Goal: Information Seeking & Learning: Check status

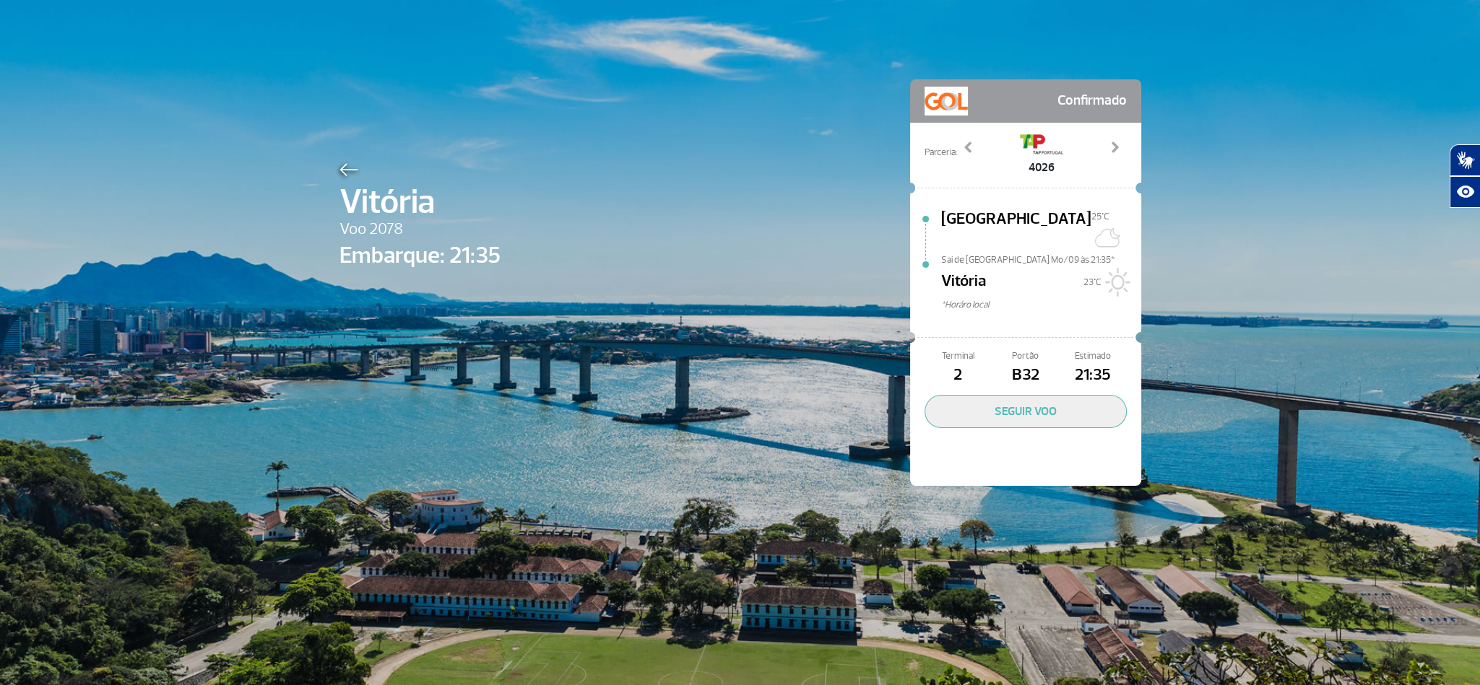
click at [339, 159] on div at bounding box center [419, 167] width 161 height 17
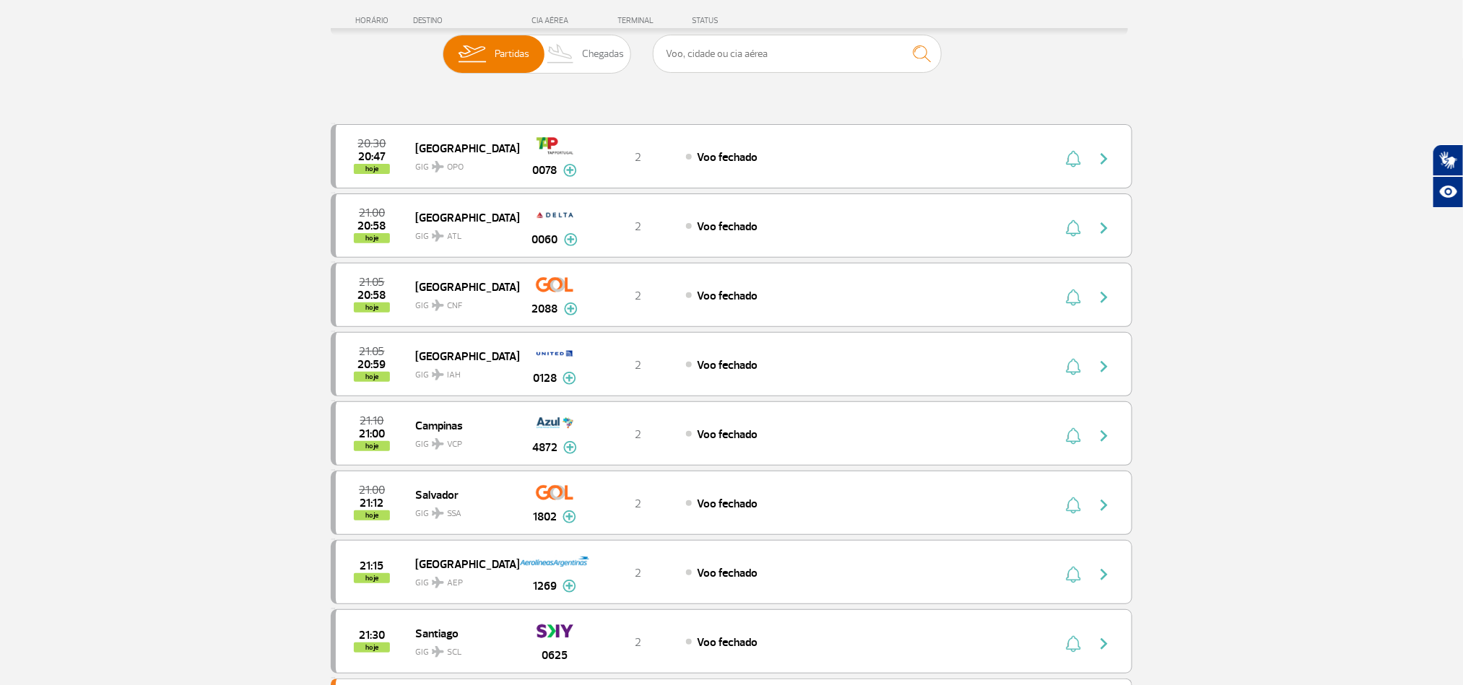
scroll to position [325, 0]
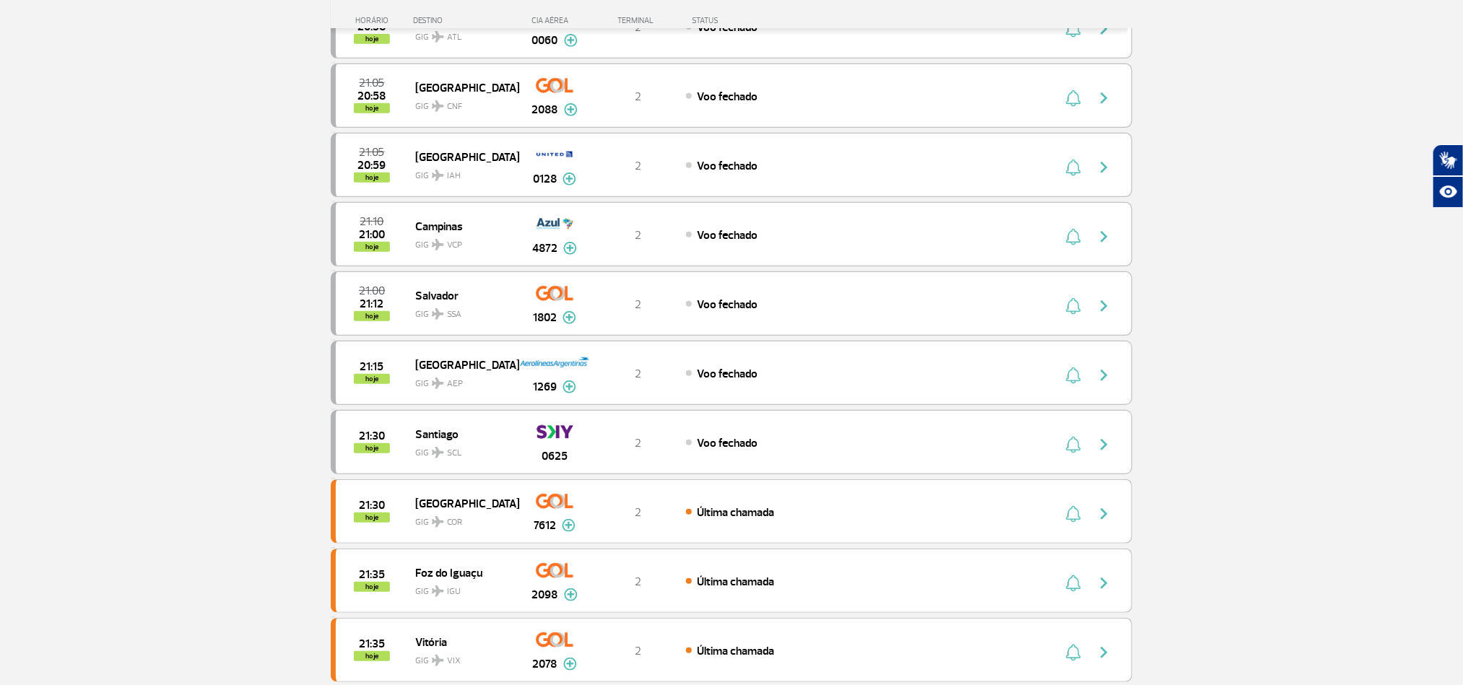
click at [94, 315] on section "Página Inicial > Voos > Painel de Voos Painel de Voos Partidas Chegadas 20:30 2…" at bounding box center [731, 593] width 1463 height 1694
click at [139, 332] on section "Página Inicial > Voos > Painel de Voos Painel de Voos Partidas Chegadas 20:30 2…" at bounding box center [731, 593] width 1463 height 1694
click at [180, 356] on section "Página Inicial > Voos > Painel de Voos Painel de Voos Partidas Chegadas 20:30 2…" at bounding box center [731, 593] width 1463 height 1694
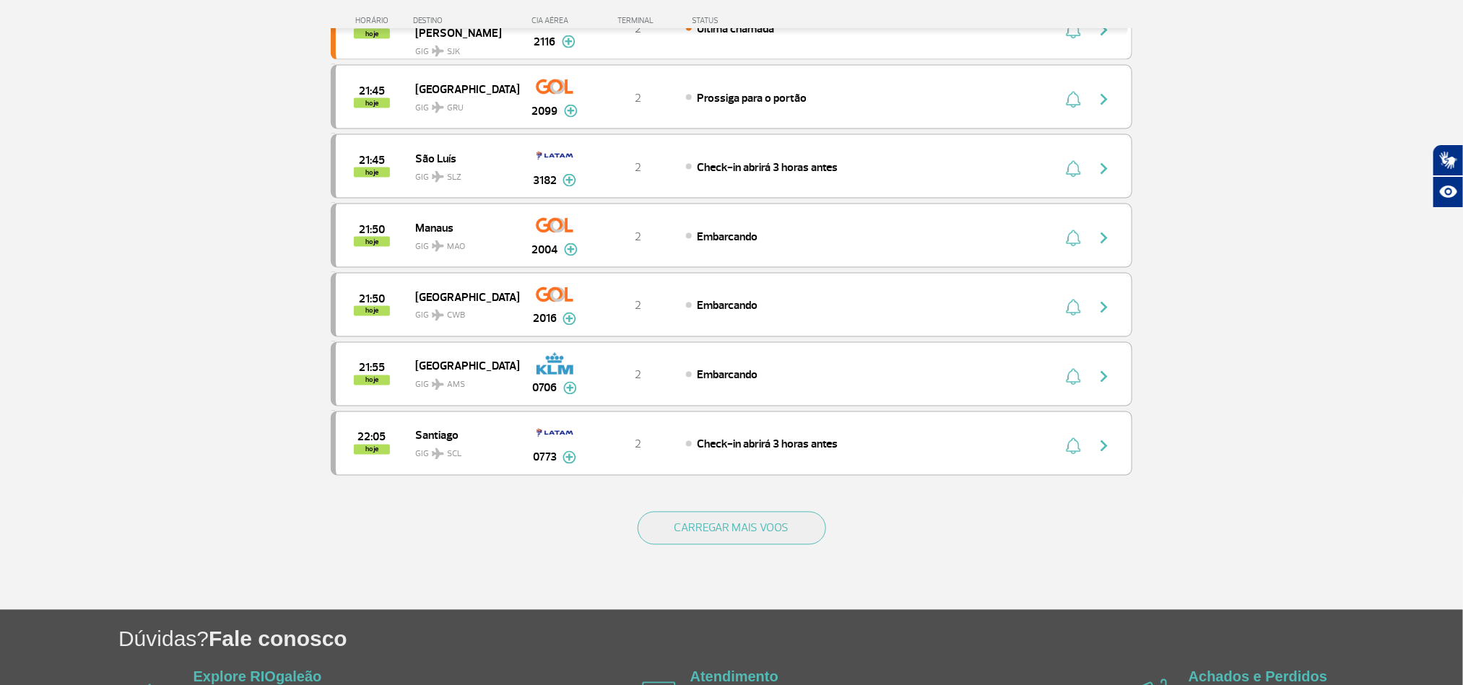
scroll to position [1192, 0]
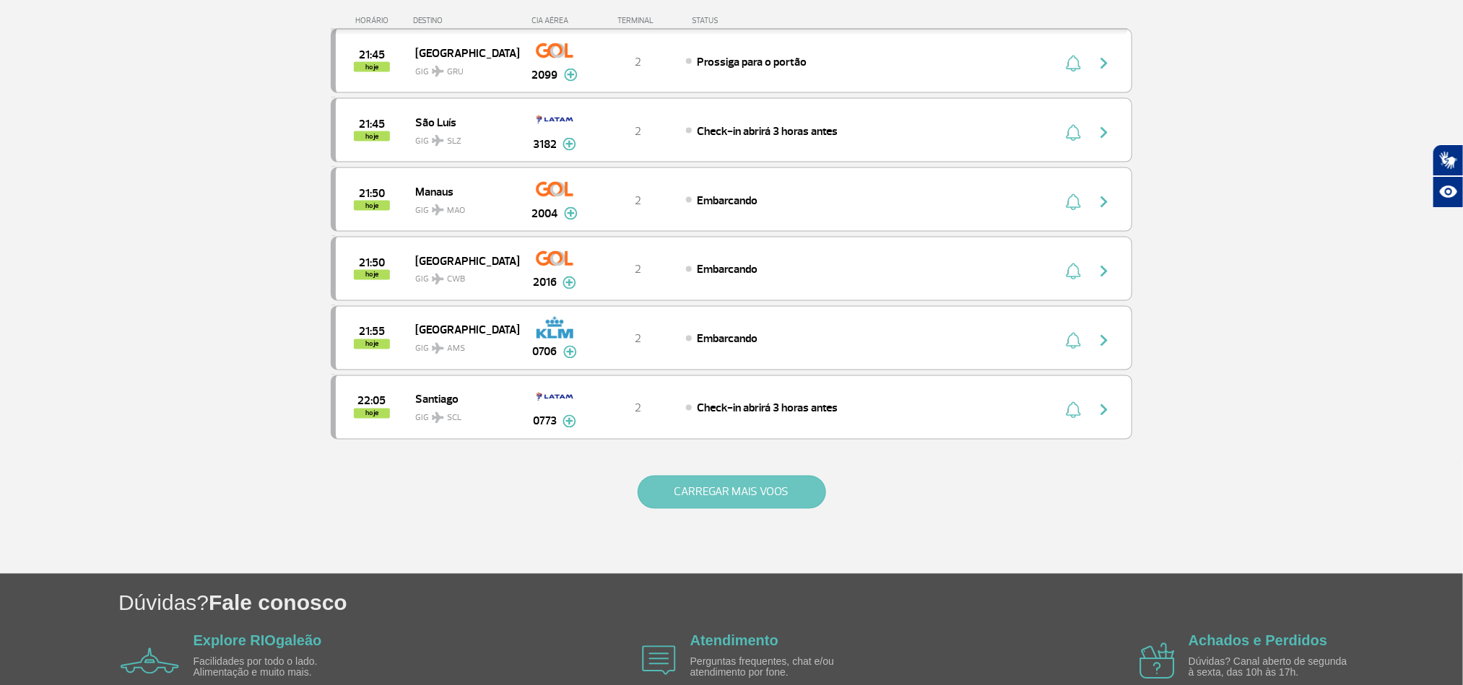
click at [791, 509] on button "CARREGAR MAIS VOOS" at bounding box center [732, 492] width 189 height 33
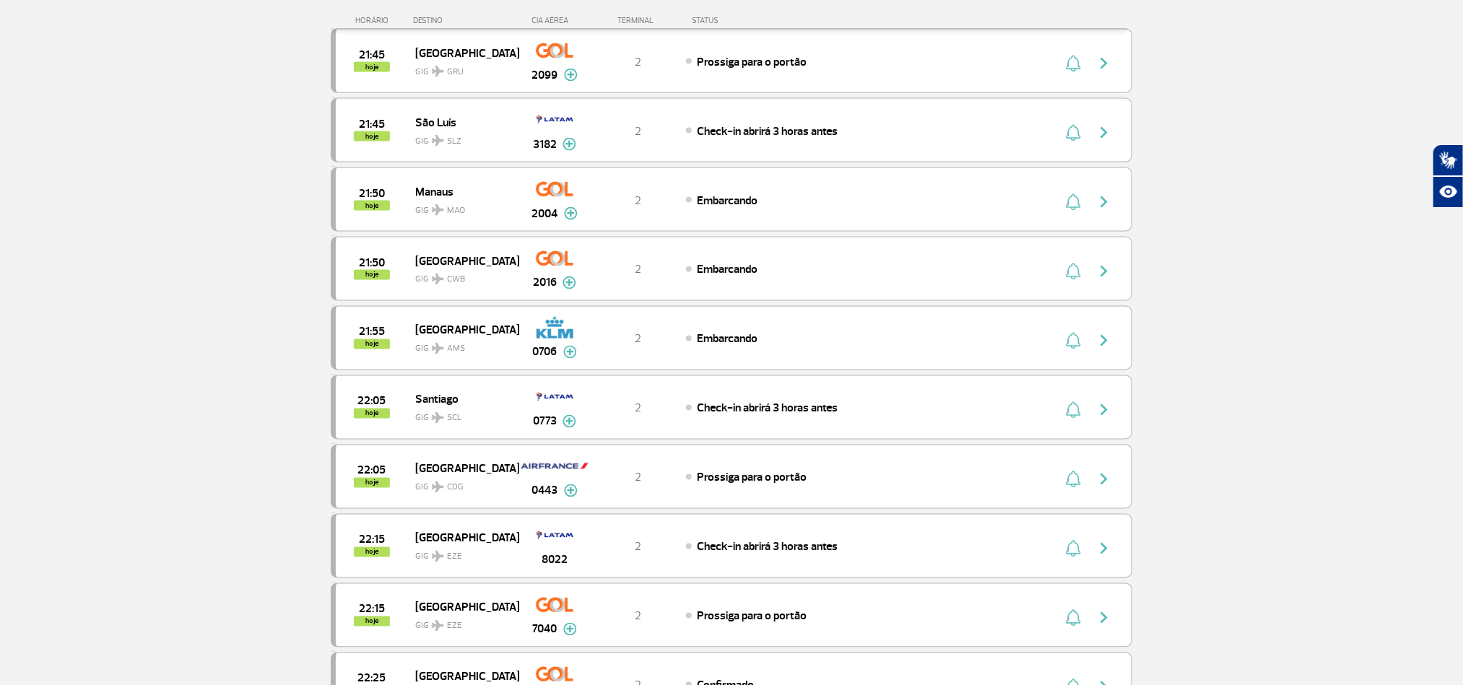
click at [184, 308] on section "Página Inicial > Voos > Painel de Voos Painel de Voos Partidas Chegadas 20:30 2…" at bounding box center [731, 420] width 1463 height 3081
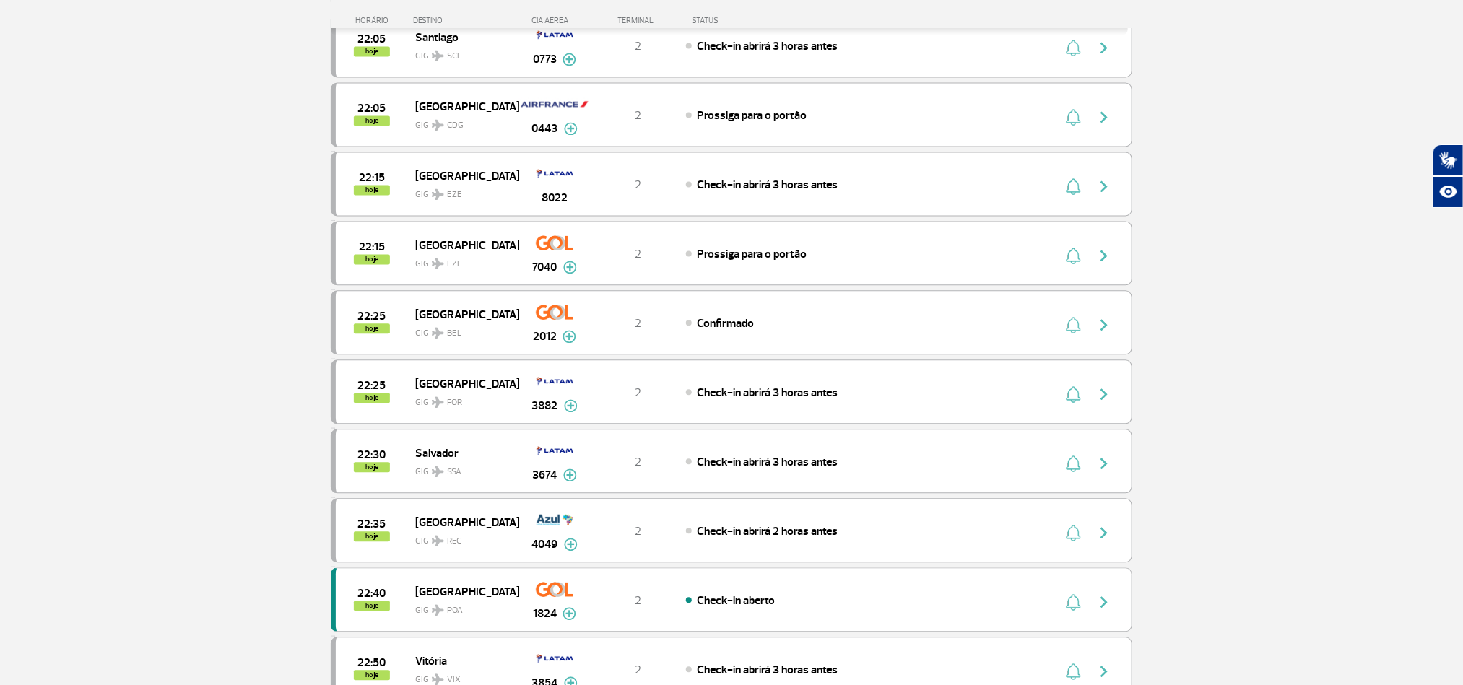
scroll to position [1517, 0]
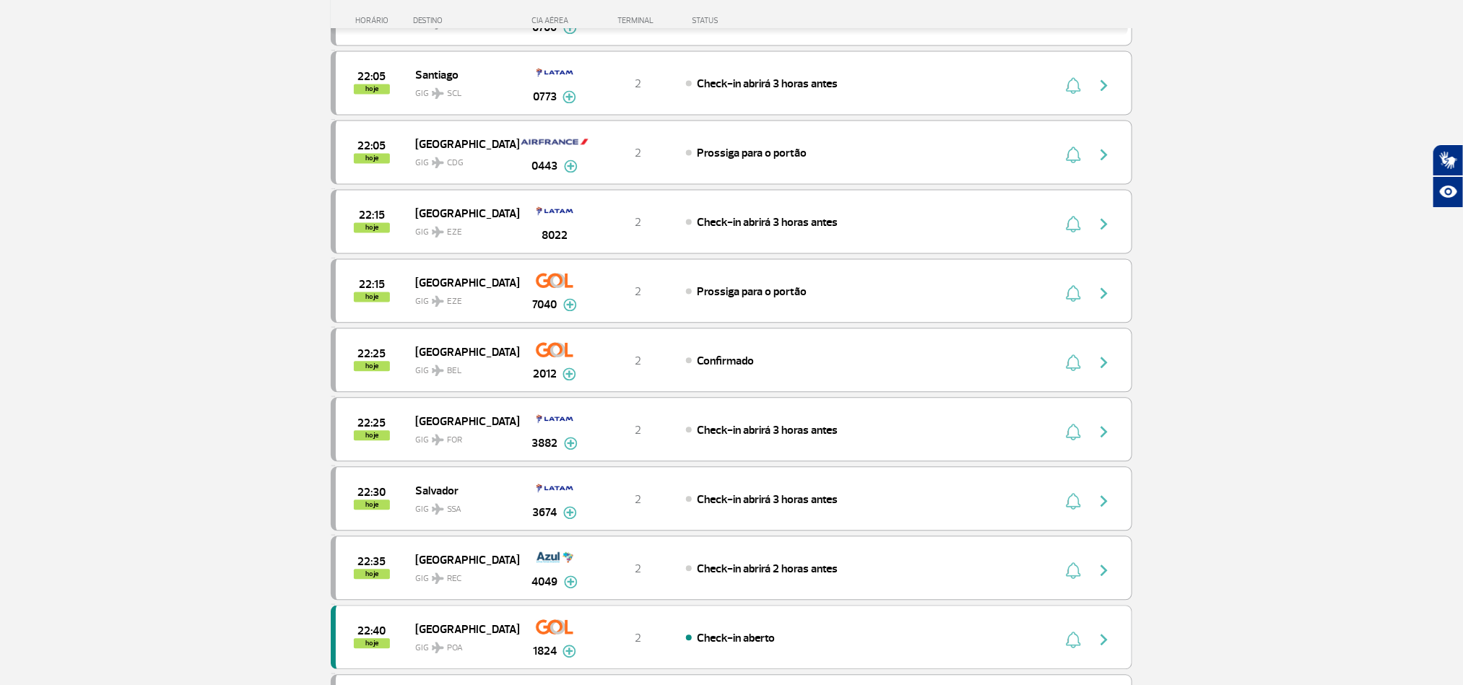
click at [171, 349] on section "Página Inicial > Voos > Painel de Voos Painel de Voos Partidas Chegadas 20:30 2…" at bounding box center [731, 95] width 1463 height 3081
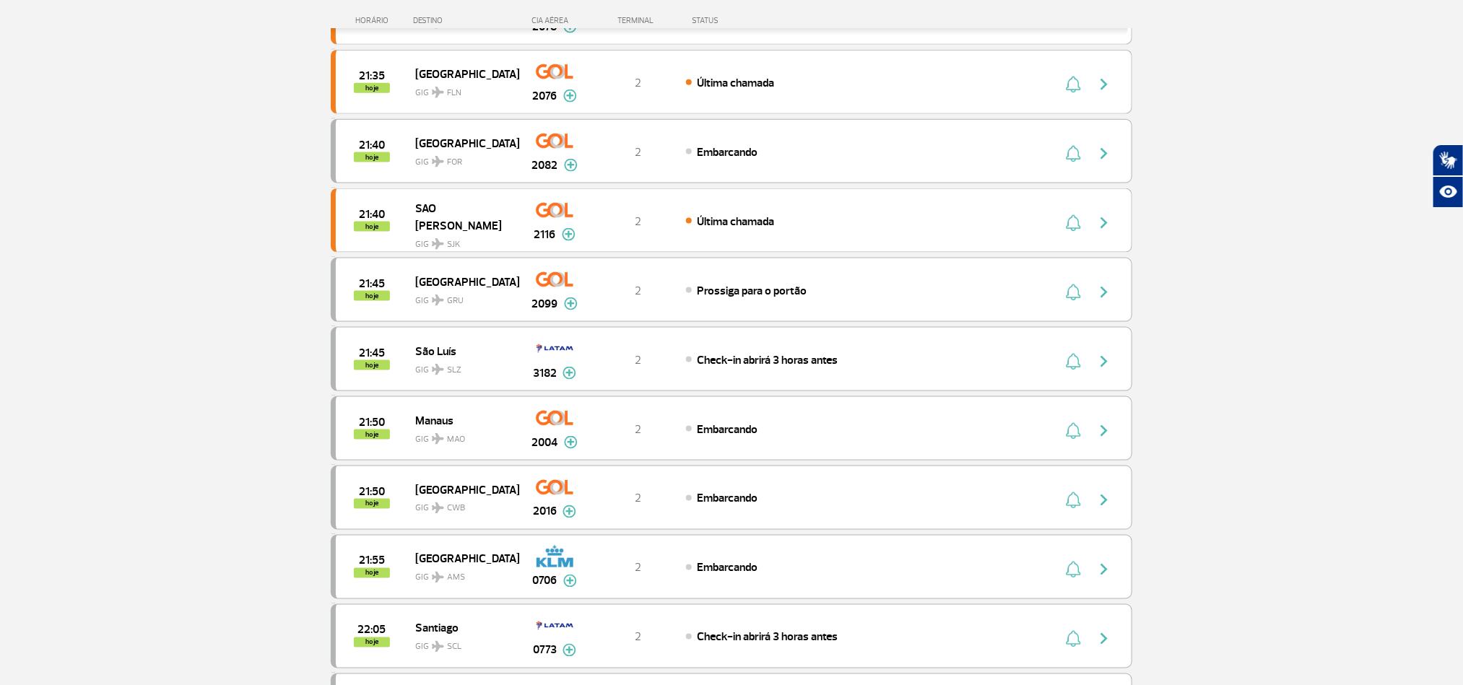
scroll to position [650, 0]
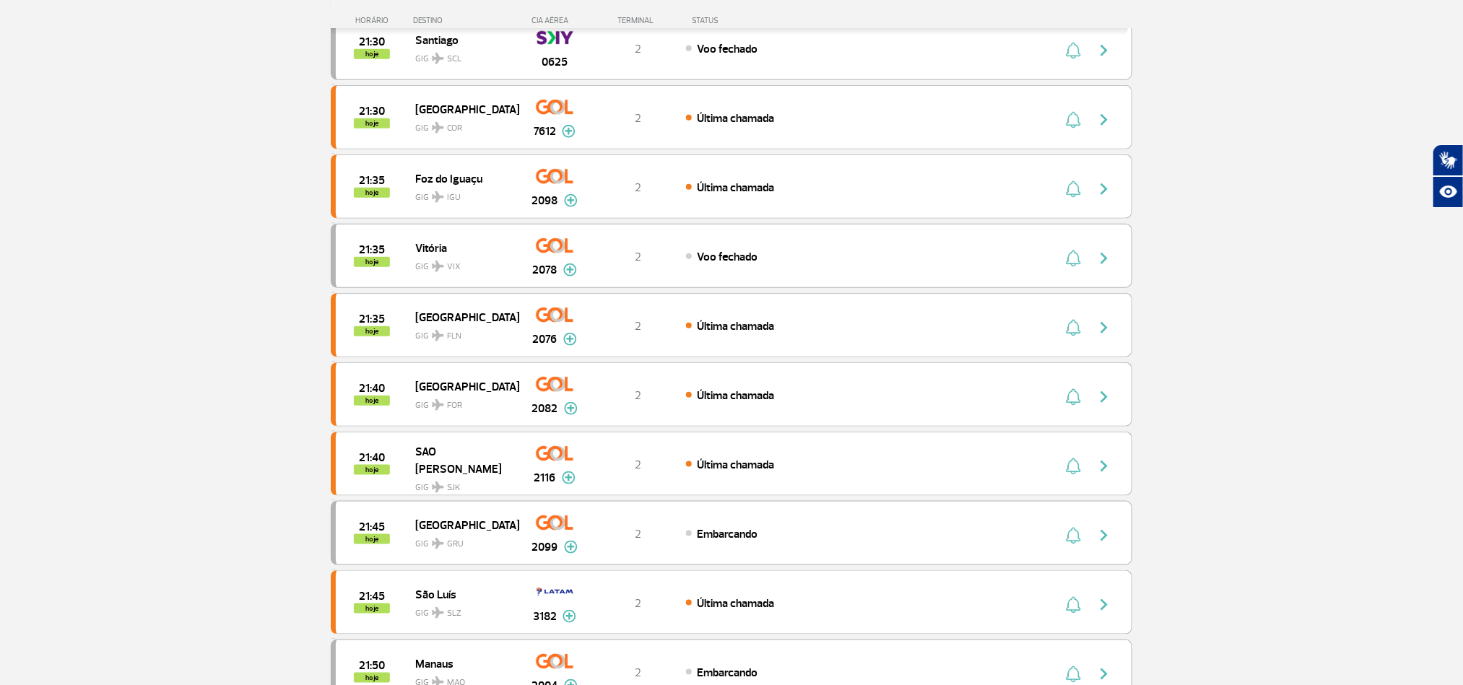
click at [157, 236] on section "Página Inicial > Voos > Painel de Voos Painel de Voos Partidas Chegadas 21:00 2…" at bounding box center [731, 268] width 1463 height 1694
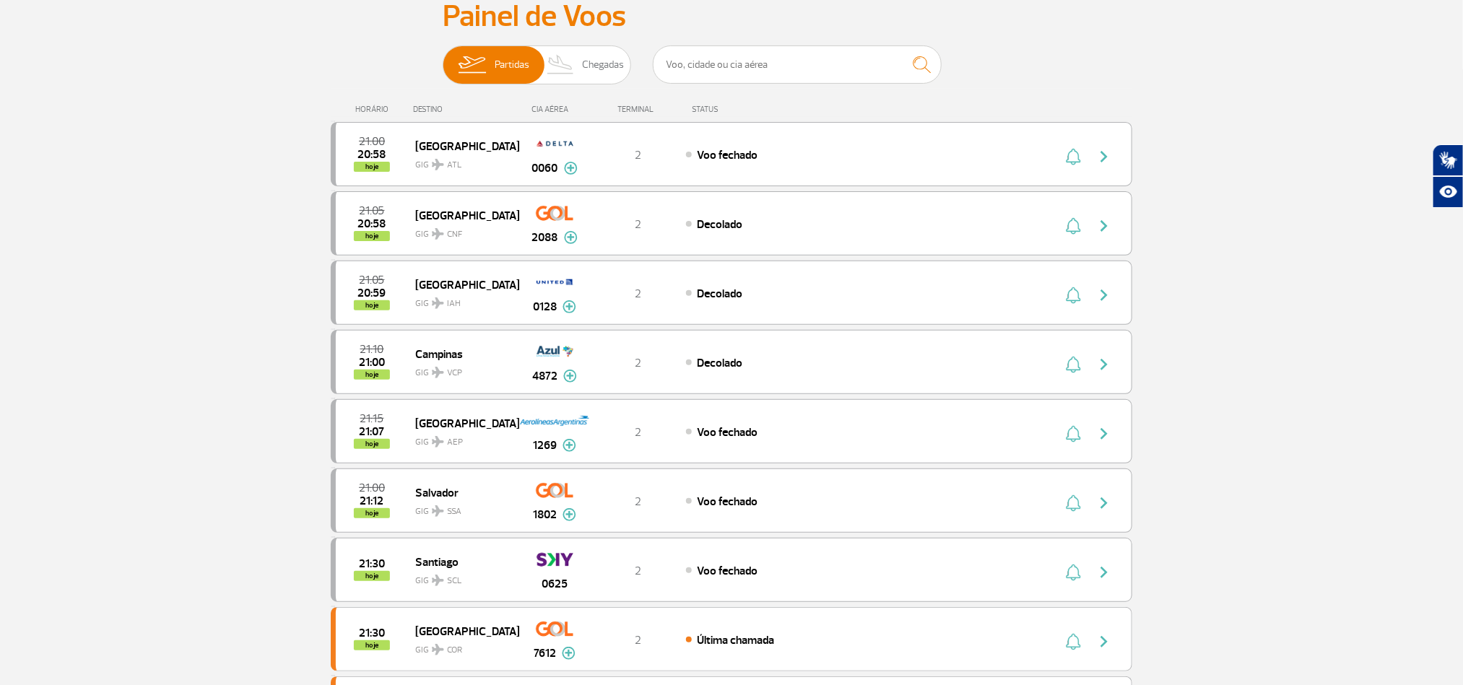
scroll to position [542, 0]
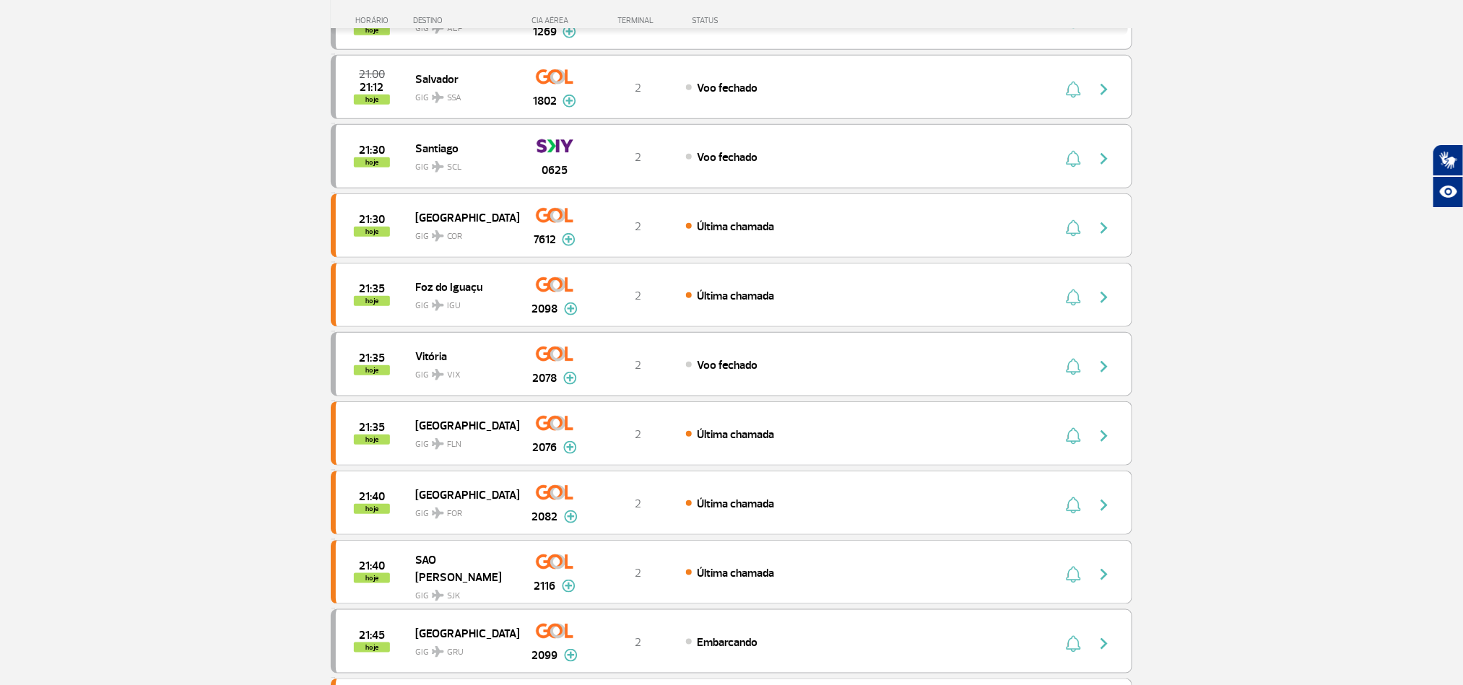
click at [1287, 347] on section "Página Inicial > Voos > Painel de Voos Painel de Voos Partidas Chegadas 21:00 2…" at bounding box center [731, 377] width 1463 height 1694
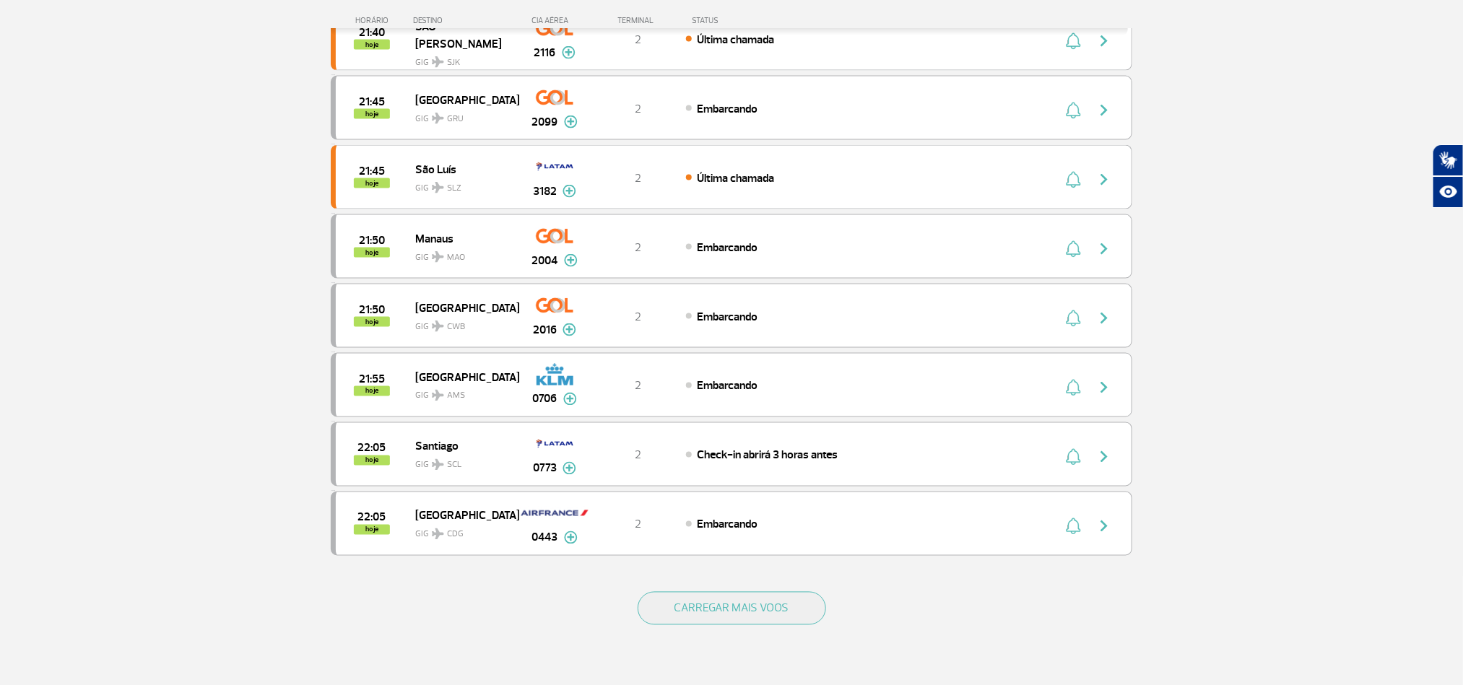
scroll to position [1083, 0]
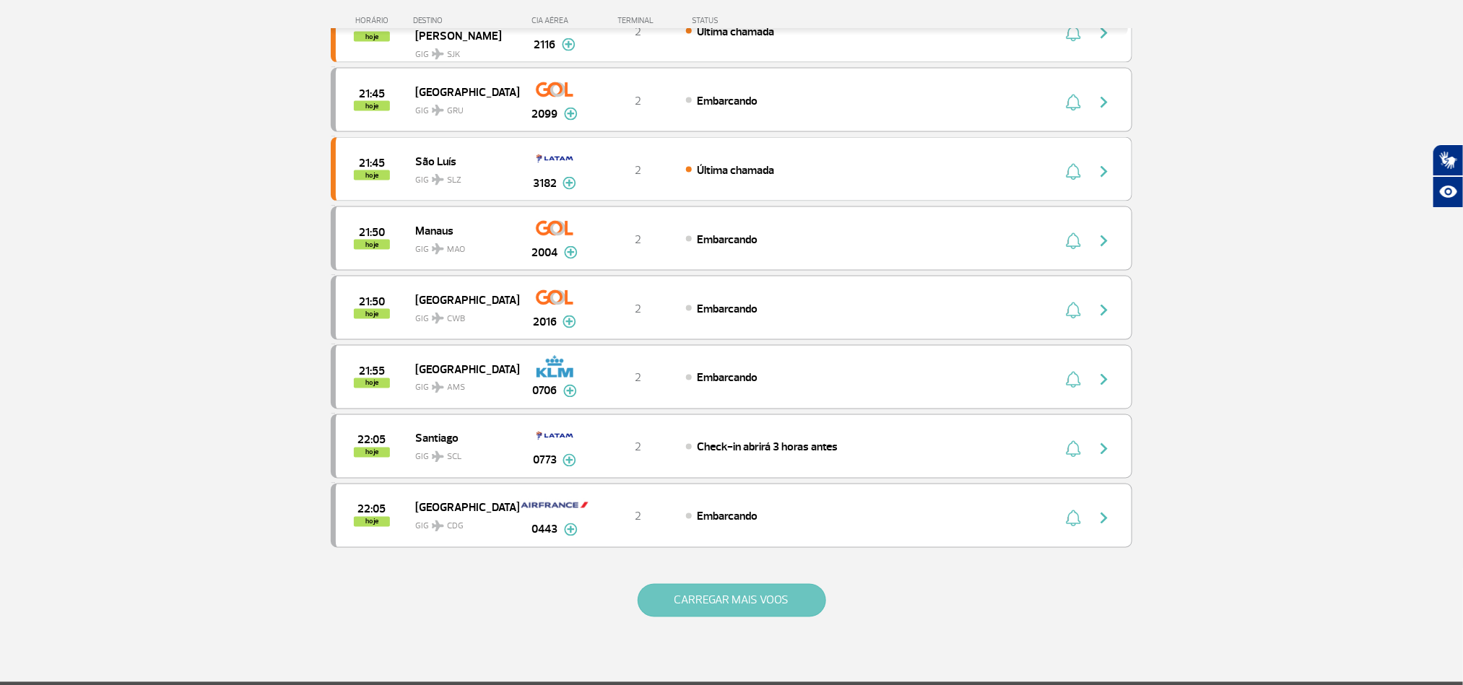
click at [797, 618] on button "CARREGAR MAIS VOOS" at bounding box center [732, 600] width 189 height 33
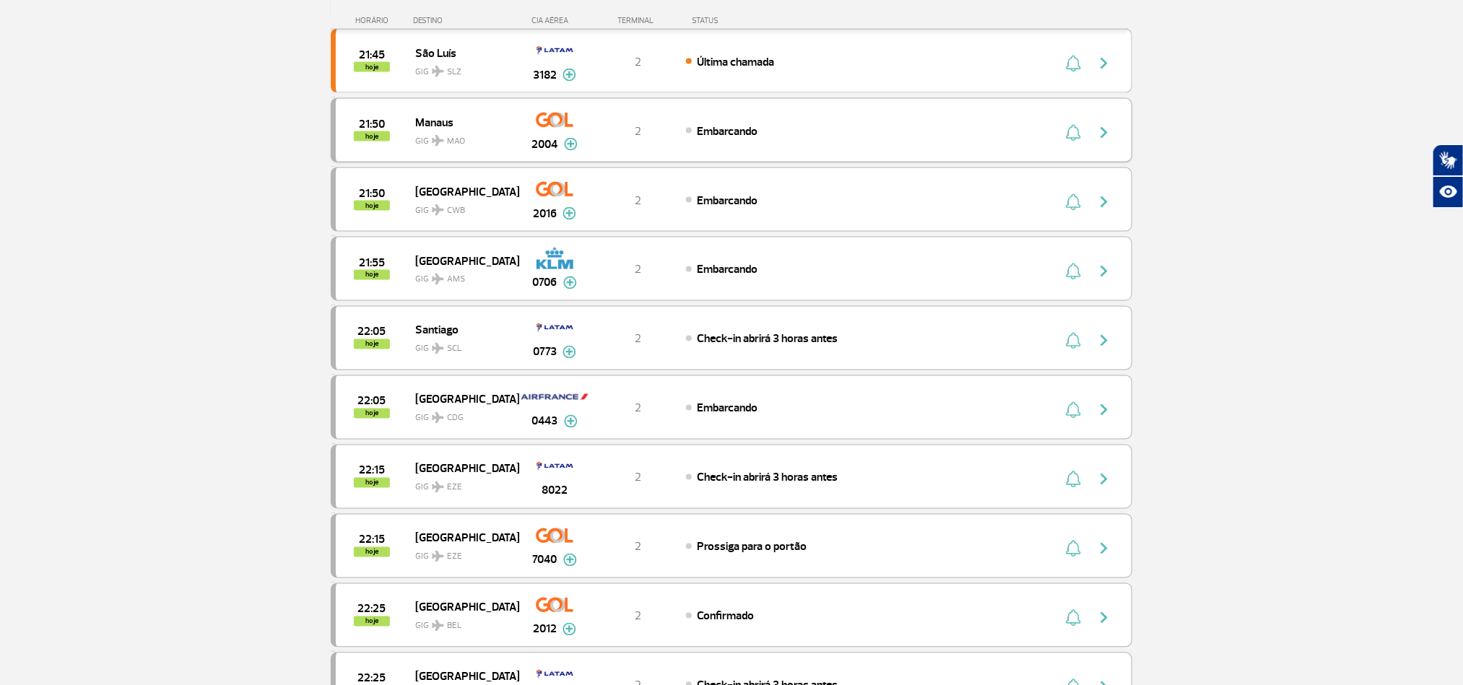
scroll to position [1408, 0]
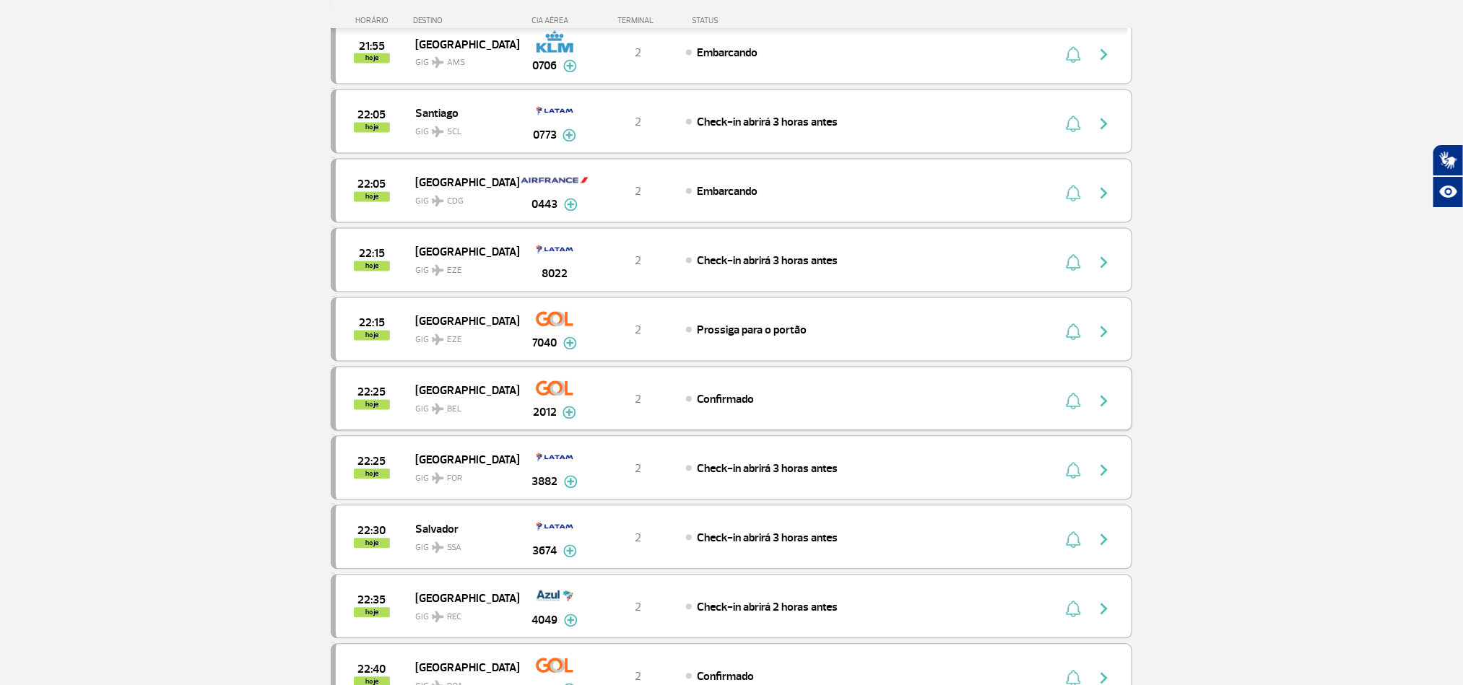
click at [1103, 410] on img "button" at bounding box center [1104, 401] width 17 height 17
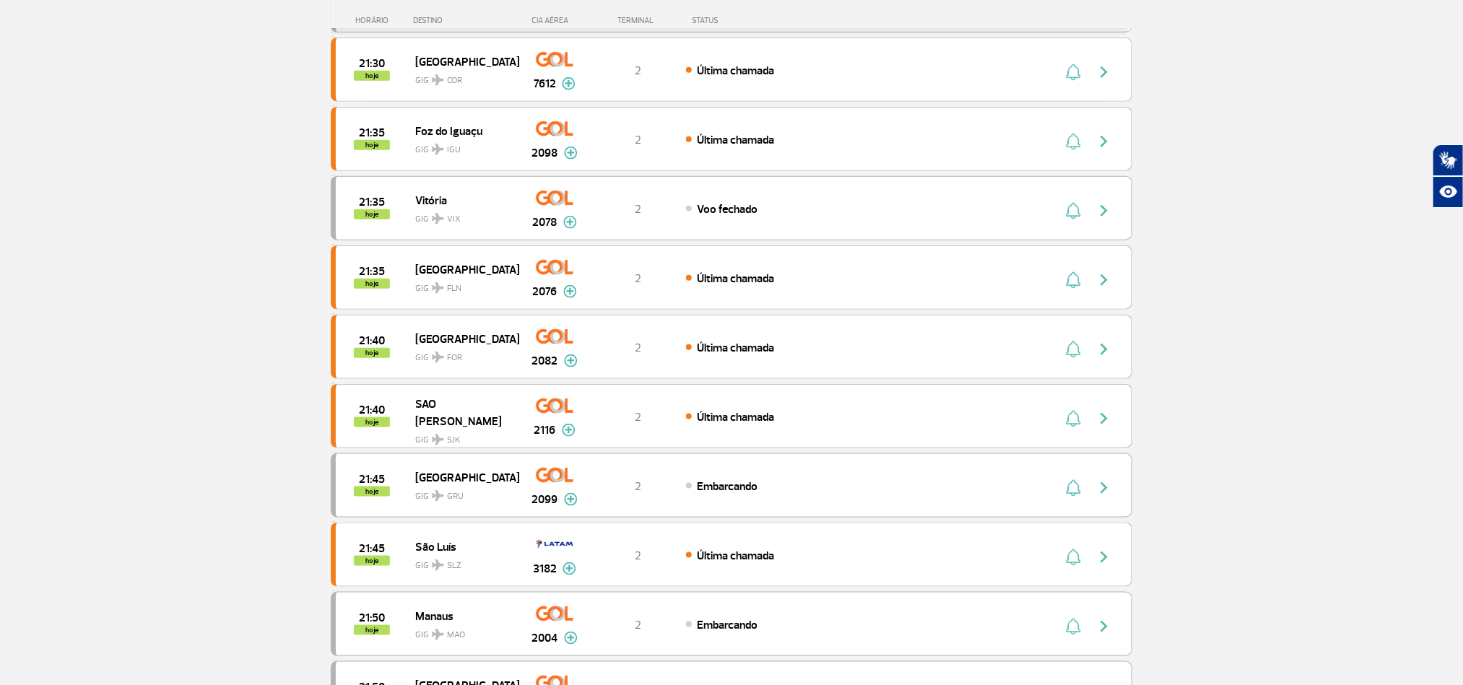
click at [145, 226] on section "Página Inicial > Voos > Painel de Voos Painel de Voos Partidas Chegadas 21:00 2…" at bounding box center [731, 221] width 1463 height 1694
click at [152, 382] on section "Página Inicial > Voos > Painel de Voos Painel de Voos Partidas Chegadas 21:00 2…" at bounding box center [731, 221] width 1463 height 1694
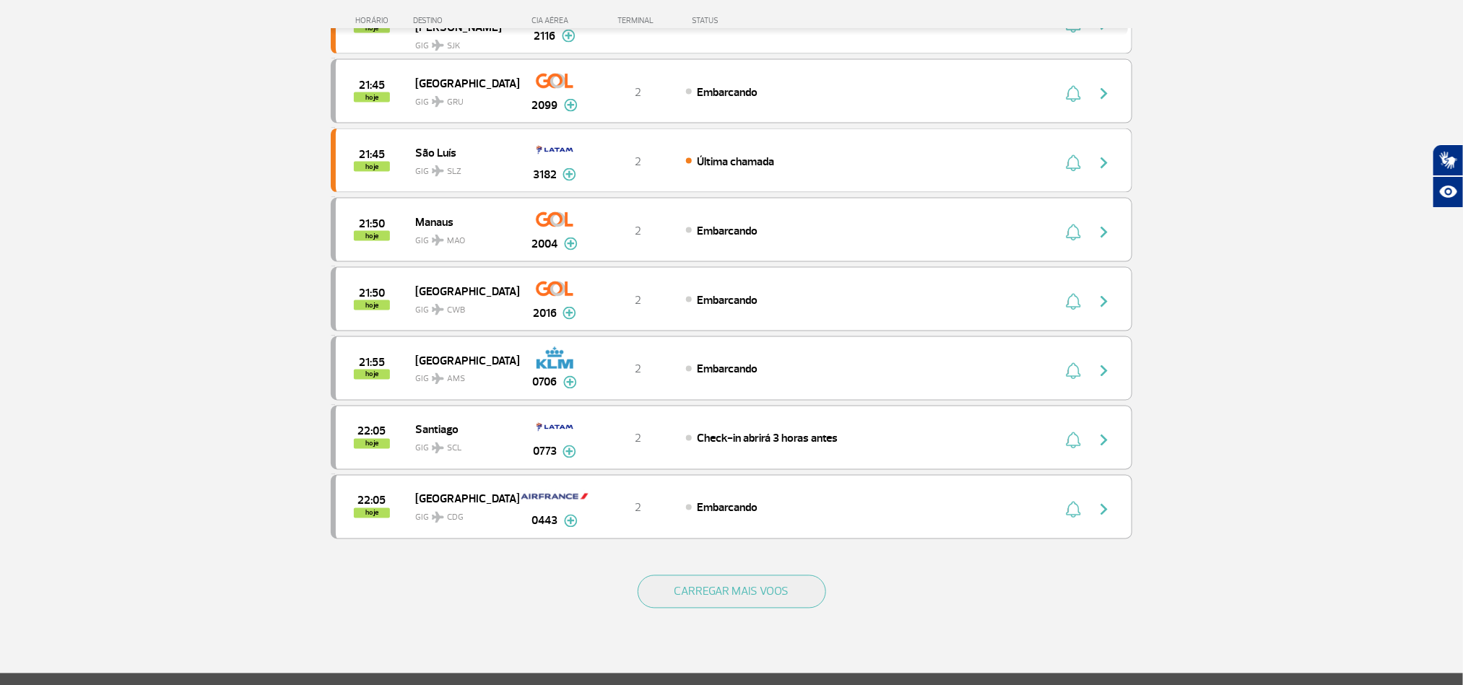
scroll to position [1131, 0]
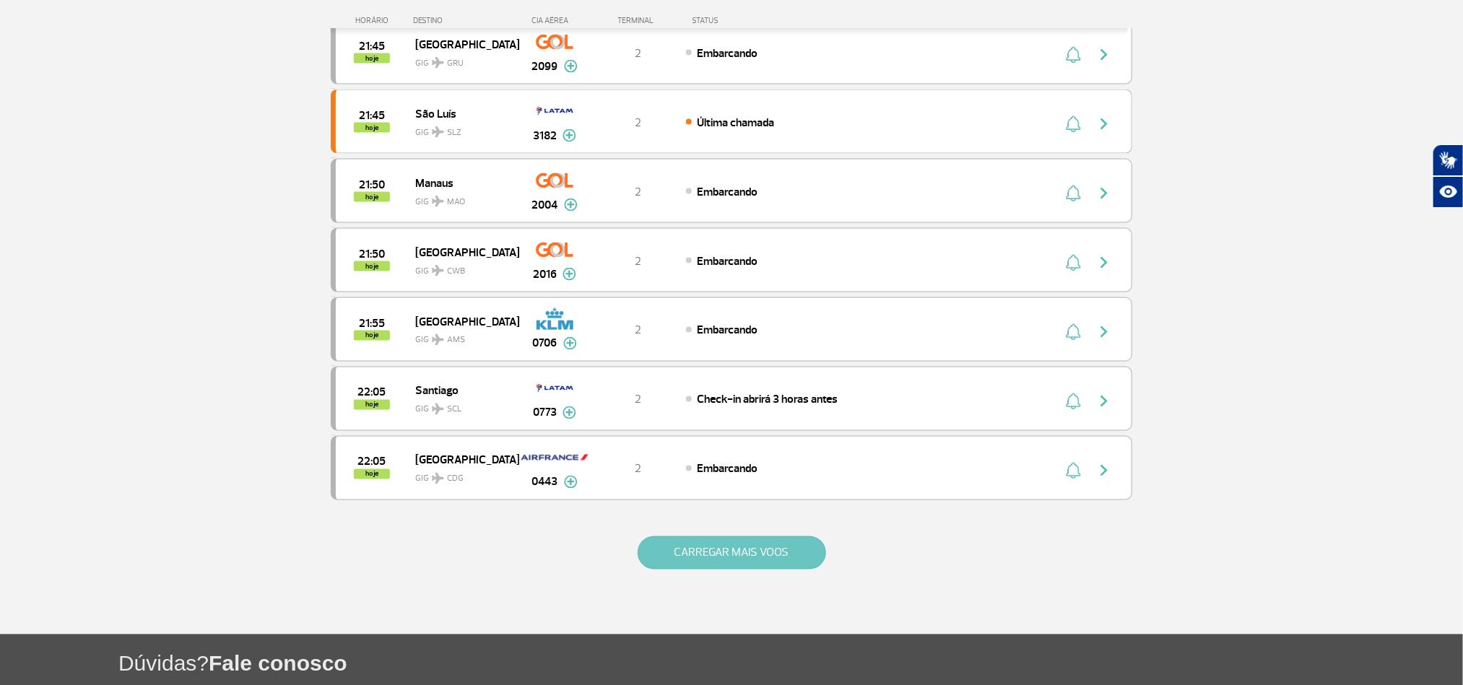
click at [715, 568] on button "CARREGAR MAIS VOOS" at bounding box center [732, 553] width 189 height 33
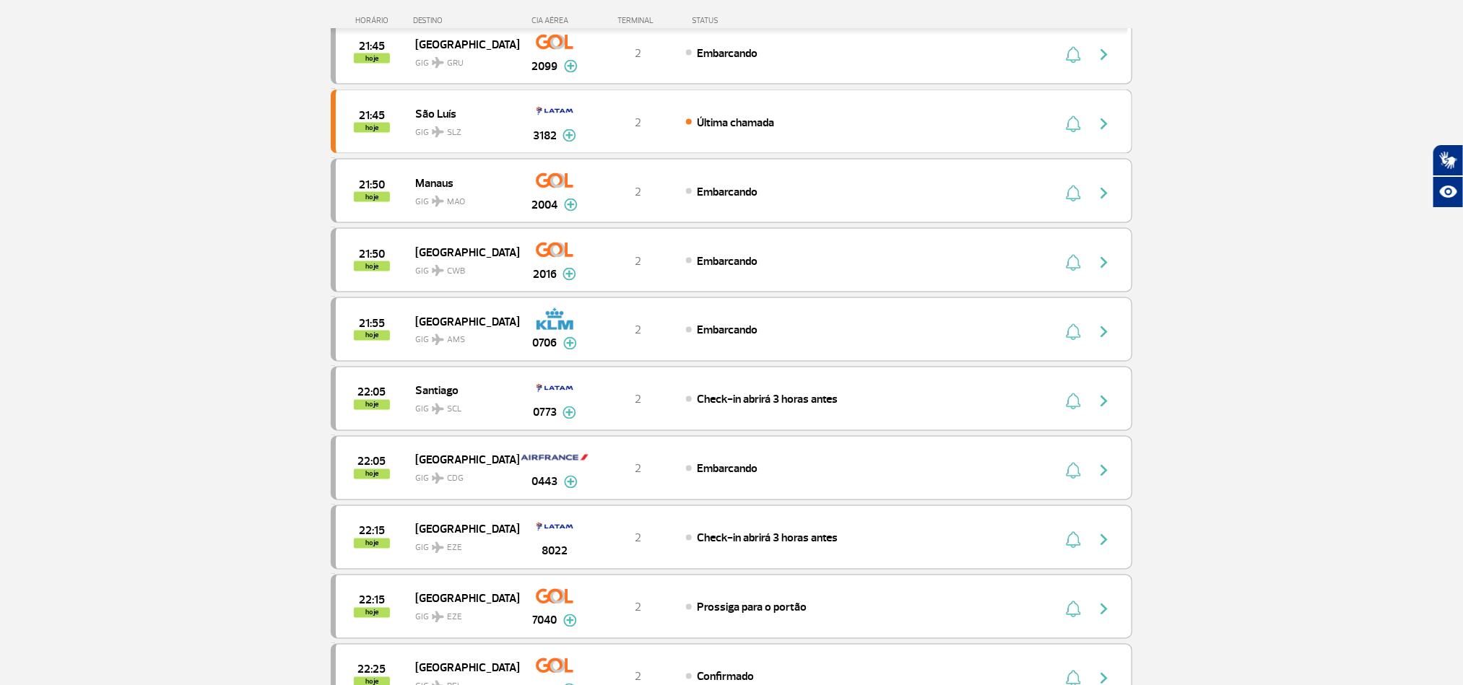
click at [137, 293] on section "Página Inicial > Voos > Painel de Voos Painel de Voos Partidas Chegadas 21:00 2…" at bounding box center [731, 480] width 1463 height 3081
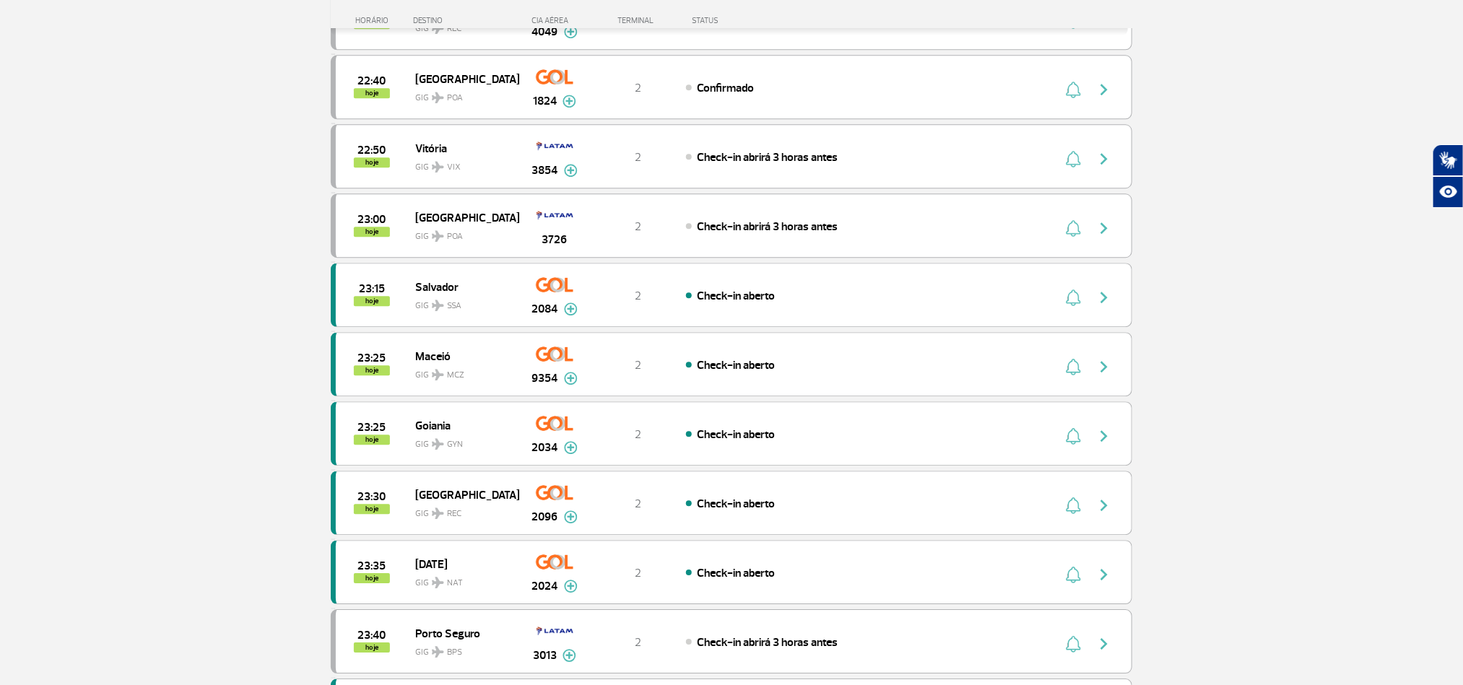
scroll to position [2106, 0]
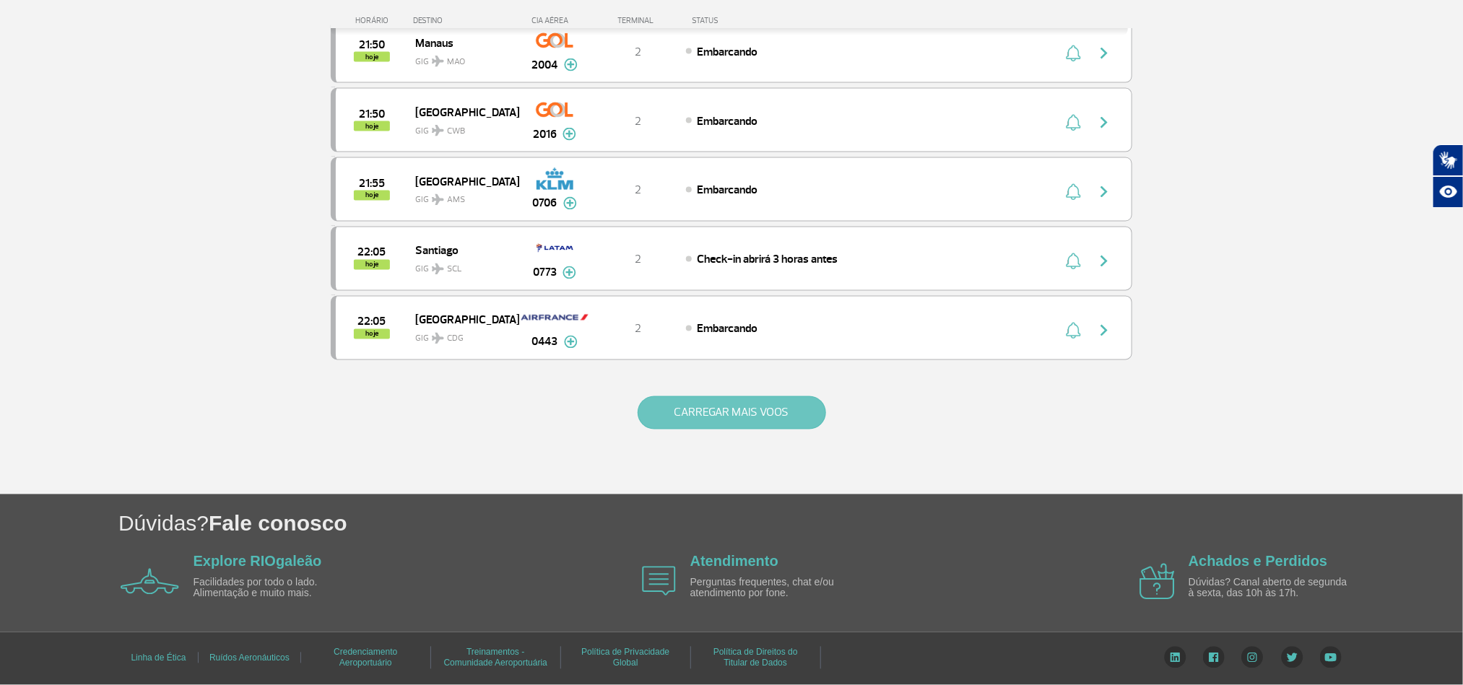
click at [717, 430] on button "CARREGAR MAIS VOOS" at bounding box center [732, 413] width 189 height 33
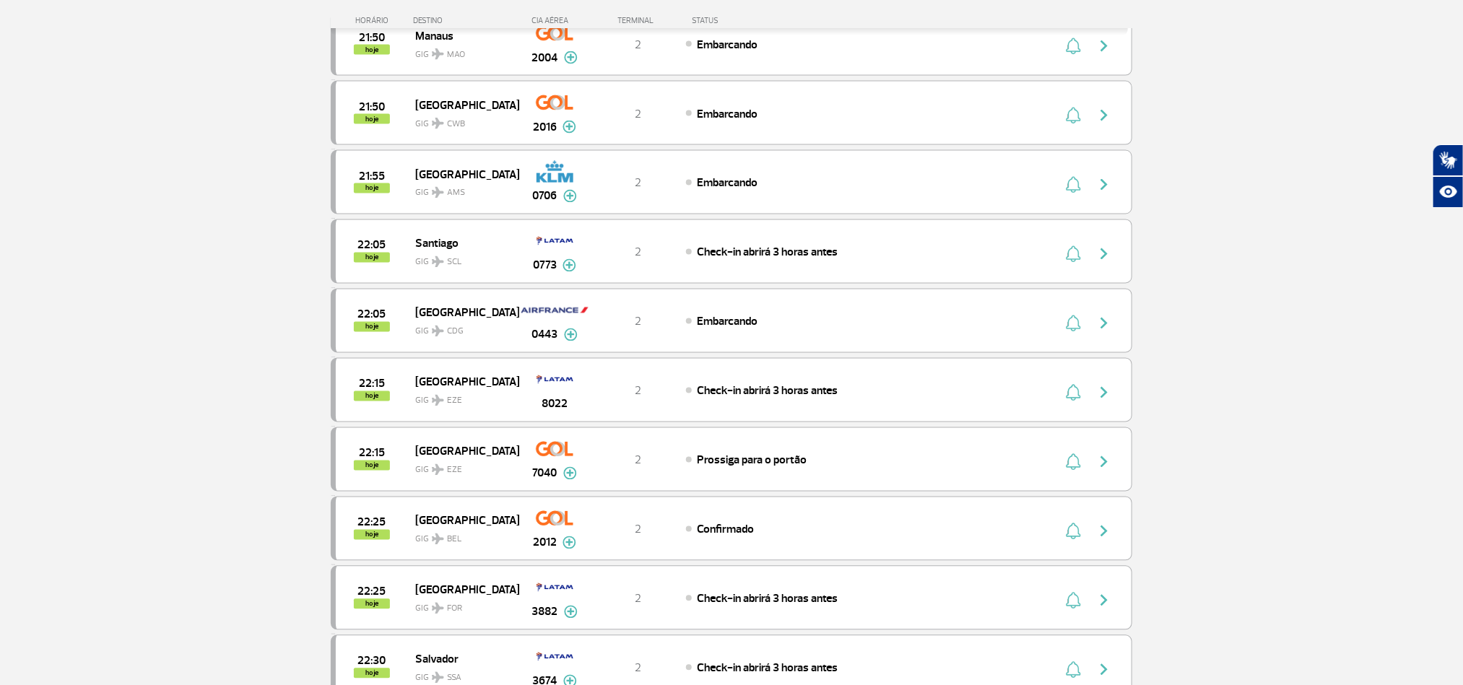
click at [146, 334] on section "Página Inicial > Voos > Painel de Voos Painel de Voos Partidas Chegadas 21:00 2…" at bounding box center [731, 333] width 1463 height 3081
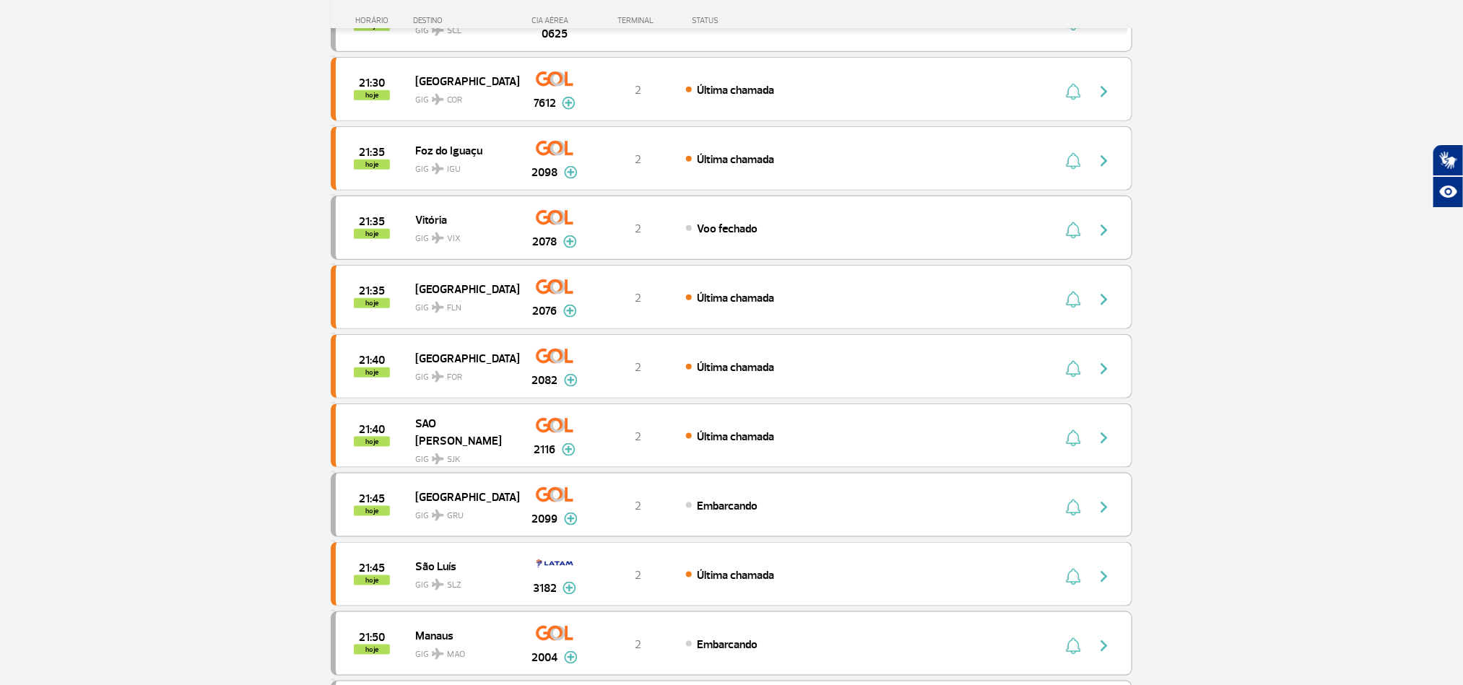
scroll to position [412, 0]
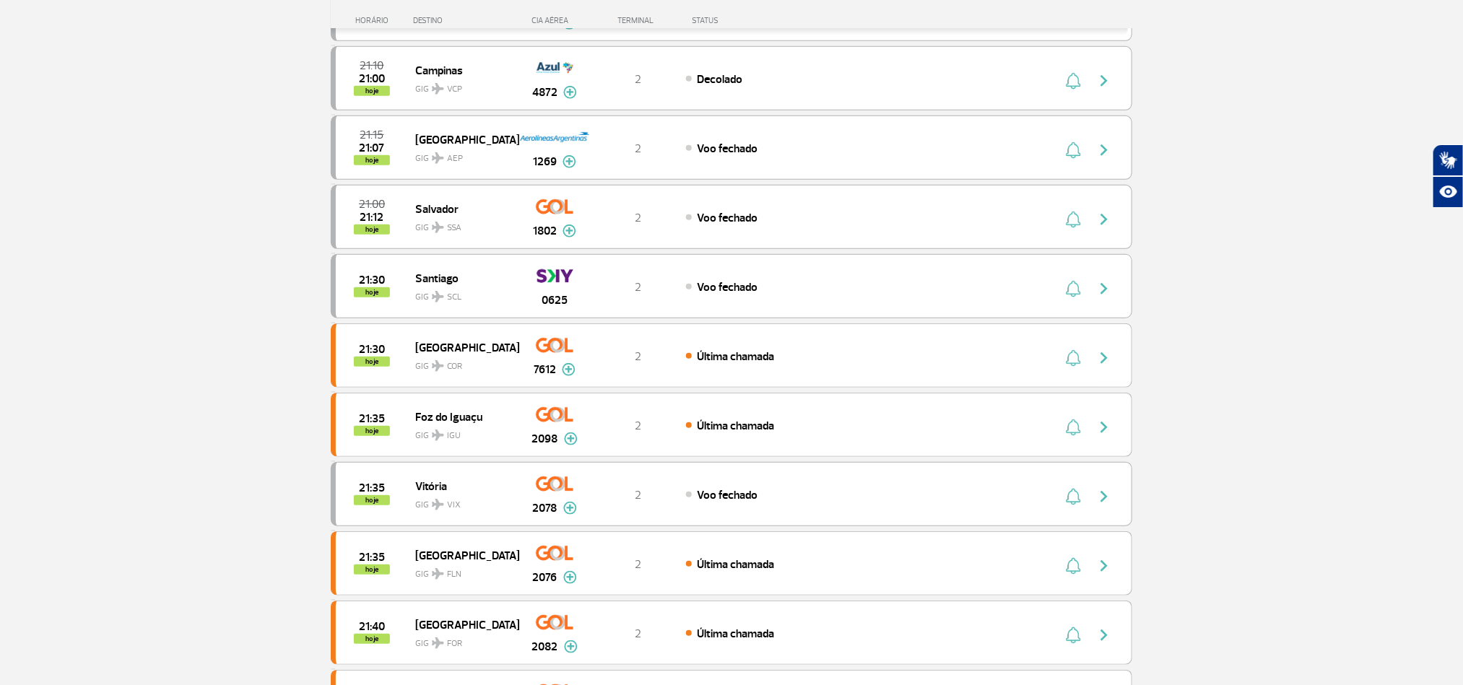
click at [93, 326] on section "Página Inicial > Voos > Painel de Voos Painel de Voos Partidas Chegadas 21:00 2…" at bounding box center [731, 507] width 1463 height 1694
click at [126, 402] on section "Página Inicial > Voos > Painel de Voos Painel de Voos Partidas Chegadas 21:00 2…" at bounding box center [731, 507] width 1463 height 1694
click at [132, 362] on section "Página Inicial > Voos > Painel de Voos Painel de Voos Partidas Chegadas 21:00 2…" at bounding box center [731, 507] width 1463 height 1694
click at [269, 365] on section "Página Inicial > Voos > Painel de Voos Painel de Voos Partidas Chegadas 21:00 2…" at bounding box center [731, 507] width 1463 height 1694
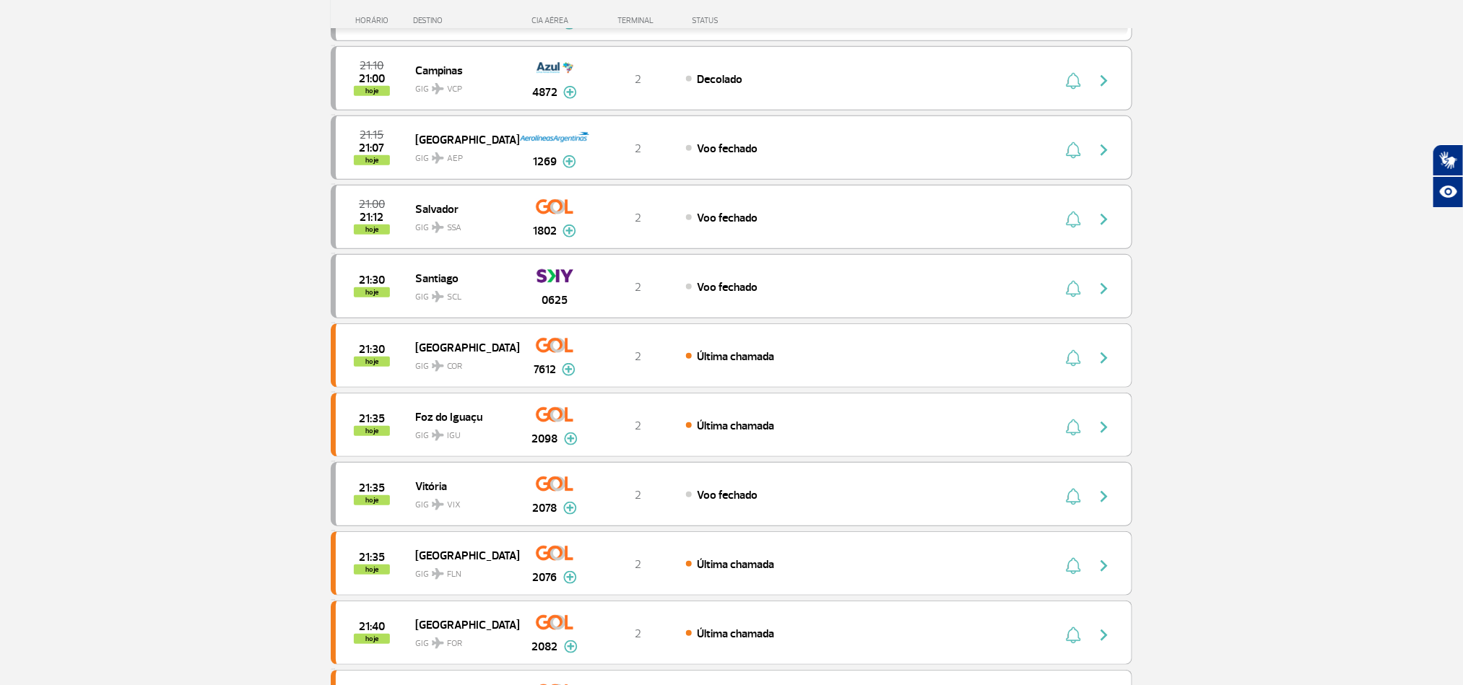
click at [158, 313] on section "Página Inicial > Voos > Painel de Voos Painel de Voos Partidas Chegadas 21:00 2…" at bounding box center [731, 507] width 1463 height 1694
click at [158, 284] on section "Página Inicial > Voos > Painel de Voos Painel de Voos Partidas Chegadas 21:00 2…" at bounding box center [731, 507] width 1463 height 1694
click at [159, 311] on section "Página Inicial > Voos > Painel de Voos Painel de Voos Partidas Chegadas 21:00 2…" at bounding box center [731, 507] width 1463 height 1694
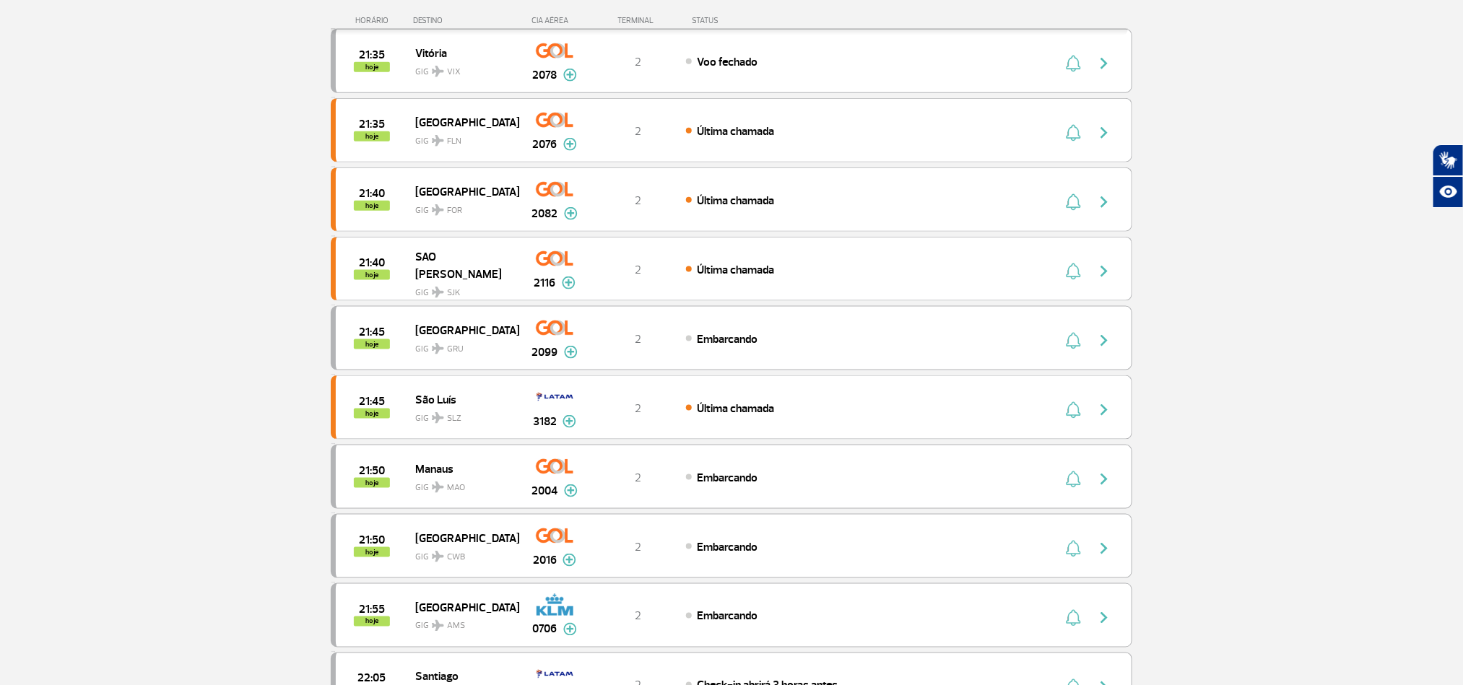
scroll to position [1062, 0]
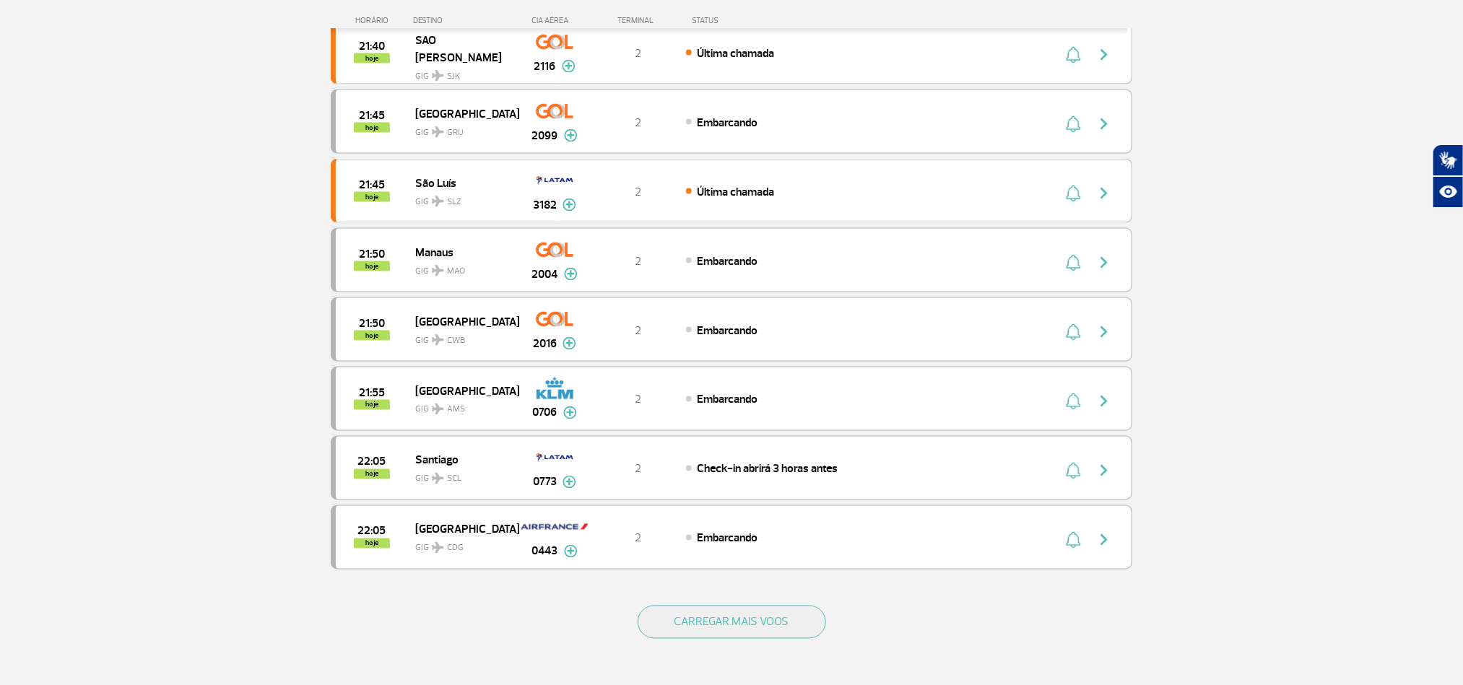
click at [683, 639] on button "CARREGAR MAIS VOOS" at bounding box center [732, 622] width 189 height 33
click at [693, 637] on button "CARREGAR MAIS VOOS" at bounding box center [732, 622] width 189 height 33
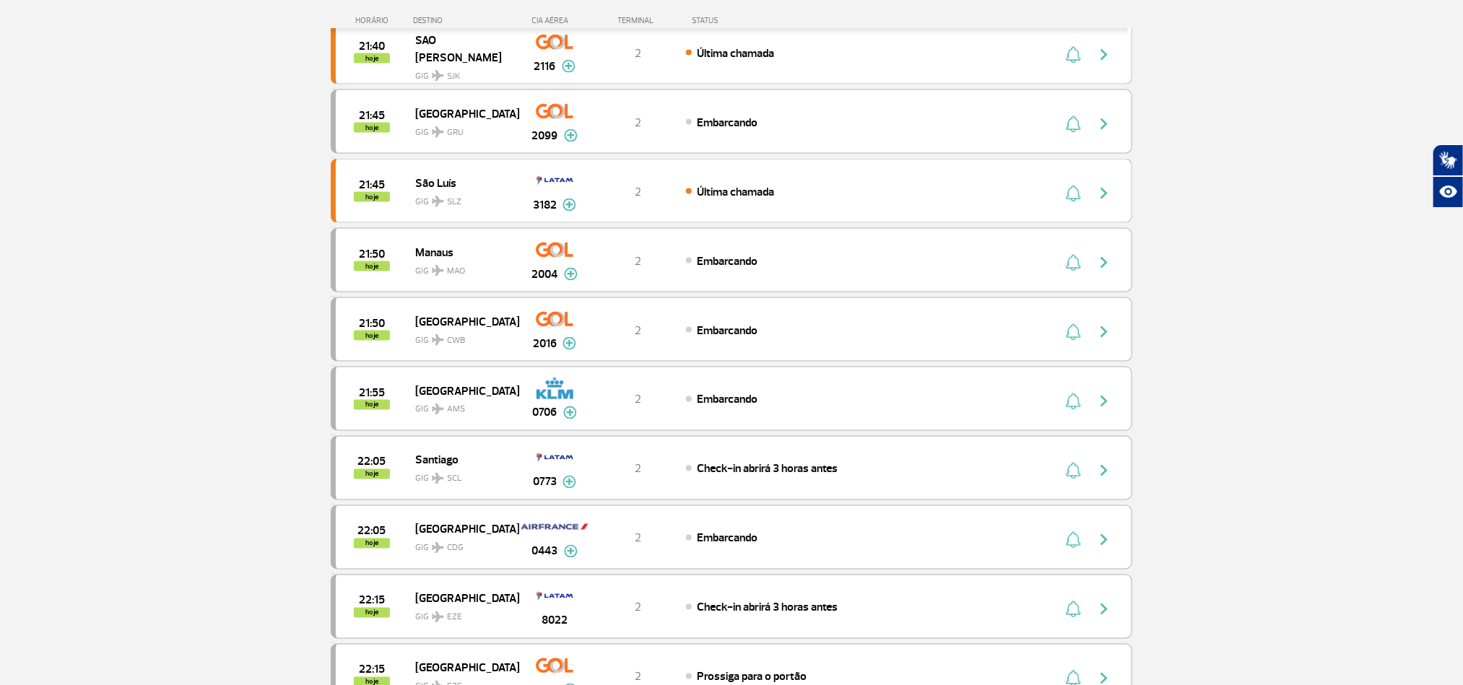
click at [160, 329] on section "Página Inicial > Voos > Painel de Voos Painel de Voos Partidas Chegadas 21:00 2…" at bounding box center [731, 550] width 1463 height 3081
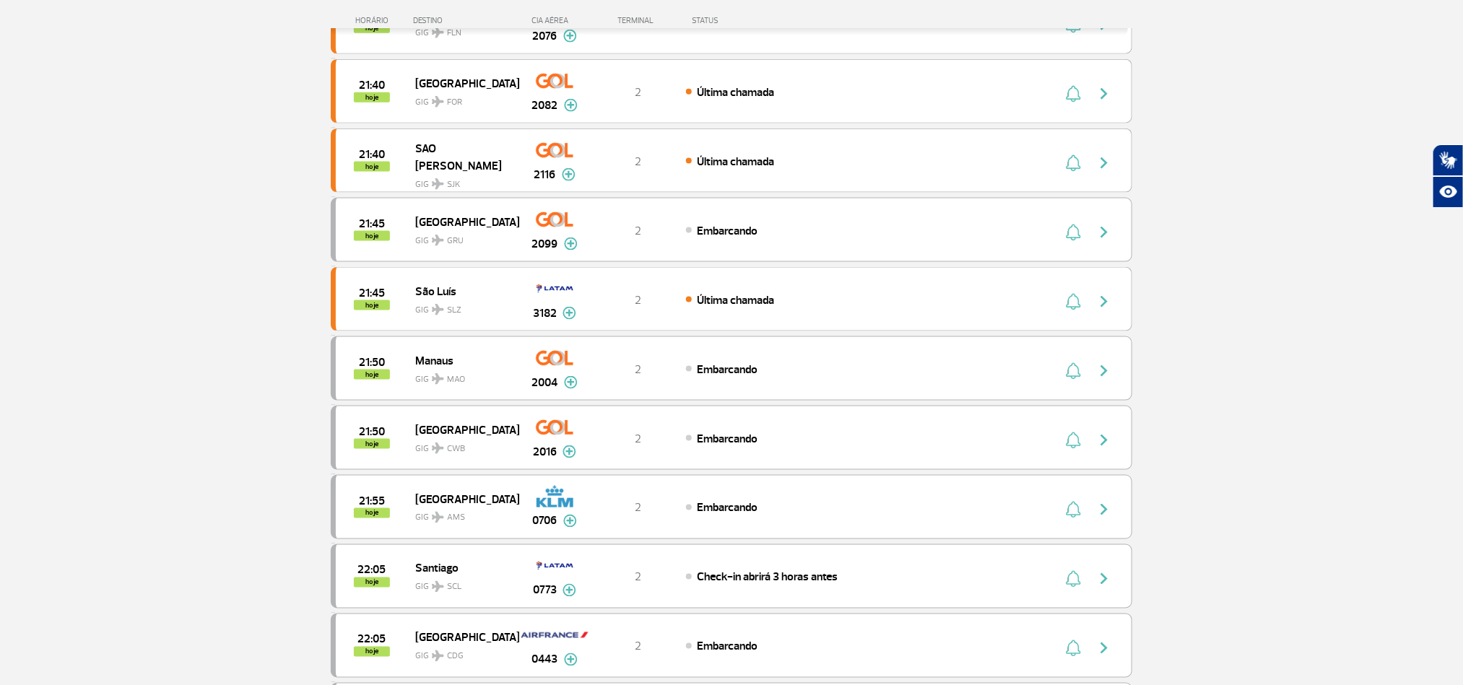
click at [121, 358] on section "Página Inicial > Voos > Painel de Voos Painel de Voos Partidas Chegadas 21:00 2…" at bounding box center [731, 658] width 1463 height 3081
click at [128, 339] on section "Página Inicial > Voos > Painel de Voos Painel de Voos Partidas Chegadas 21:00 2…" at bounding box center [731, 658] width 1463 height 3081
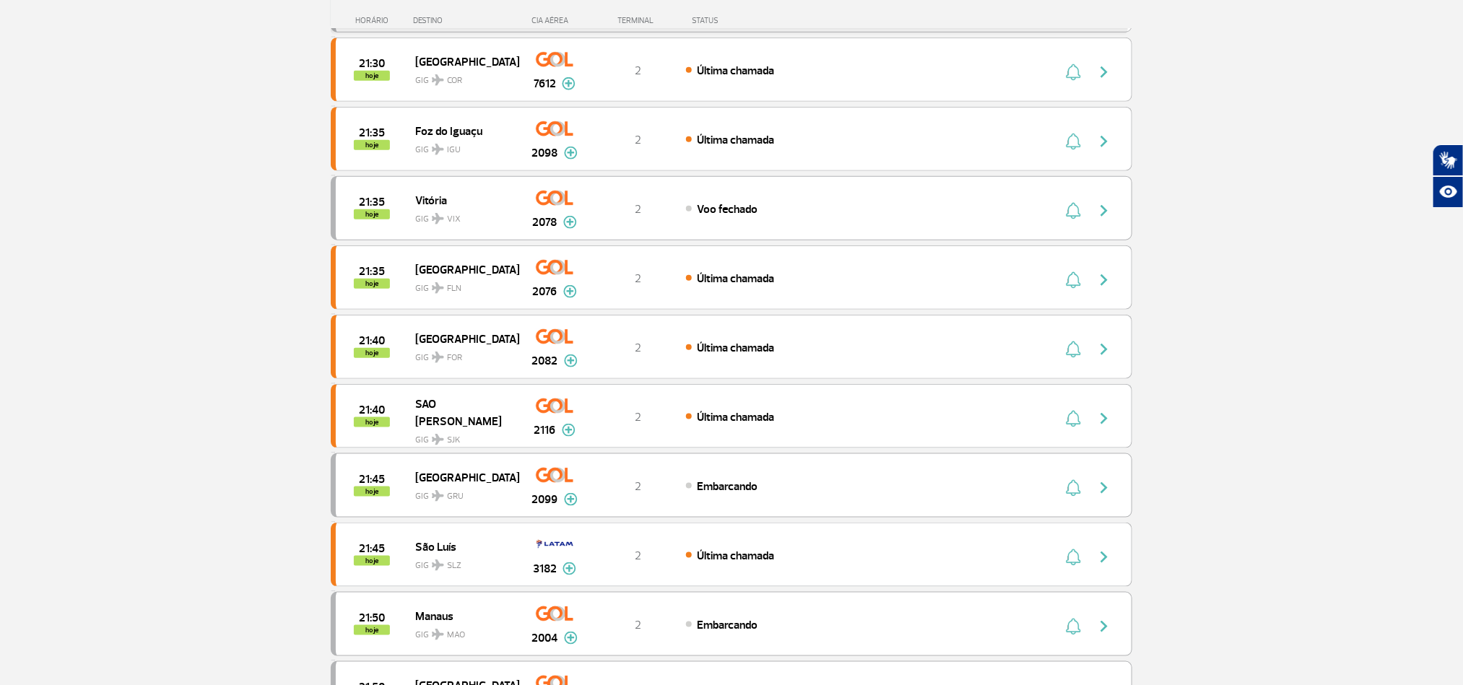
click at [139, 336] on section "Página Inicial > Voos > Painel de Voos Painel de Voos Partidas Chegadas 21:00 2…" at bounding box center [731, 221] width 1463 height 1694
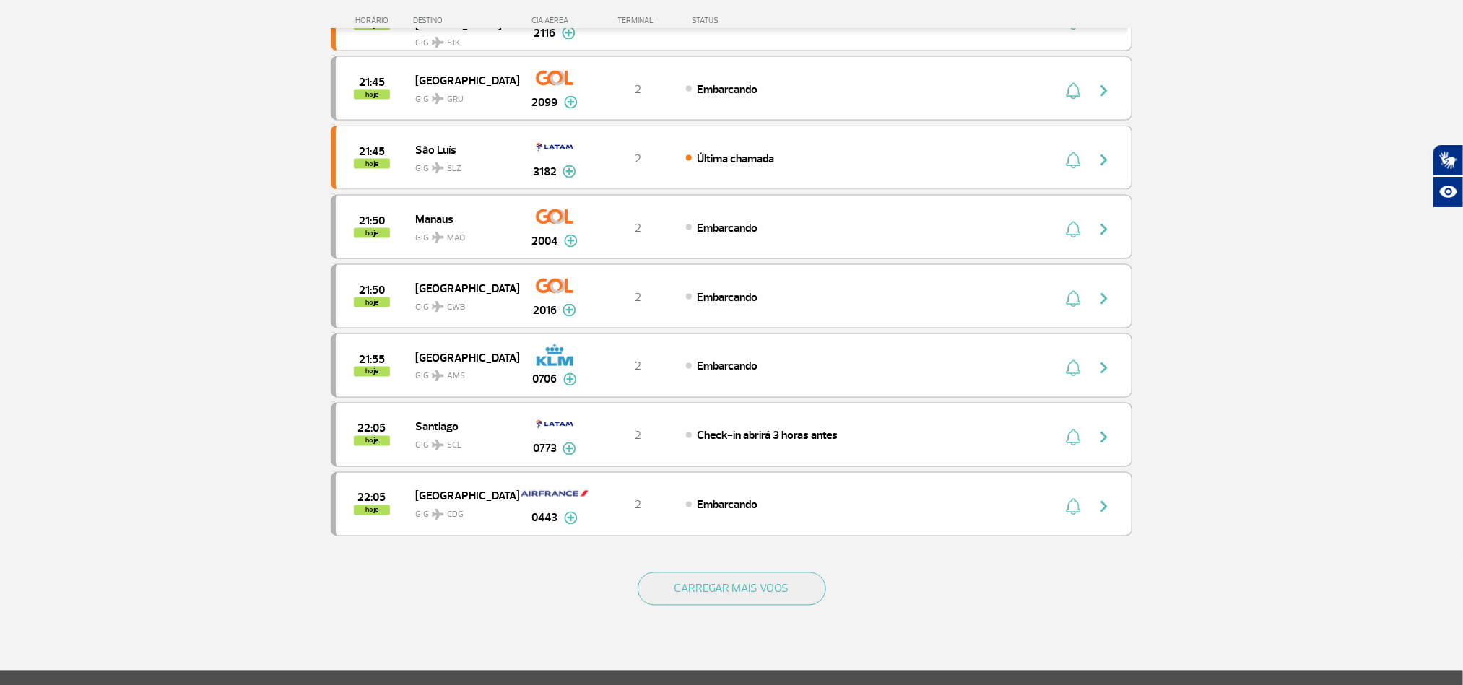
scroll to position [1131, 0]
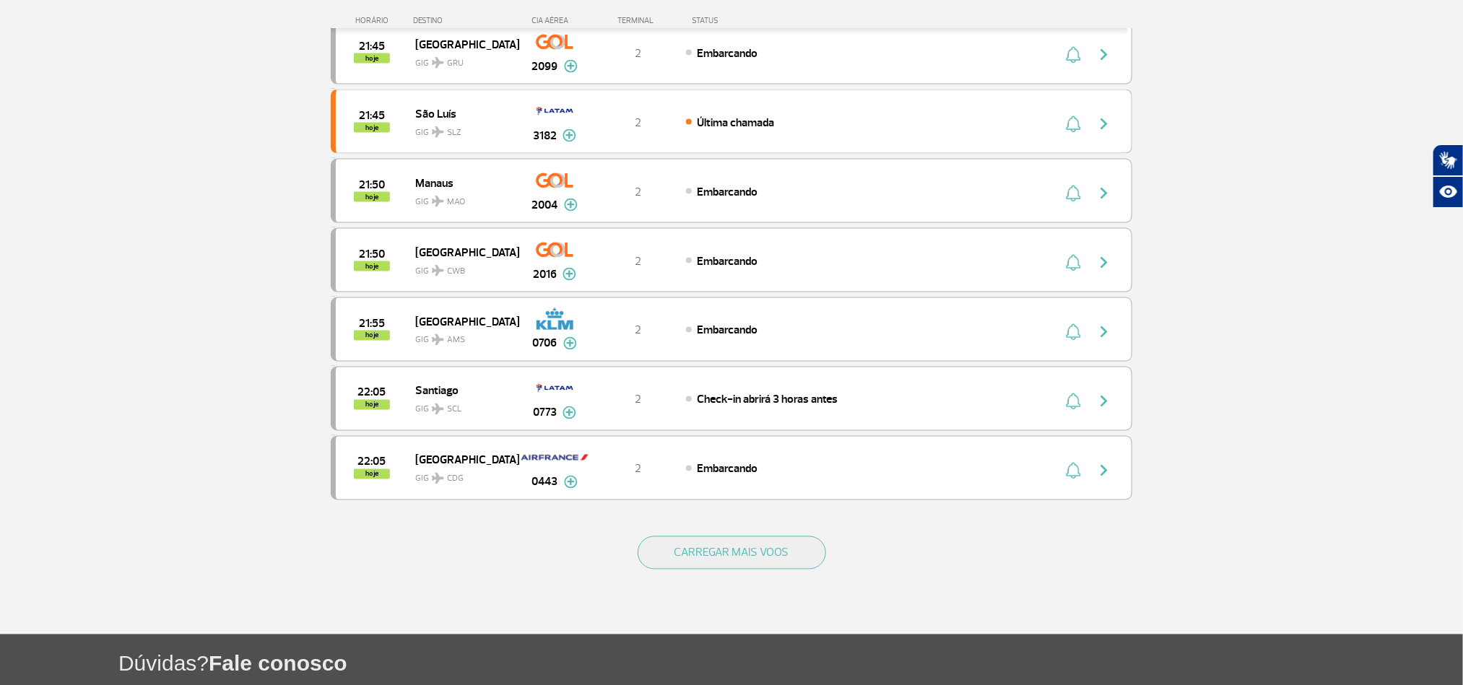
click at [739, 570] on button "CARREGAR MAIS VOOS" at bounding box center [732, 553] width 189 height 33
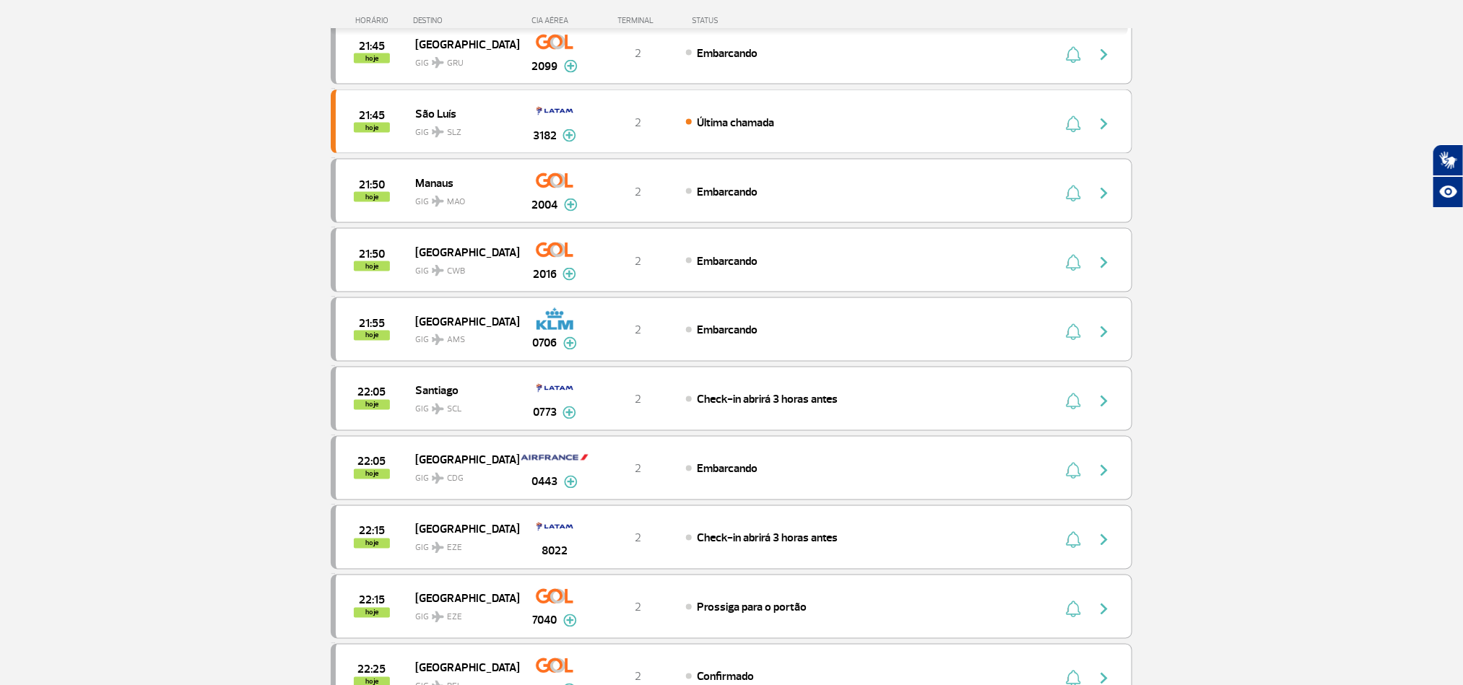
click at [145, 381] on section "Página Inicial > Voos > Painel de Voos Painel de Voos Partidas Chegadas 21:00 2…" at bounding box center [731, 480] width 1463 height 3081
click at [152, 358] on section "Página Inicial > Voos > Painel de Voos Painel de Voos Partidas Chegadas 21:00 2…" at bounding box center [731, 480] width 1463 height 3081
click at [145, 338] on section "Página Inicial > Voos > Painel de Voos Painel de Voos Partidas Chegadas 21:00 2…" at bounding box center [731, 480] width 1463 height 3081
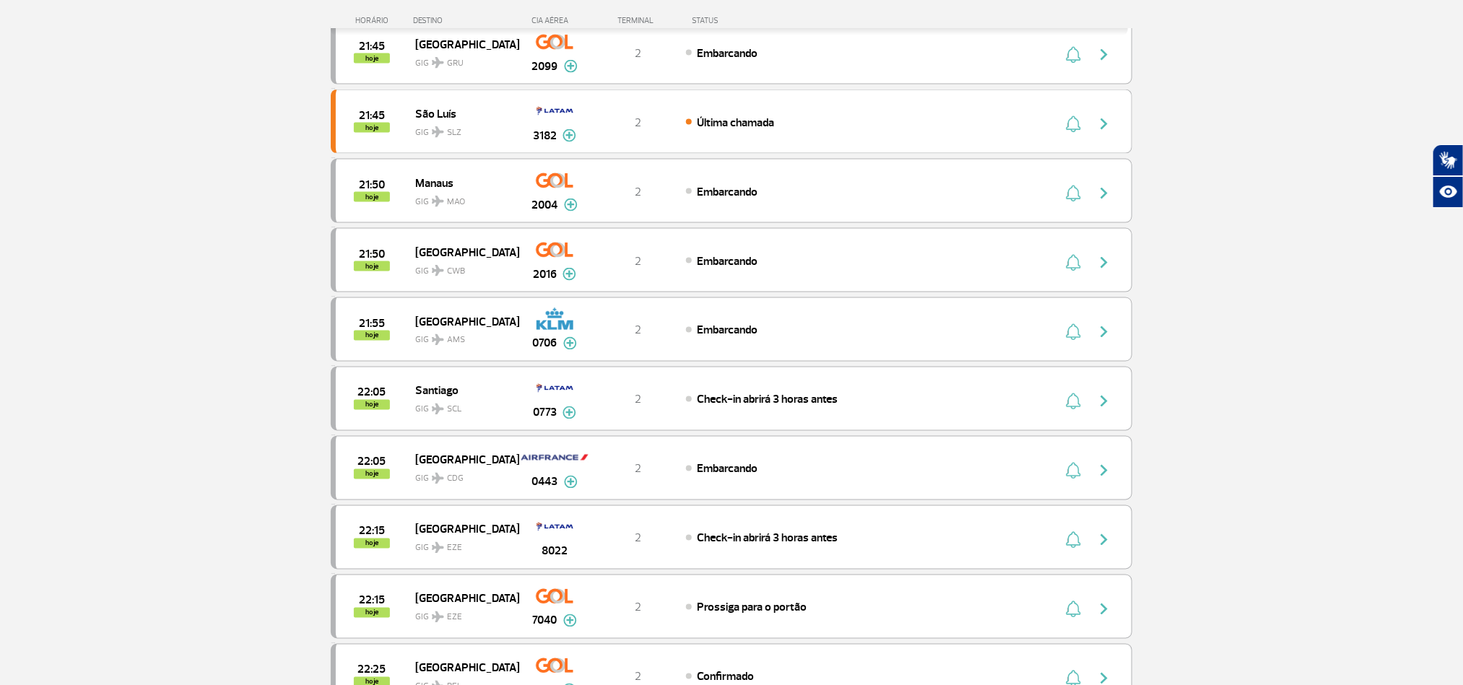
click at [143, 332] on section "Página Inicial > Voos > Painel de Voos Painel de Voos Partidas Chegadas 21:00 2…" at bounding box center [731, 480] width 1463 height 3081
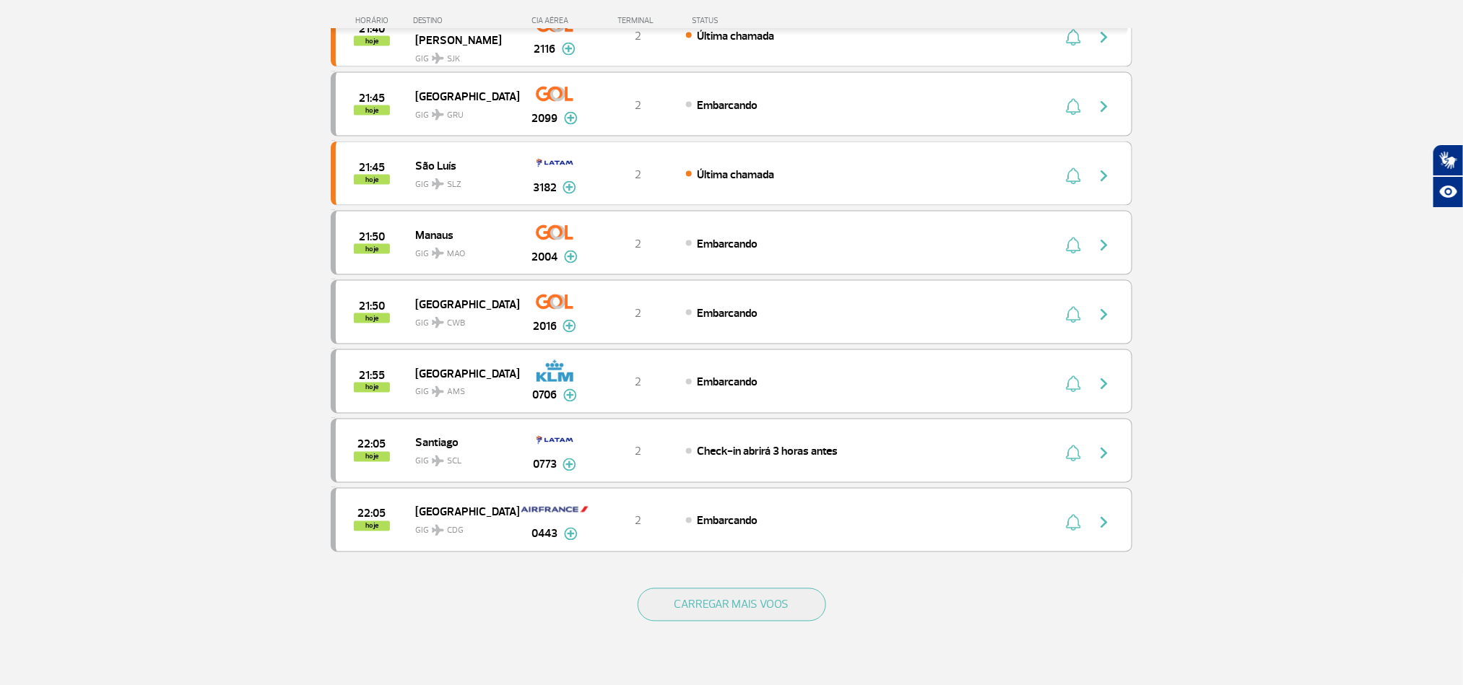
scroll to position [1083, 0]
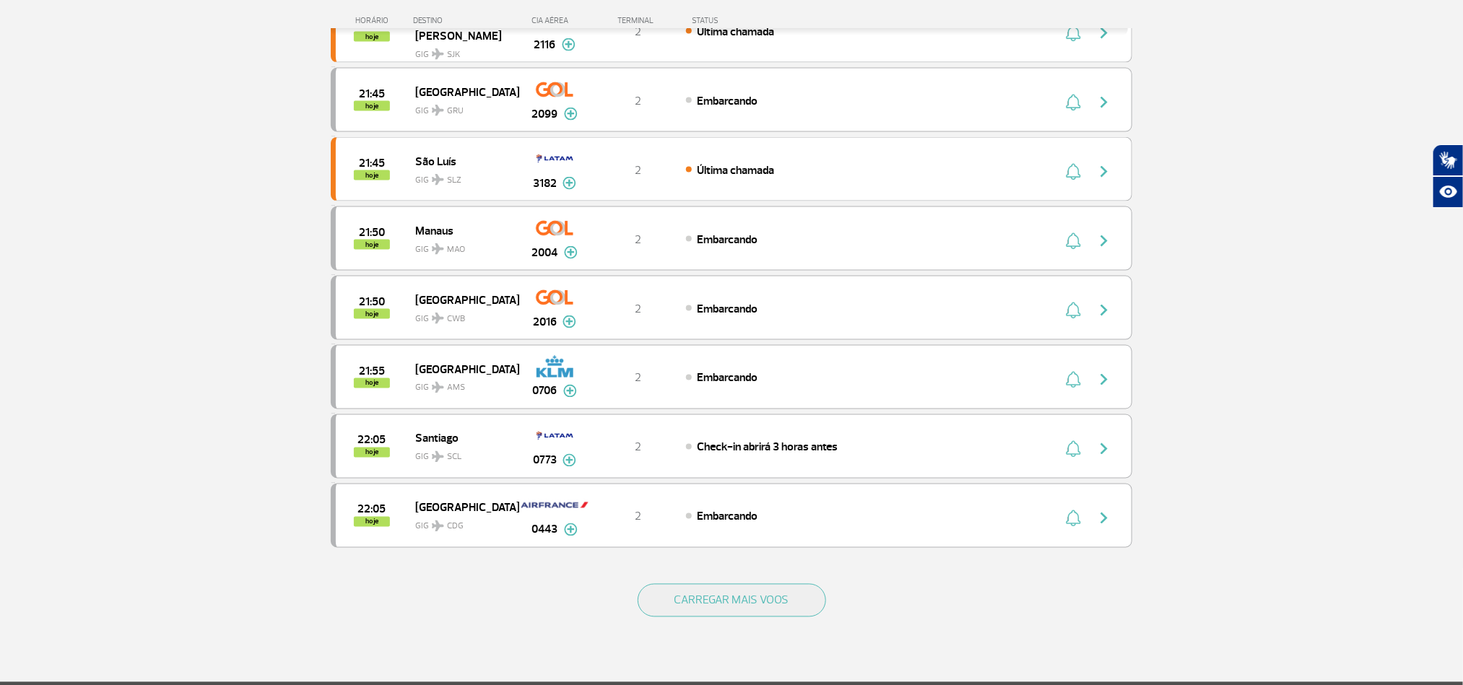
click at [683, 607] on div "CARREGAR MAIS VOOS" at bounding box center [732, 624] width 802 height 116
click at [685, 615] on button "CARREGAR MAIS VOOS" at bounding box center [732, 600] width 189 height 33
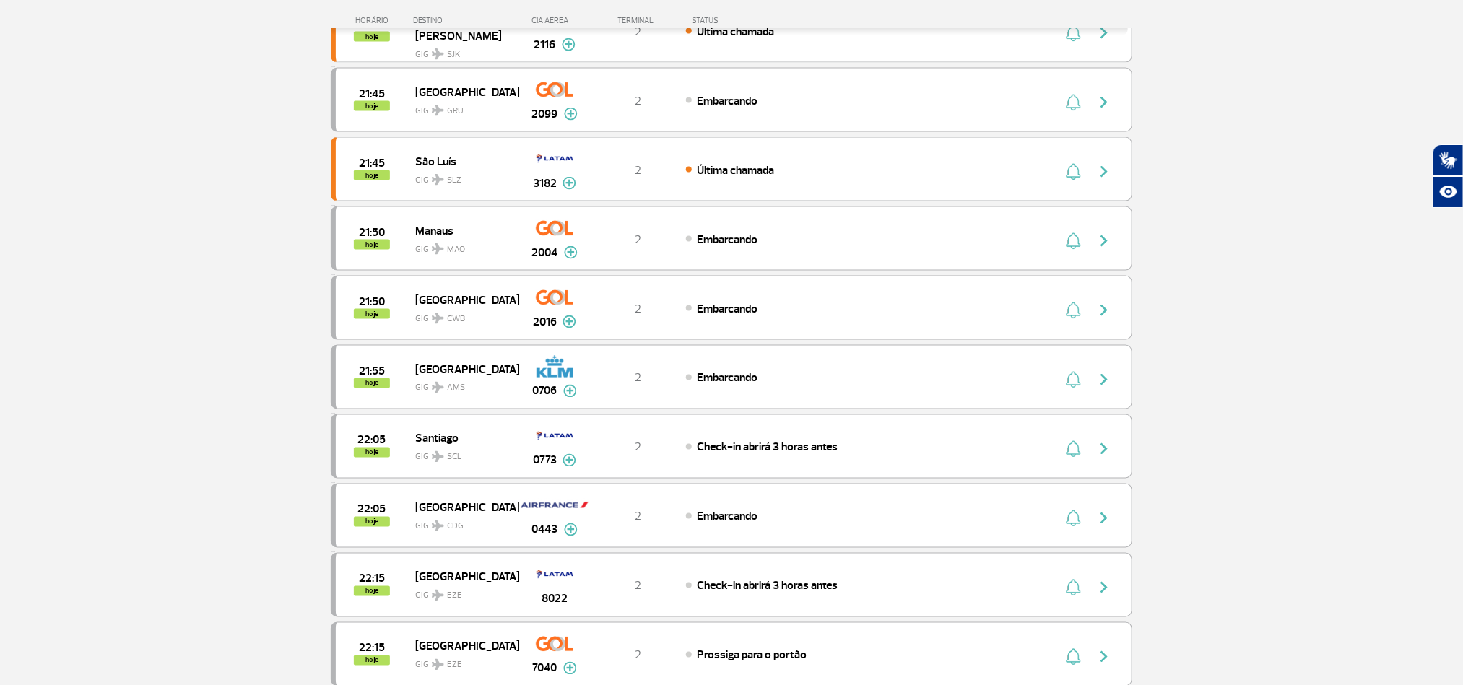
click at [89, 339] on section "Página Inicial > Voos > Painel de Voos Painel de Voos Partidas Chegadas 21:00 2…" at bounding box center [731, 528] width 1463 height 3081
click at [134, 340] on section "Página Inicial > Voos > Painel de Voos Painel de Voos Partidas Chegadas 21:00 2…" at bounding box center [731, 528] width 1463 height 3081
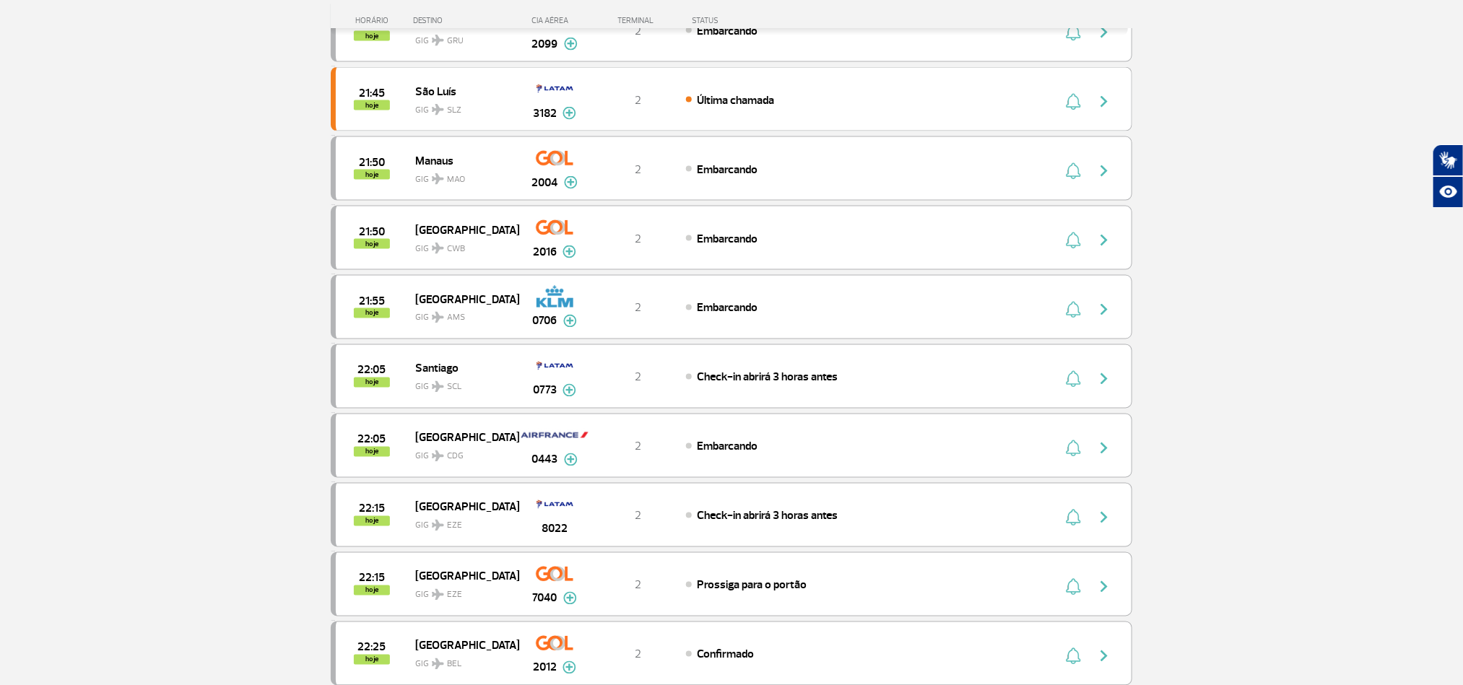
scroll to position [1192, 0]
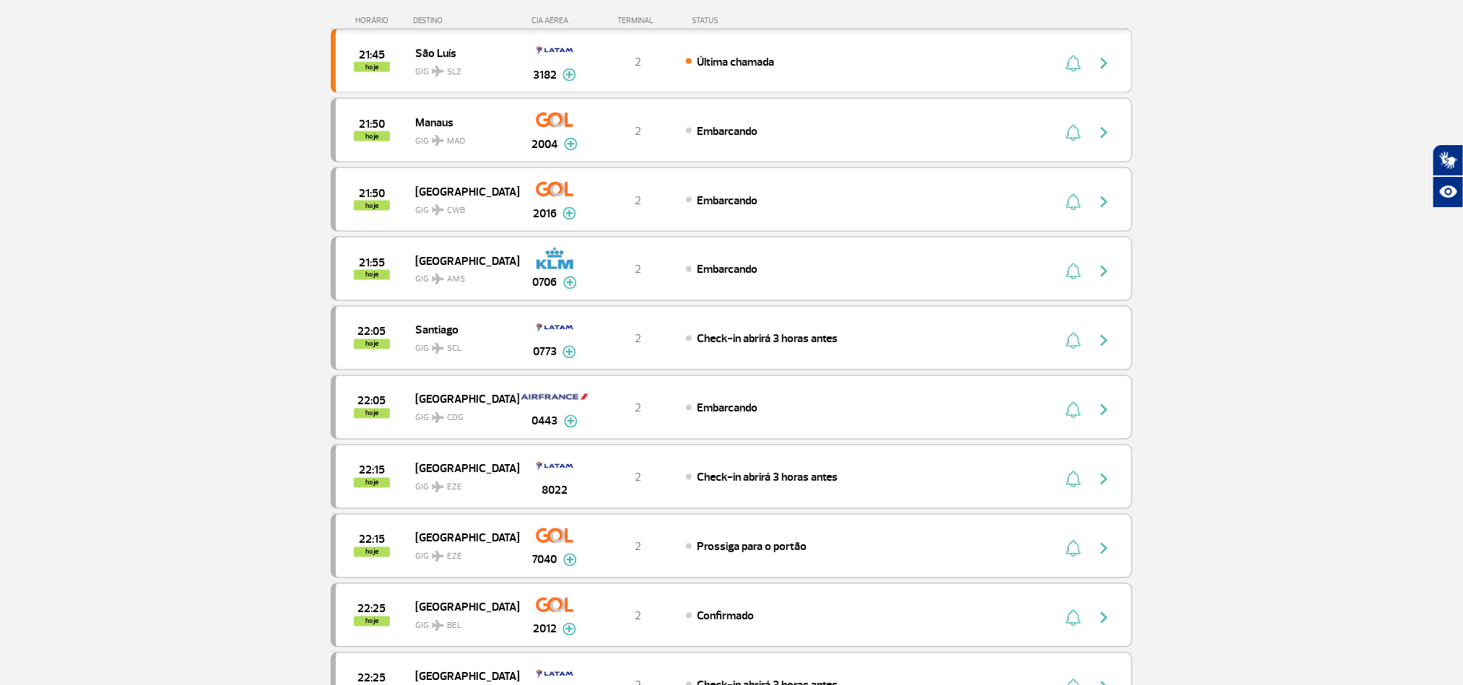
click at [147, 338] on section "Página Inicial > Voos > Painel de Voos Painel de Voos Partidas Chegadas 21:00 2…" at bounding box center [731, 420] width 1463 height 3081
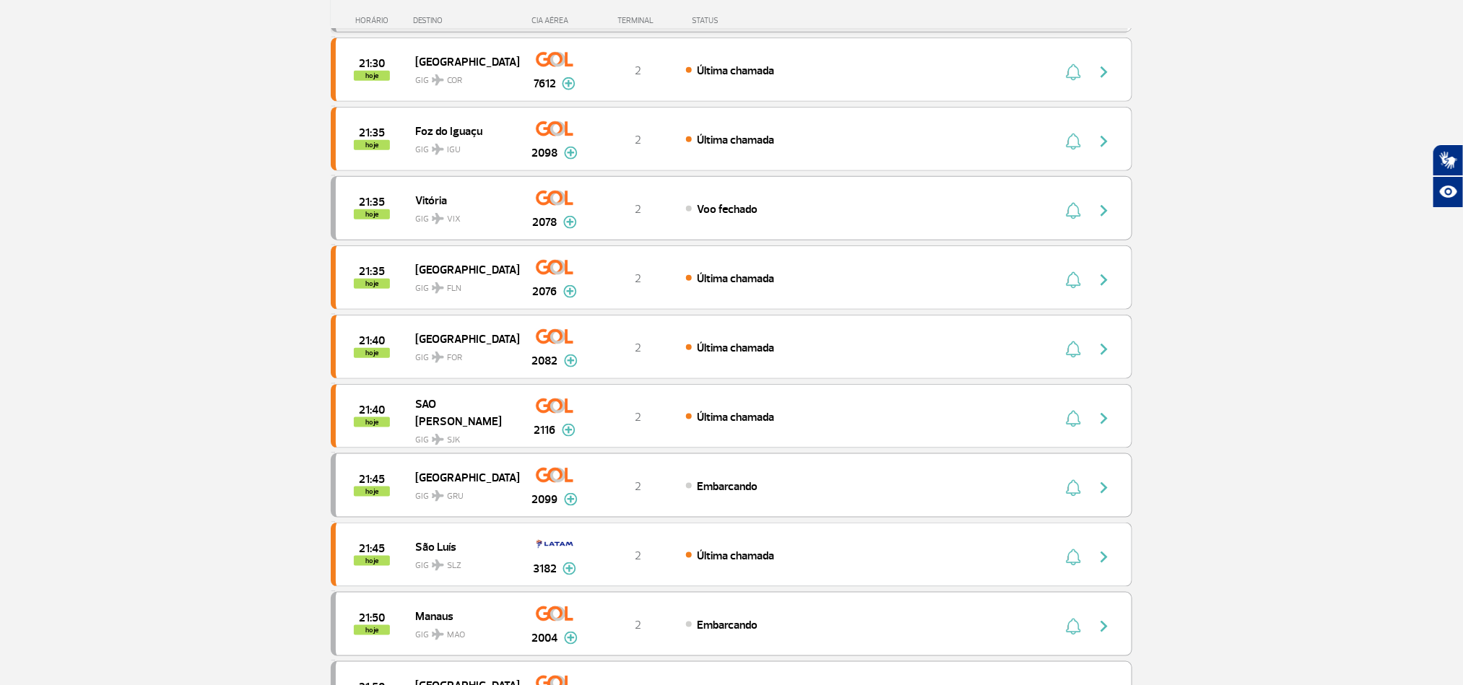
click at [126, 379] on section "Página Inicial > Voos > Painel de Voos Painel de Voos Partidas Chegadas 21:00 2…" at bounding box center [731, 221] width 1463 height 1694
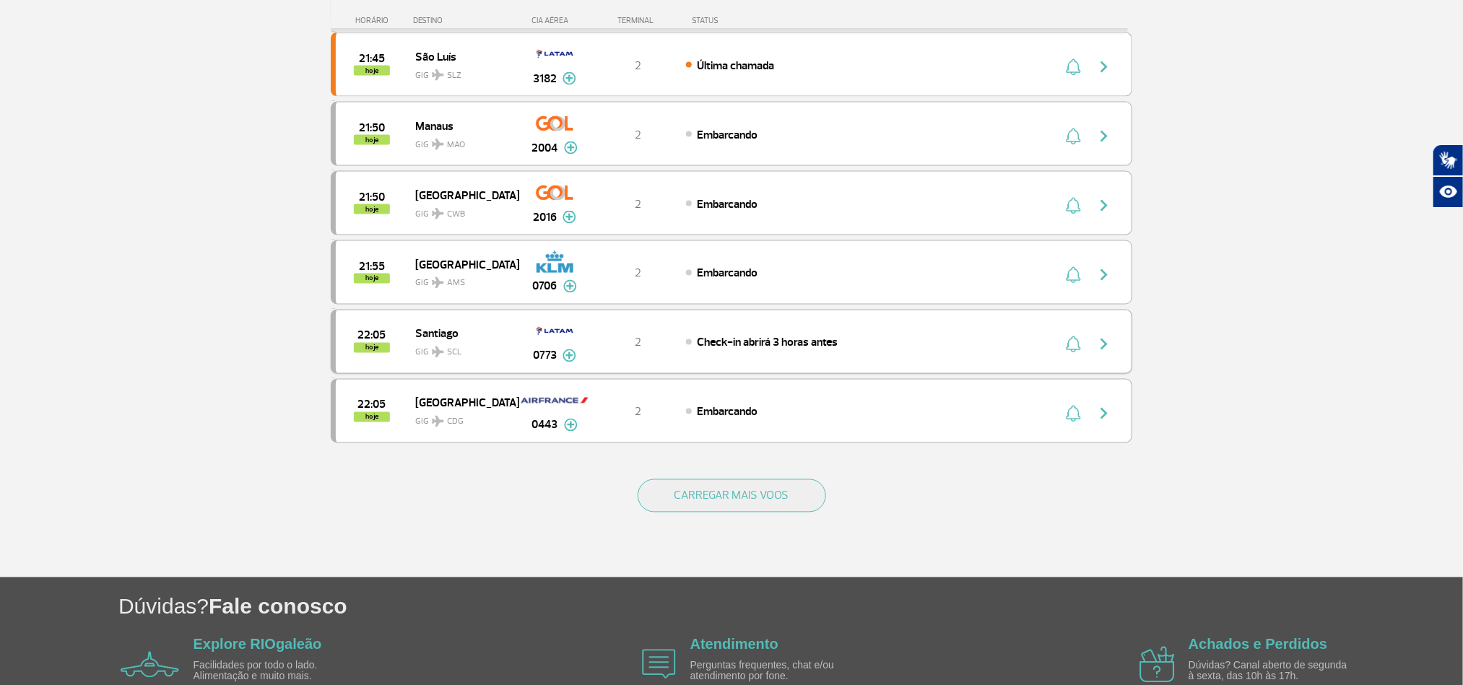
scroll to position [1239, 0]
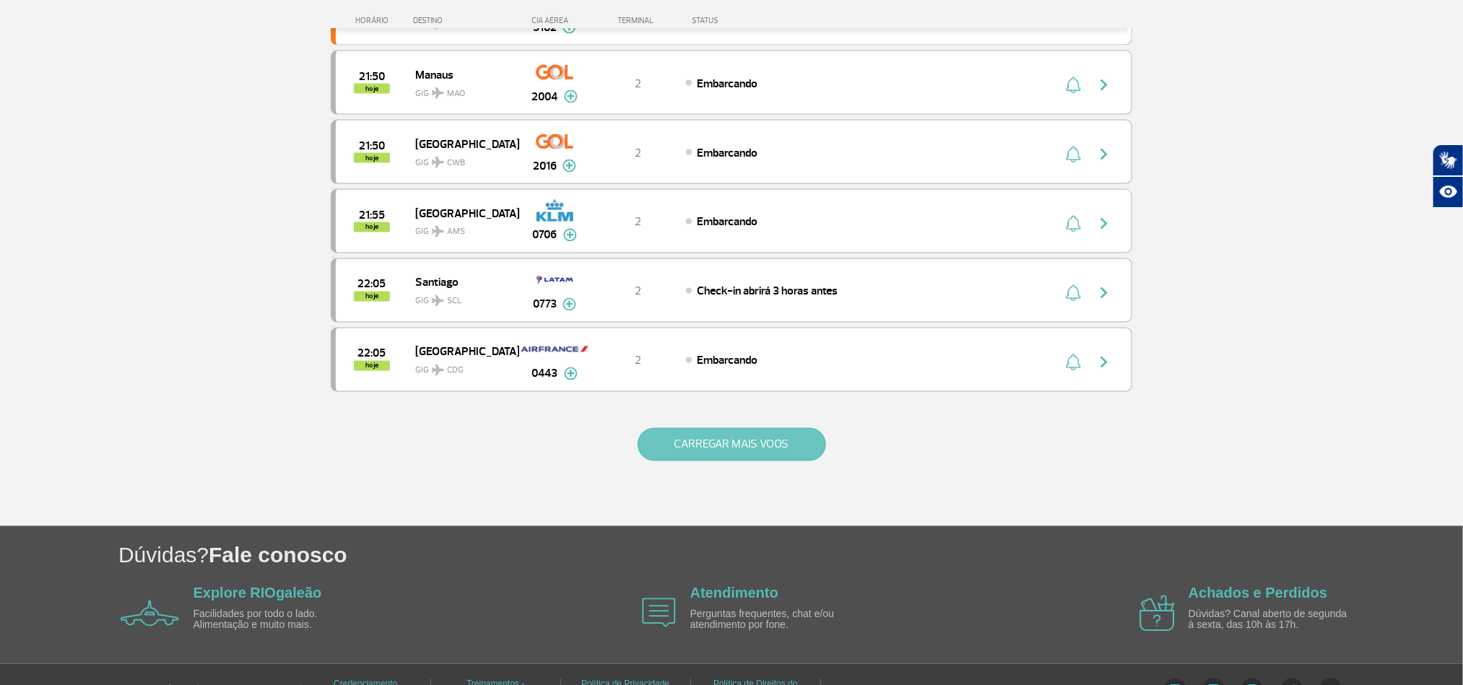
click at [733, 460] on button "CARREGAR MAIS VOOS" at bounding box center [732, 444] width 189 height 33
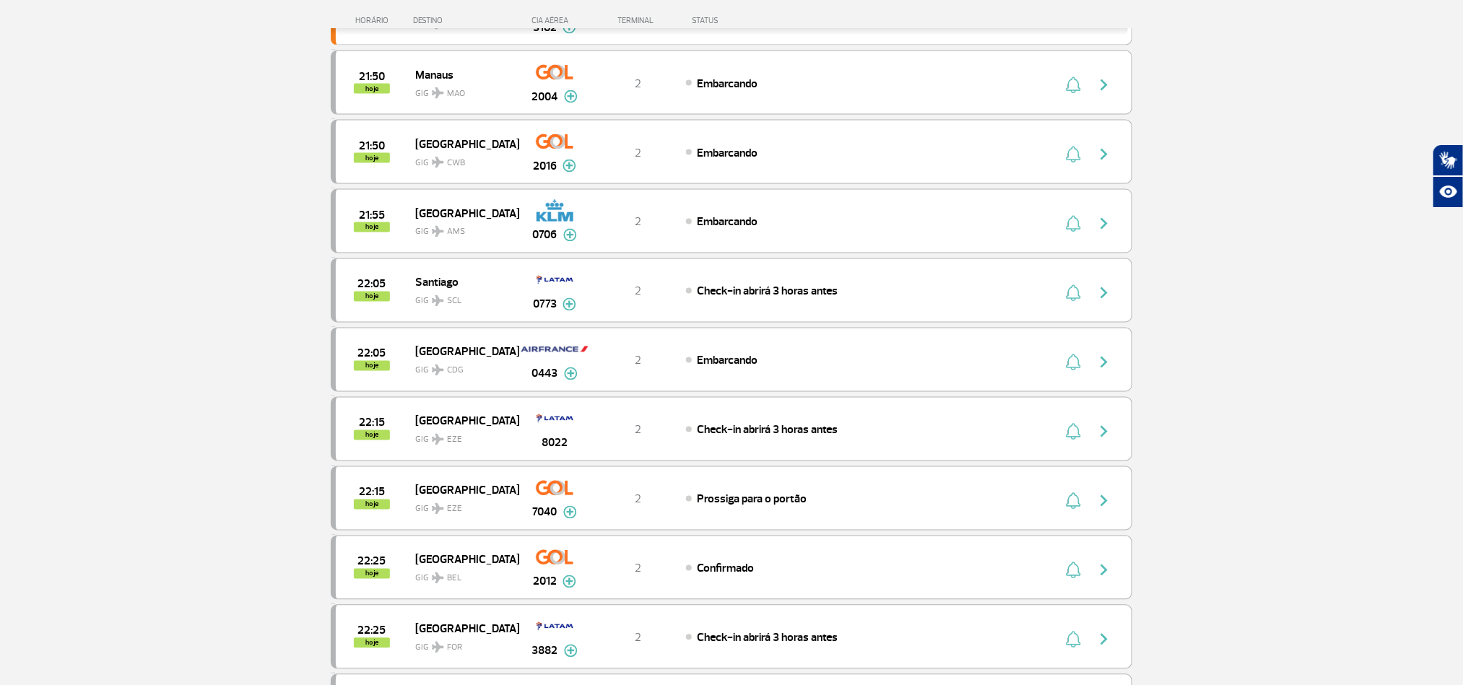
click at [154, 304] on section "Página Inicial > Voos > Painel de Voos Painel de Voos Partidas Chegadas 21:00 2…" at bounding box center [731, 372] width 1463 height 3081
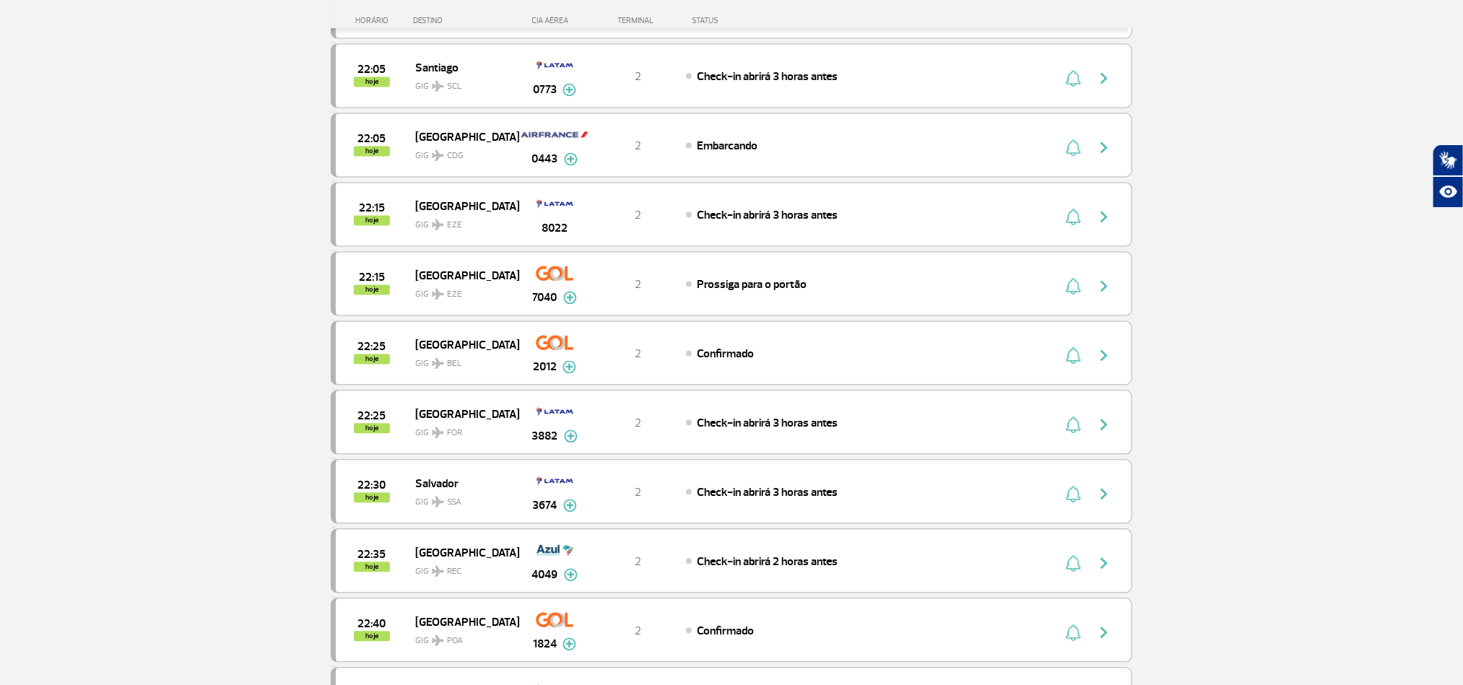
scroll to position [1456, 0]
click at [152, 328] on section "Página Inicial > Voos > Painel de Voos Painel de Voos Partidas Chegadas 21:00 2…" at bounding box center [731, 155] width 1463 height 3081
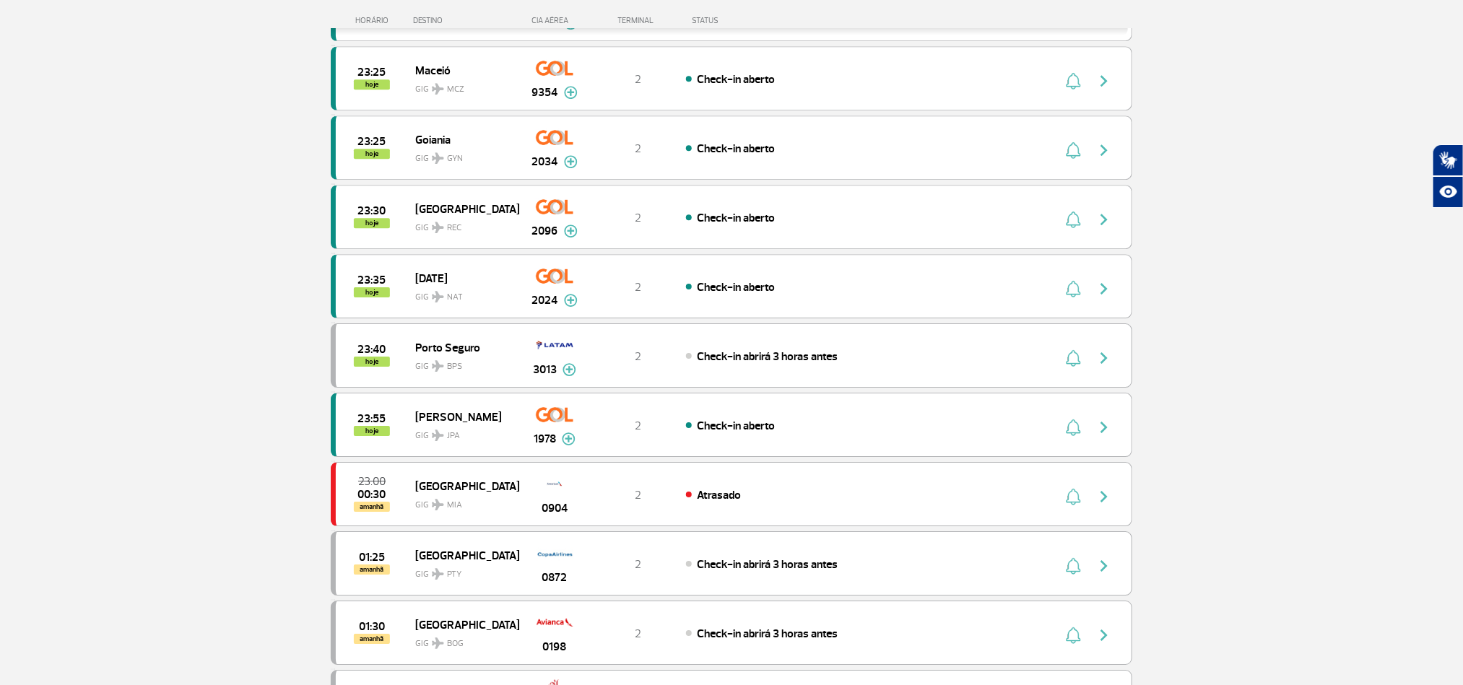
scroll to position [2323, 0]
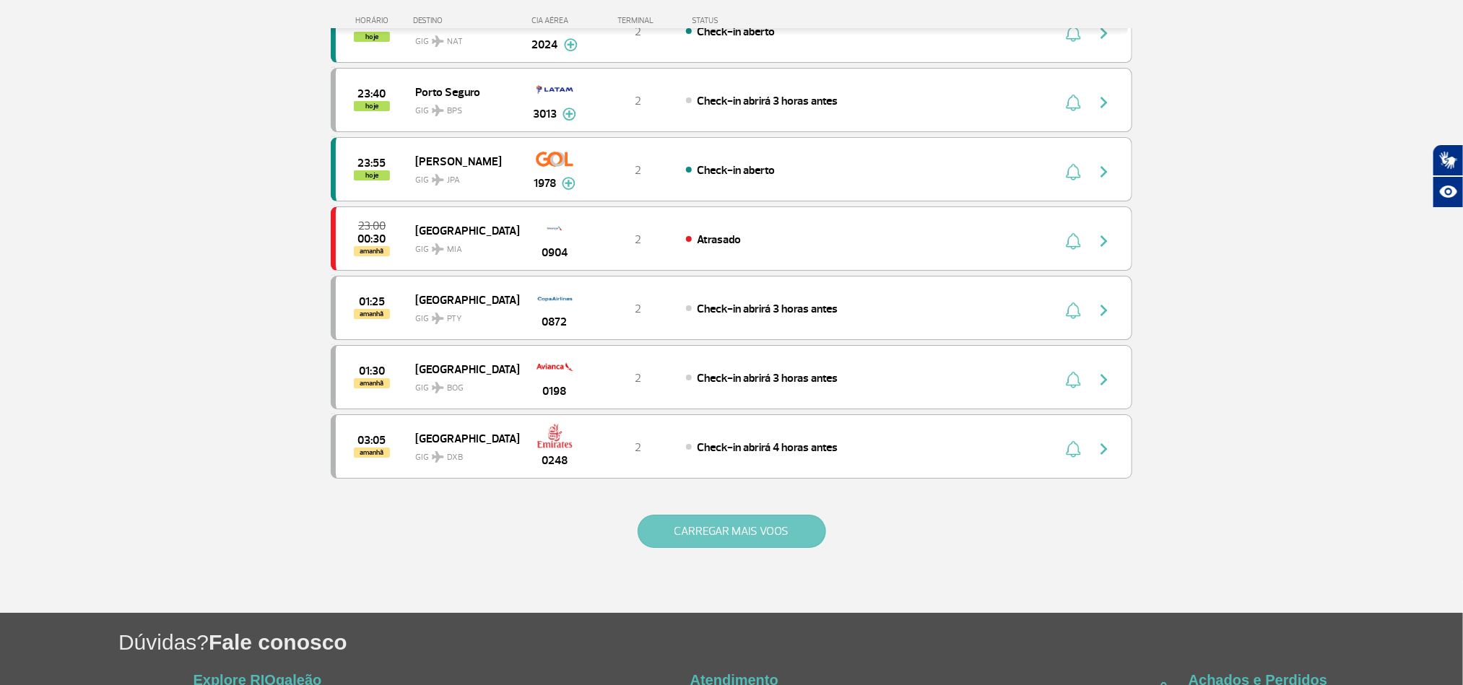
click at [735, 548] on button "CARREGAR MAIS VOOS" at bounding box center [732, 531] width 189 height 33
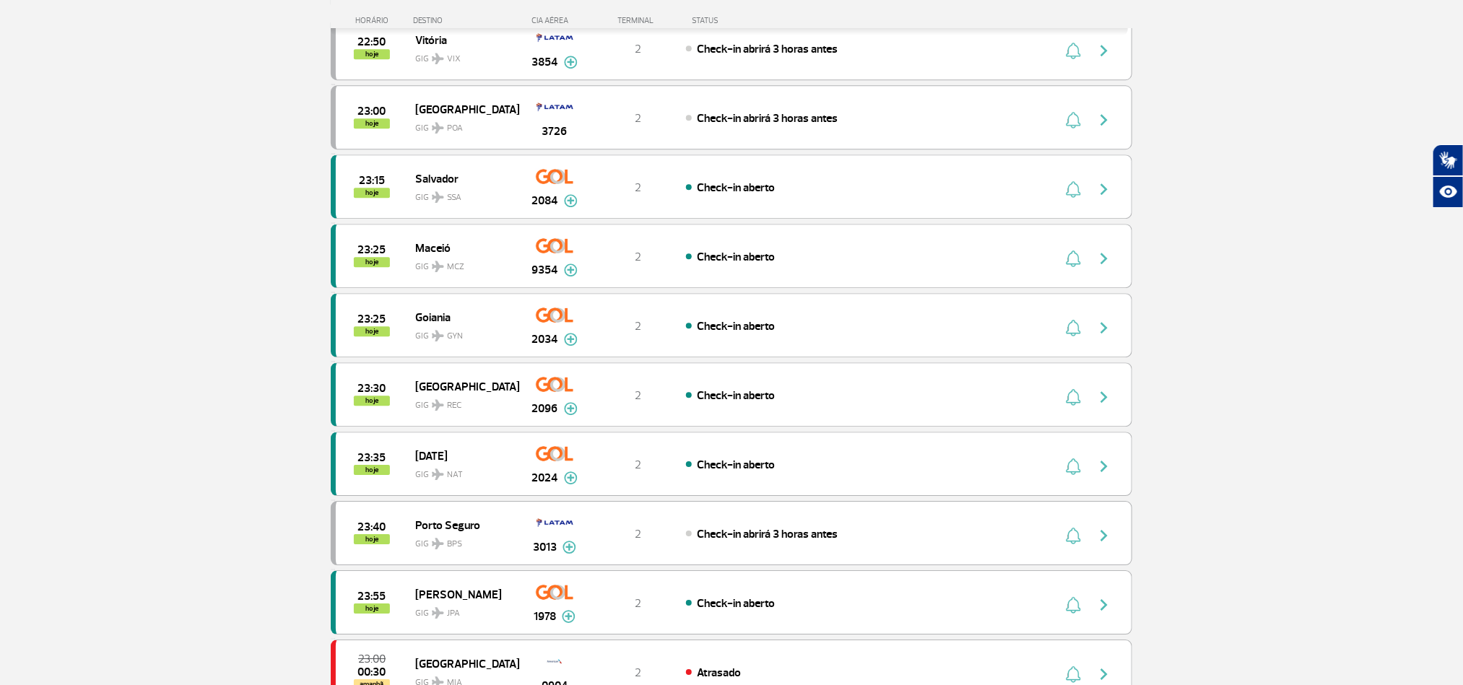
click at [111, 326] on section "Página Inicial > Voos > Painel de Voos Painel de Voos Partidas Chegadas 21:00 2…" at bounding box center [731, 199] width 1463 height 4468
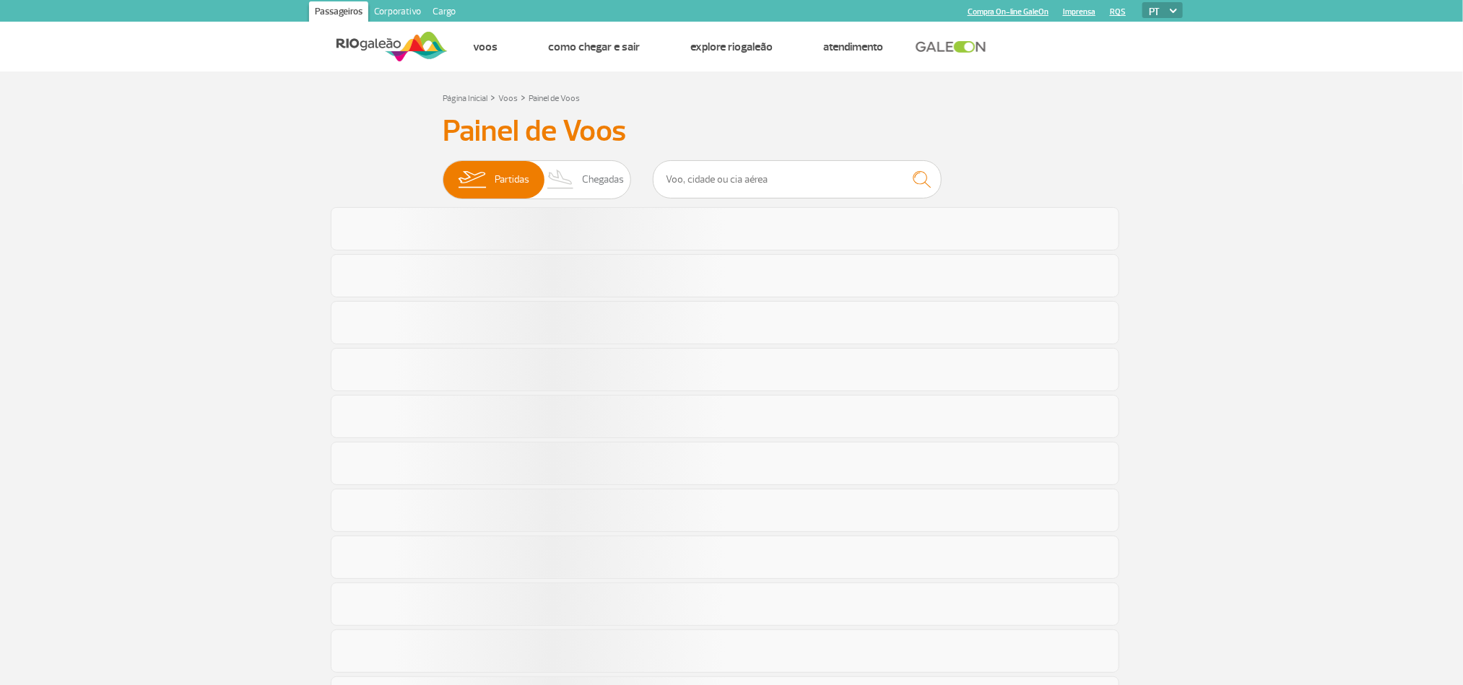
click at [137, 353] on section "Página Inicial > Voos > Painel de Voos Painel de Voos Partidas Chegadas" at bounding box center [731, 633] width 1463 height 1122
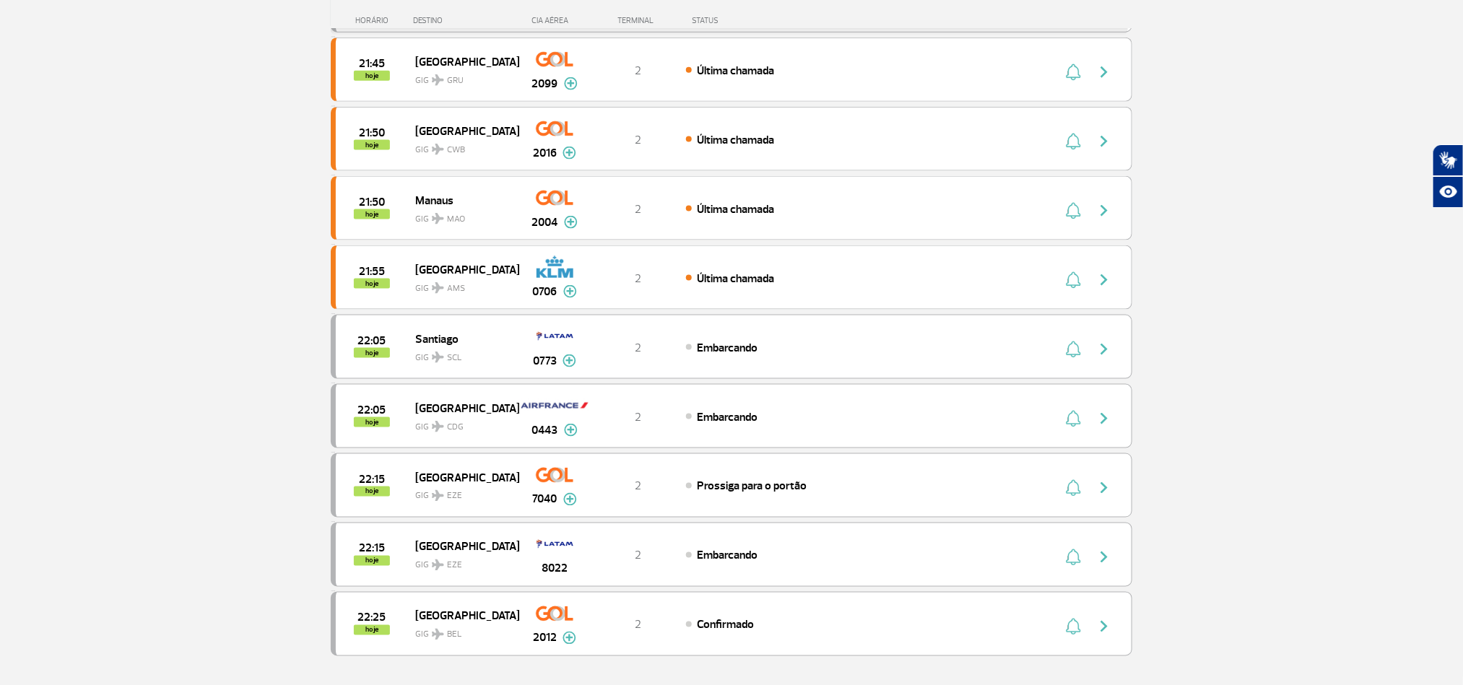
scroll to position [1083, 0]
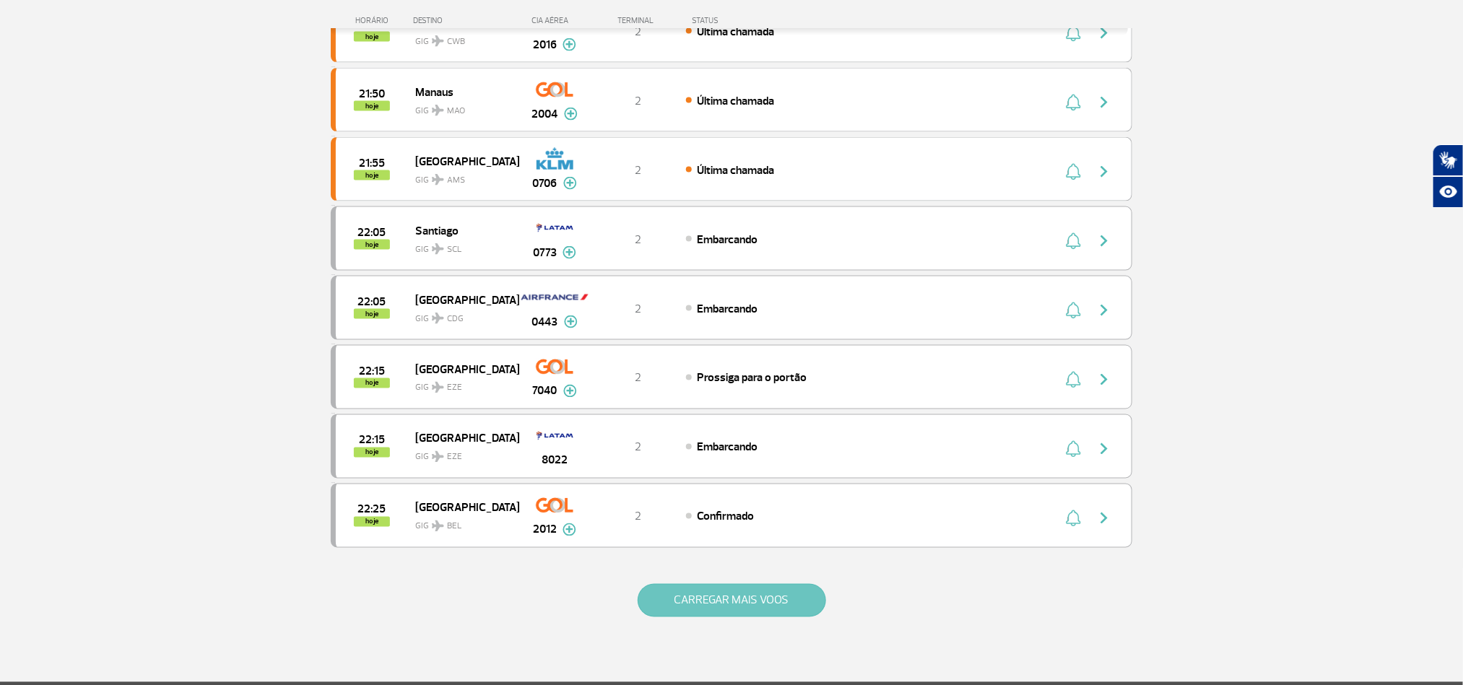
click at [713, 618] on button "CARREGAR MAIS VOOS" at bounding box center [732, 600] width 189 height 33
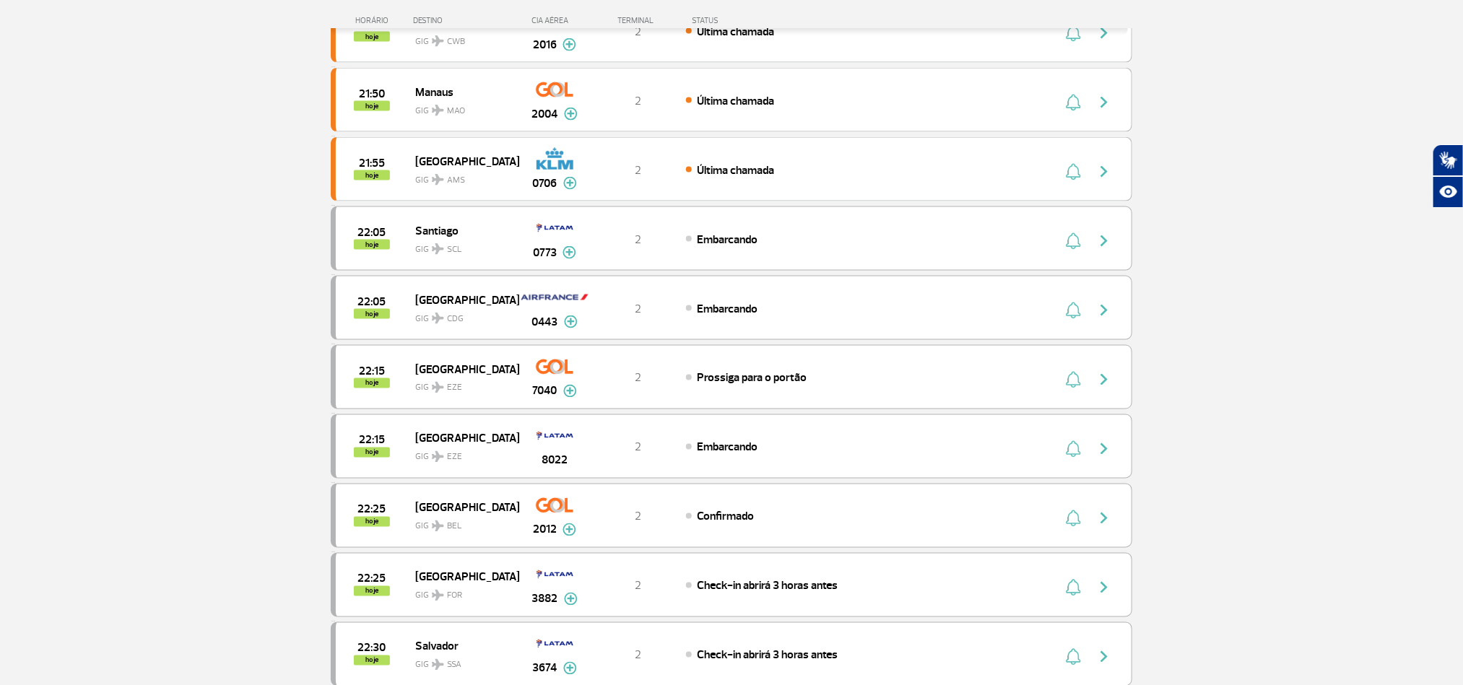
click at [102, 326] on section "Página Inicial > Voos > Painel de Voos Painel de Voos Partidas Chegadas 21:10 2…" at bounding box center [731, 528] width 1463 height 3081
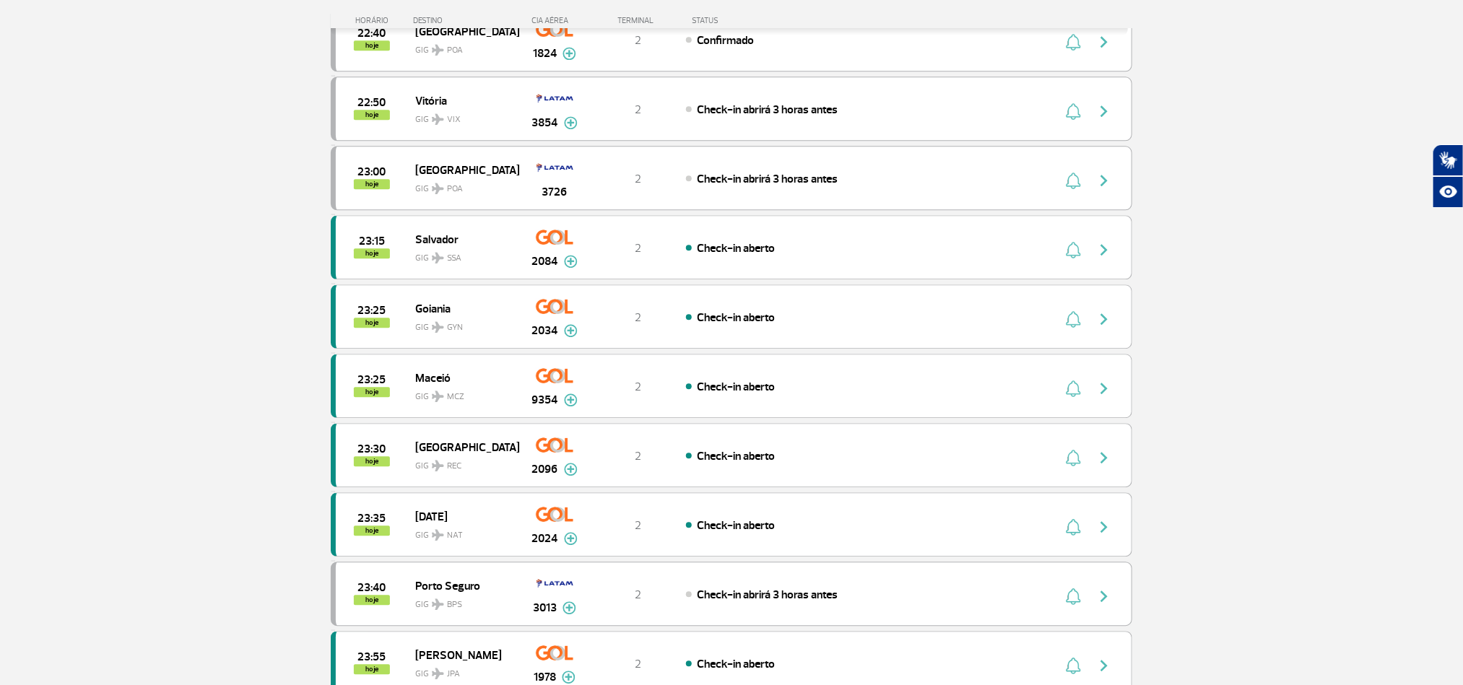
scroll to position [1842, 0]
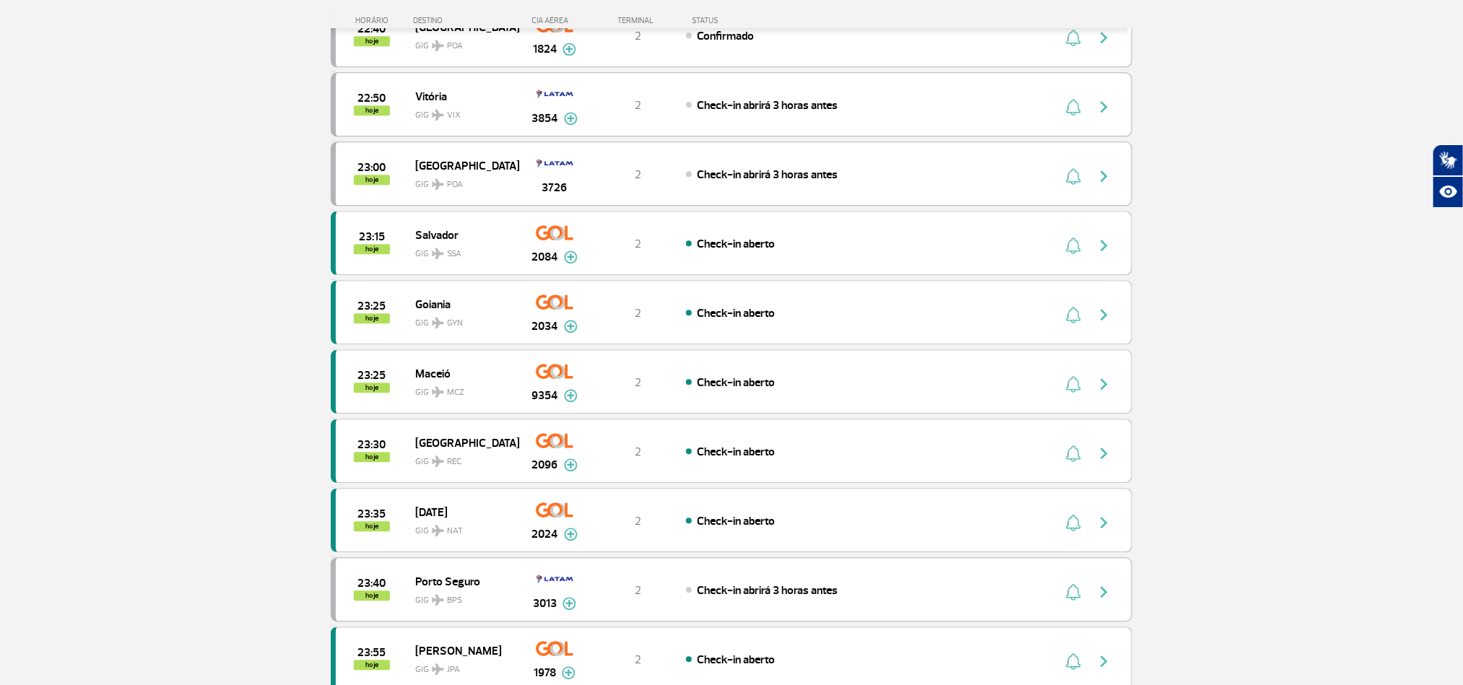
drag, startPoint x: 1339, startPoint y: 191, endPoint x: 1287, endPoint y: 126, distance: 83.2
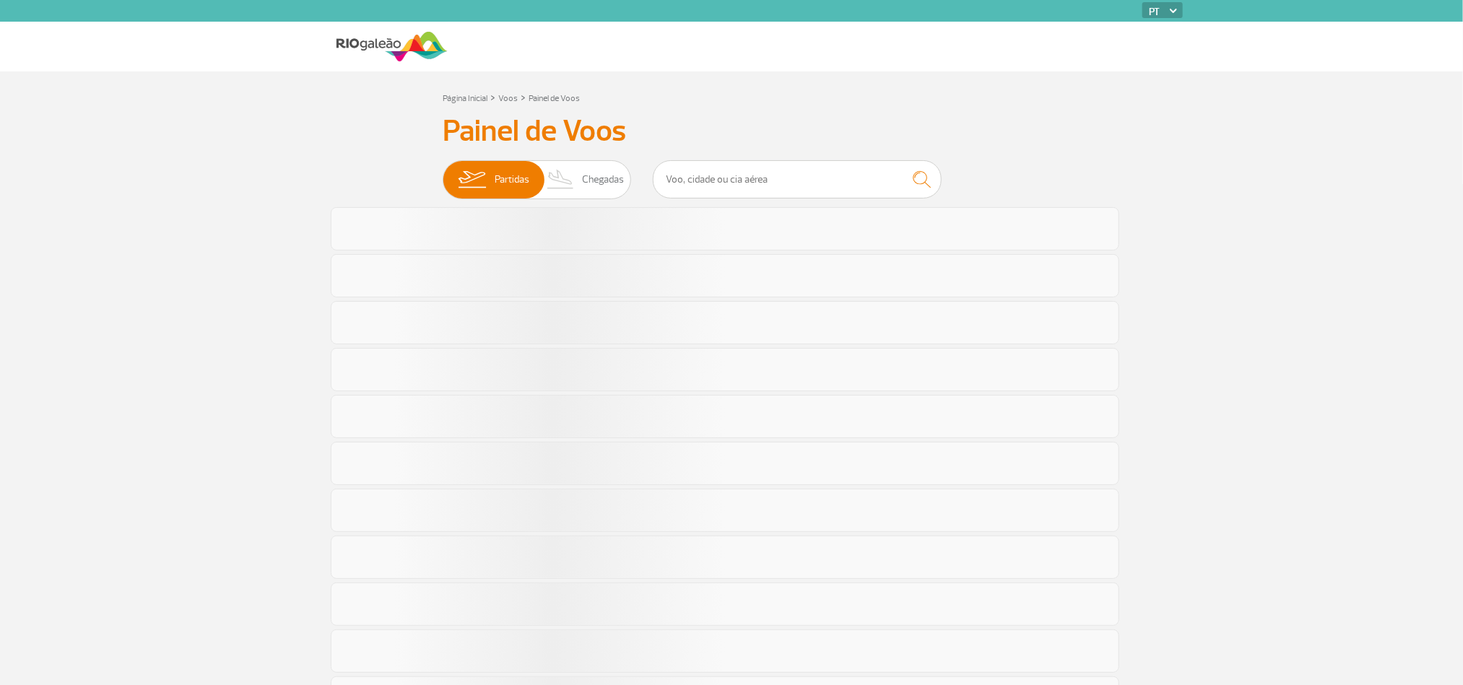
scroll to position [698, 0]
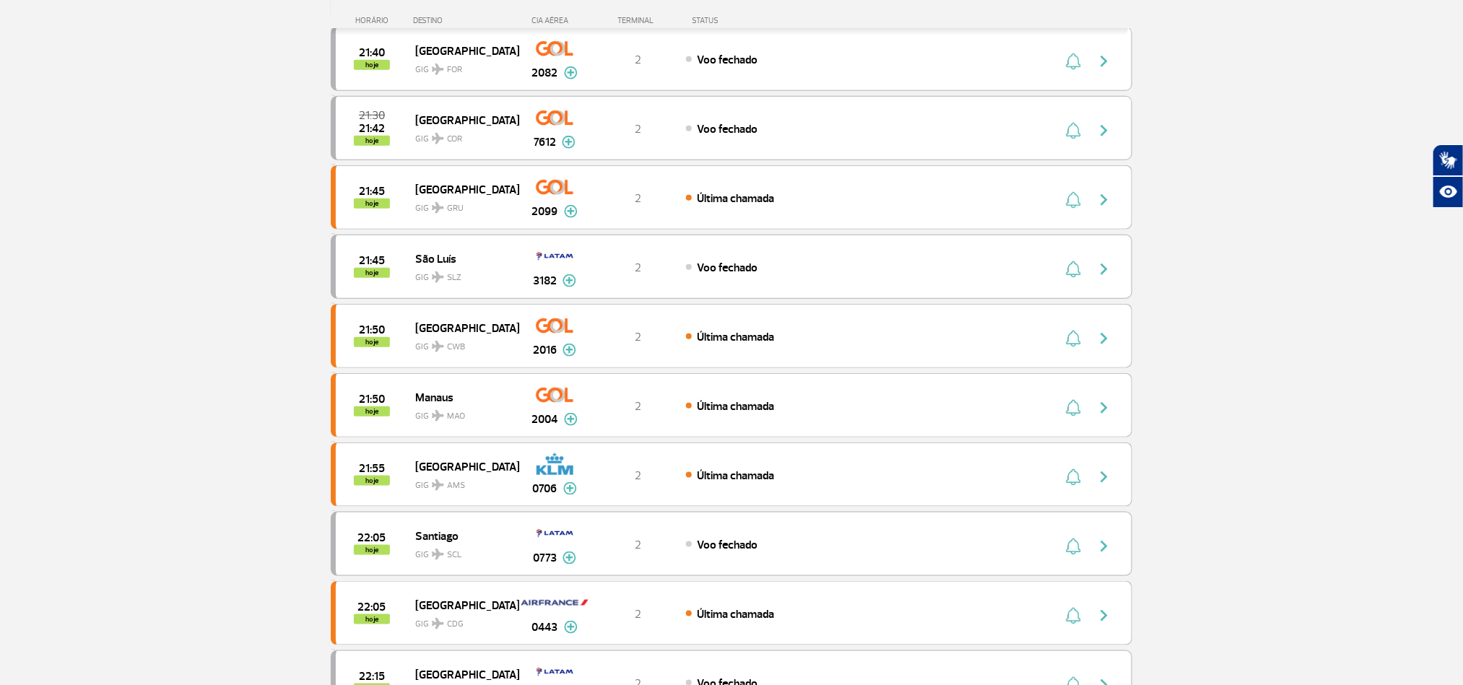
click at [141, 339] on section "Página Inicial > Voos > Painel de Voos Painel de Voos Partidas Chegadas 21:00 2…" at bounding box center [731, 279] width 1463 height 1694
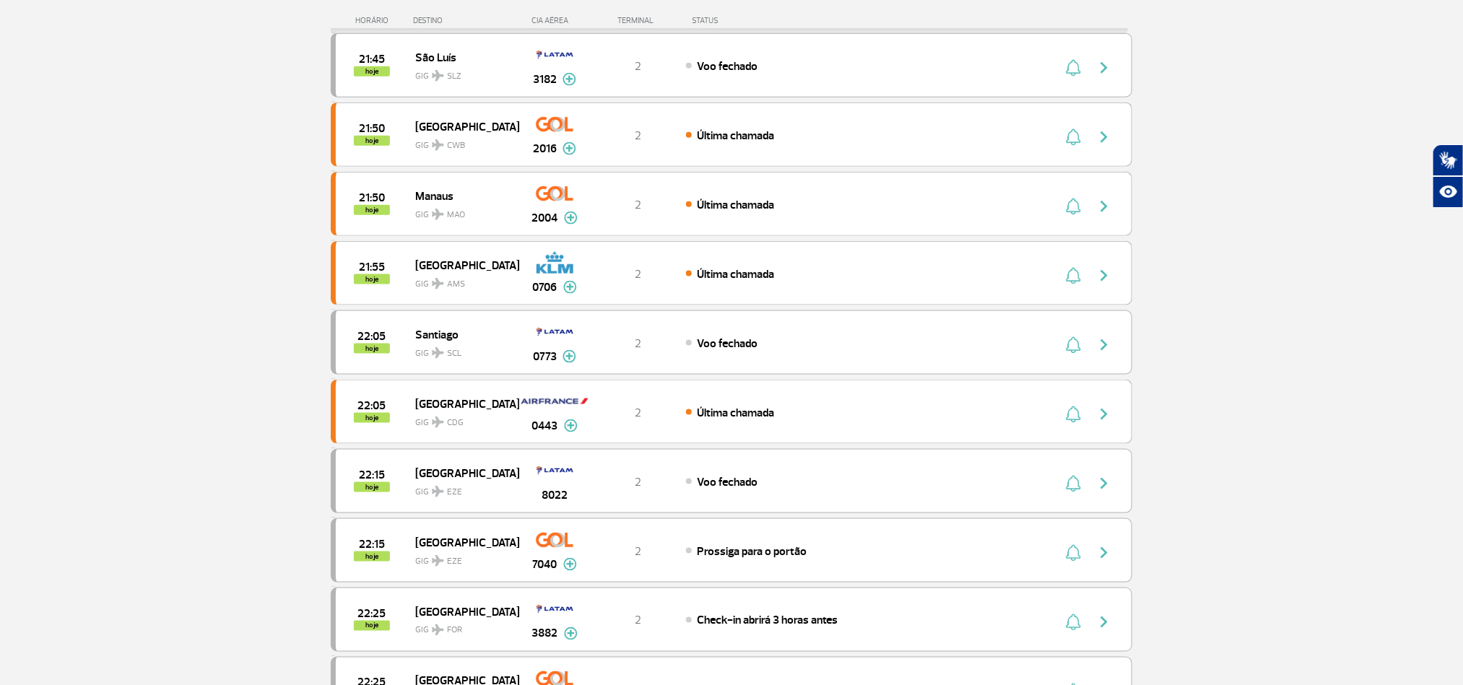
scroll to position [856, 0]
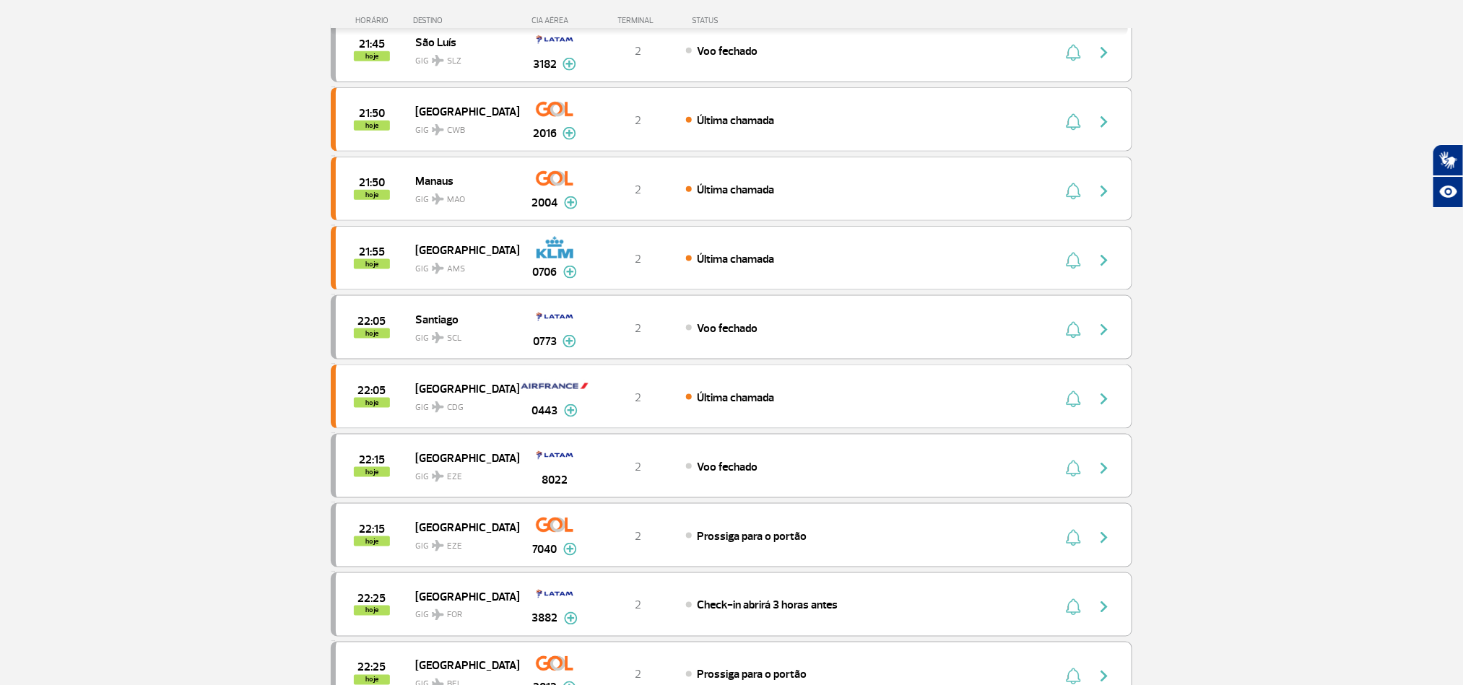
click at [107, 334] on section "Página Inicial > Voos > Painel de Voos Painel de Voos Partidas Chegadas 21:00 2…" at bounding box center [731, 63] width 1463 height 1694
click at [137, 332] on section "Página Inicial > Voos > Painel de Voos Painel de Voos Partidas Chegadas 21:00 2…" at bounding box center [731, 63] width 1463 height 1694
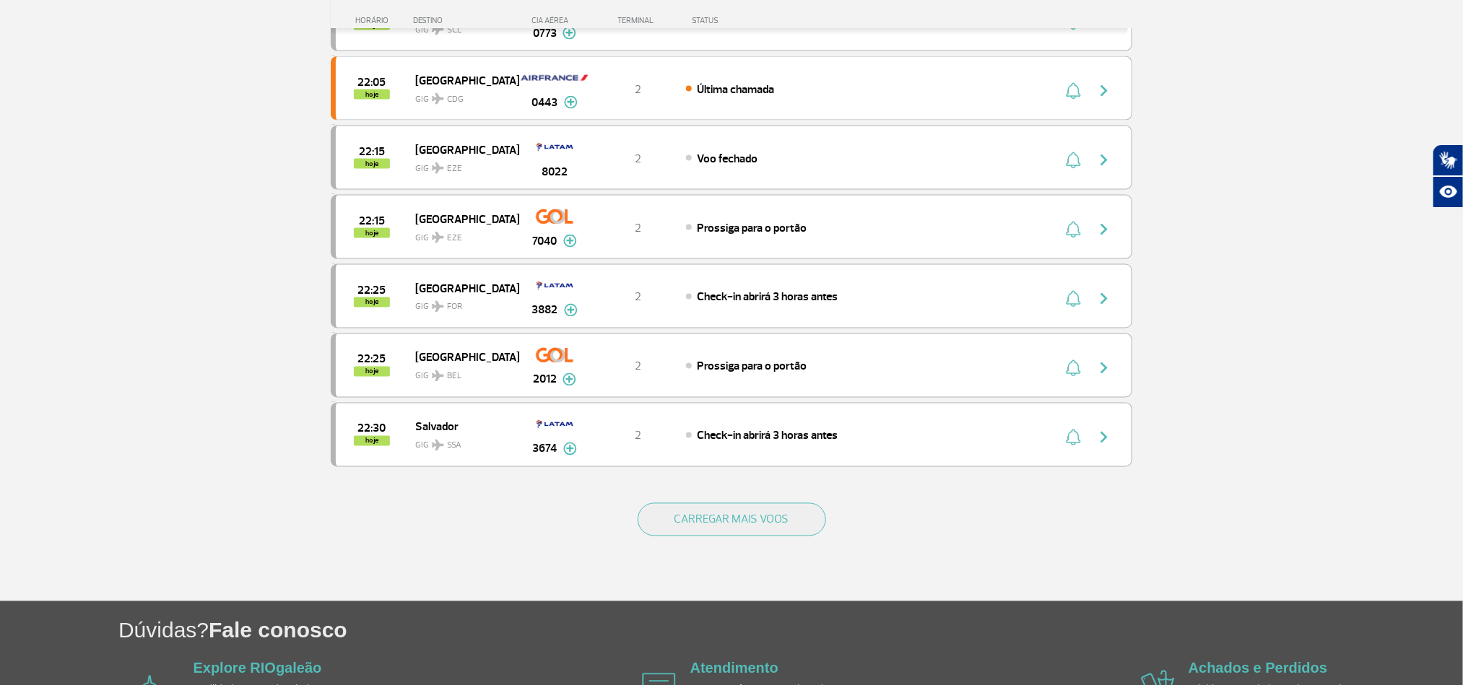
scroll to position [1289, 0]
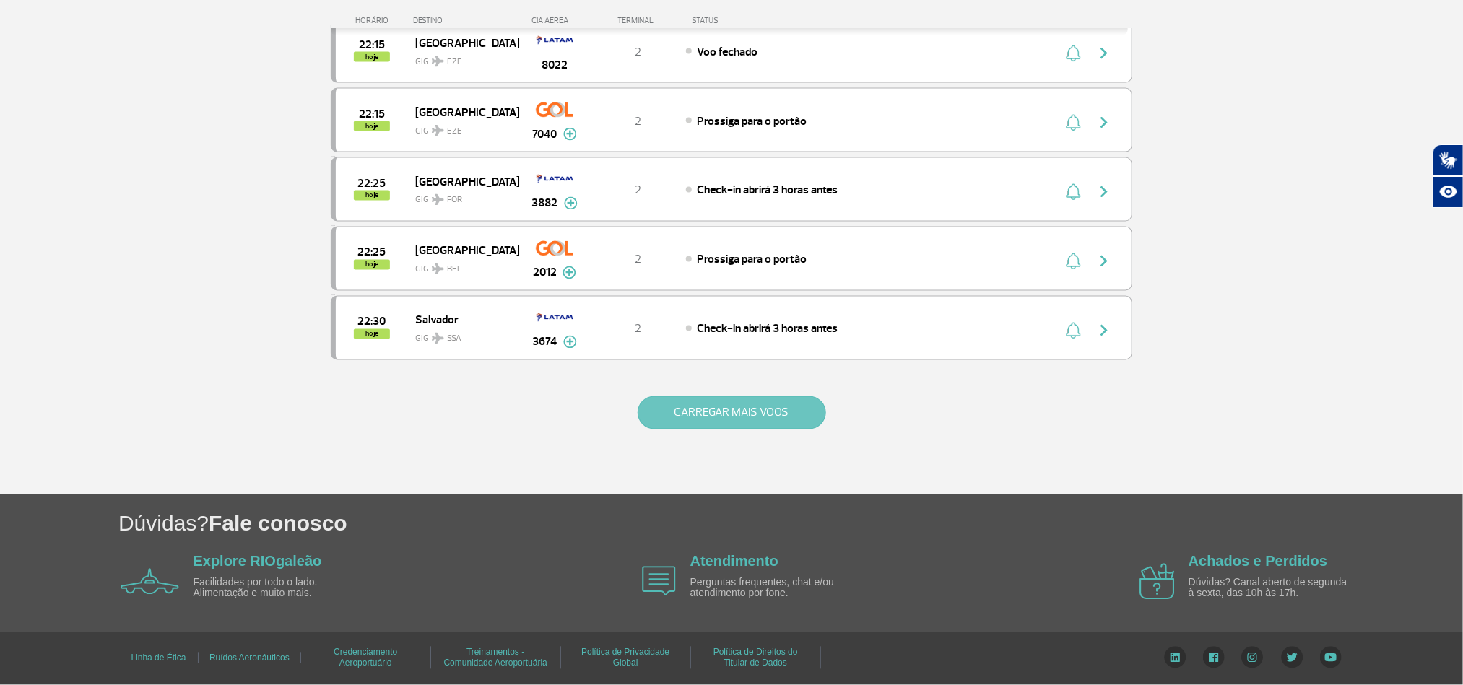
click at [739, 430] on button "CARREGAR MAIS VOOS" at bounding box center [732, 413] width 189 height 33
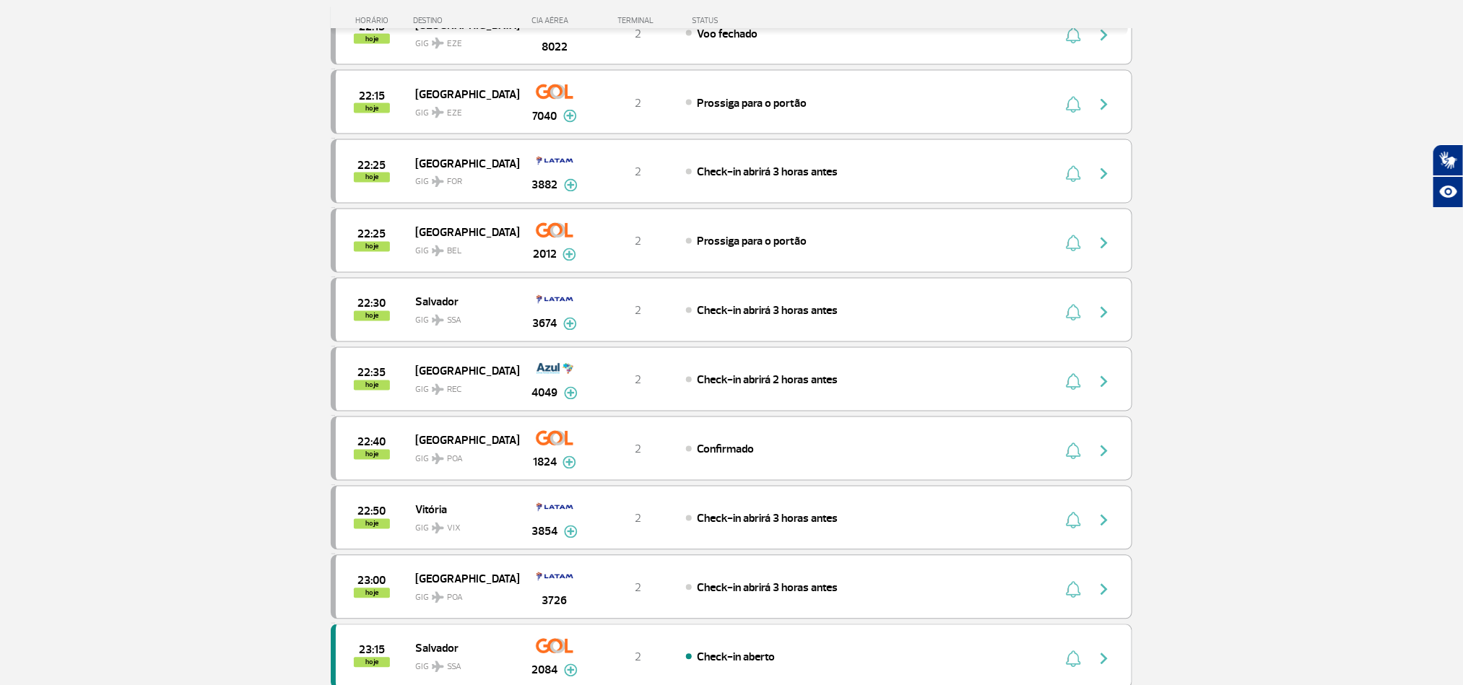
drag, startPoint x: 139, startPoint y: 306, endPoint x: 134, endPoint y: 313, distance: 7.8
click at [134, 313] on section "Página Inicial > Voos > Painel de Voos Painel de Voos Partidas Chegadas 21:00 2…" at bounding box center [731, 322] width 1463 height 3081
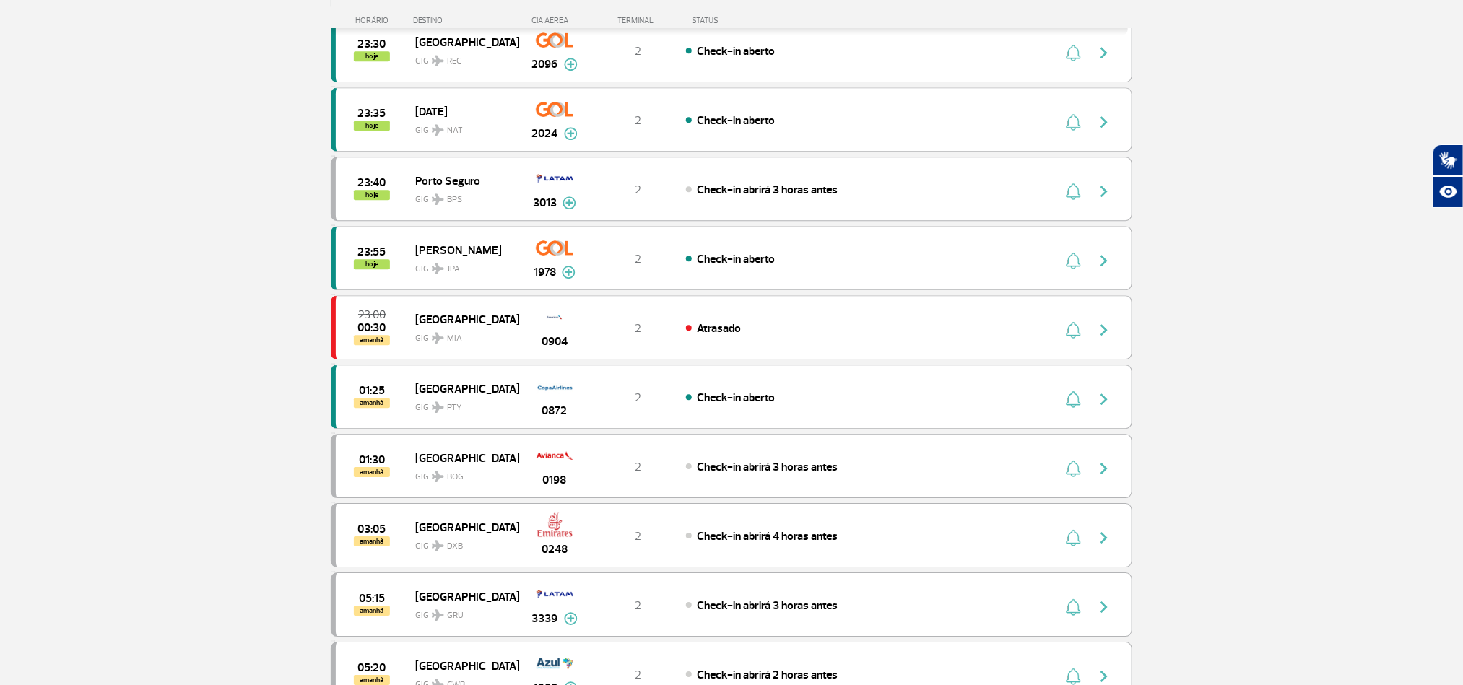
scroll to position [2156, 0]
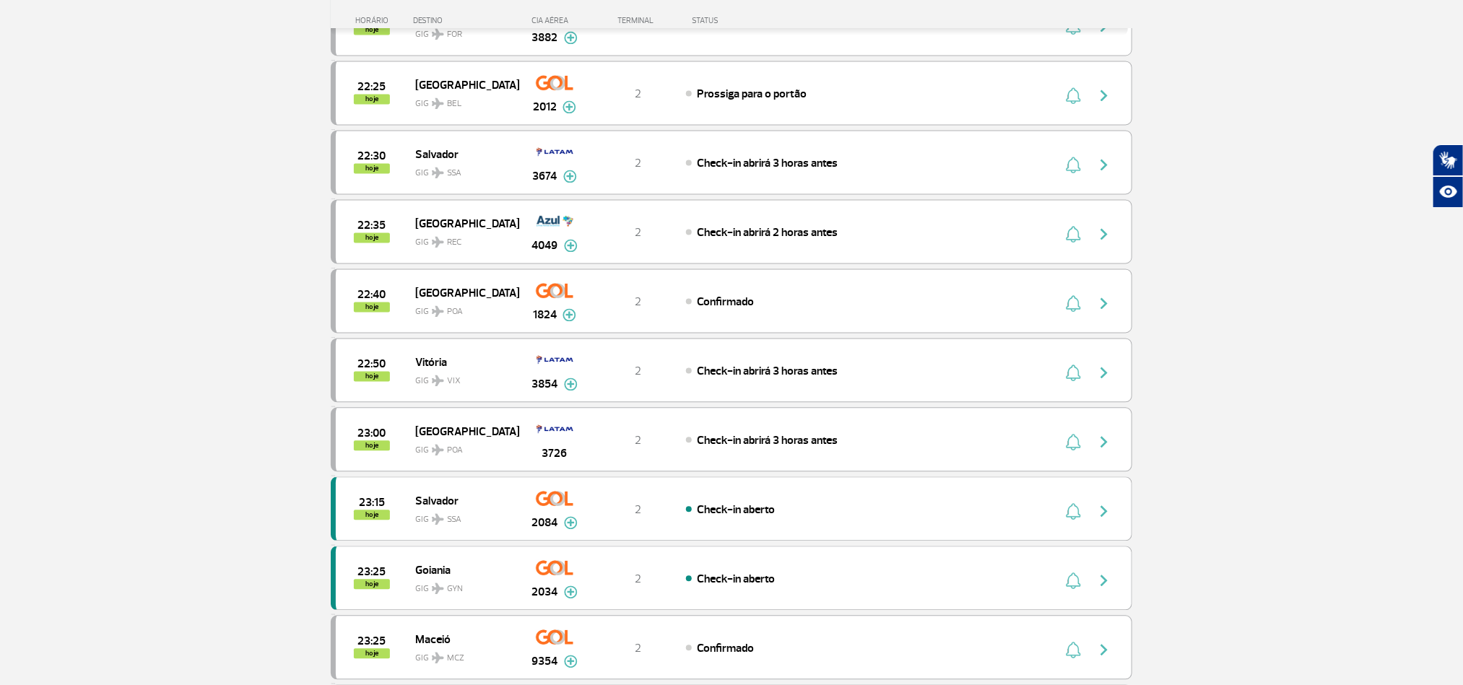
scroll to position [1398, 0]
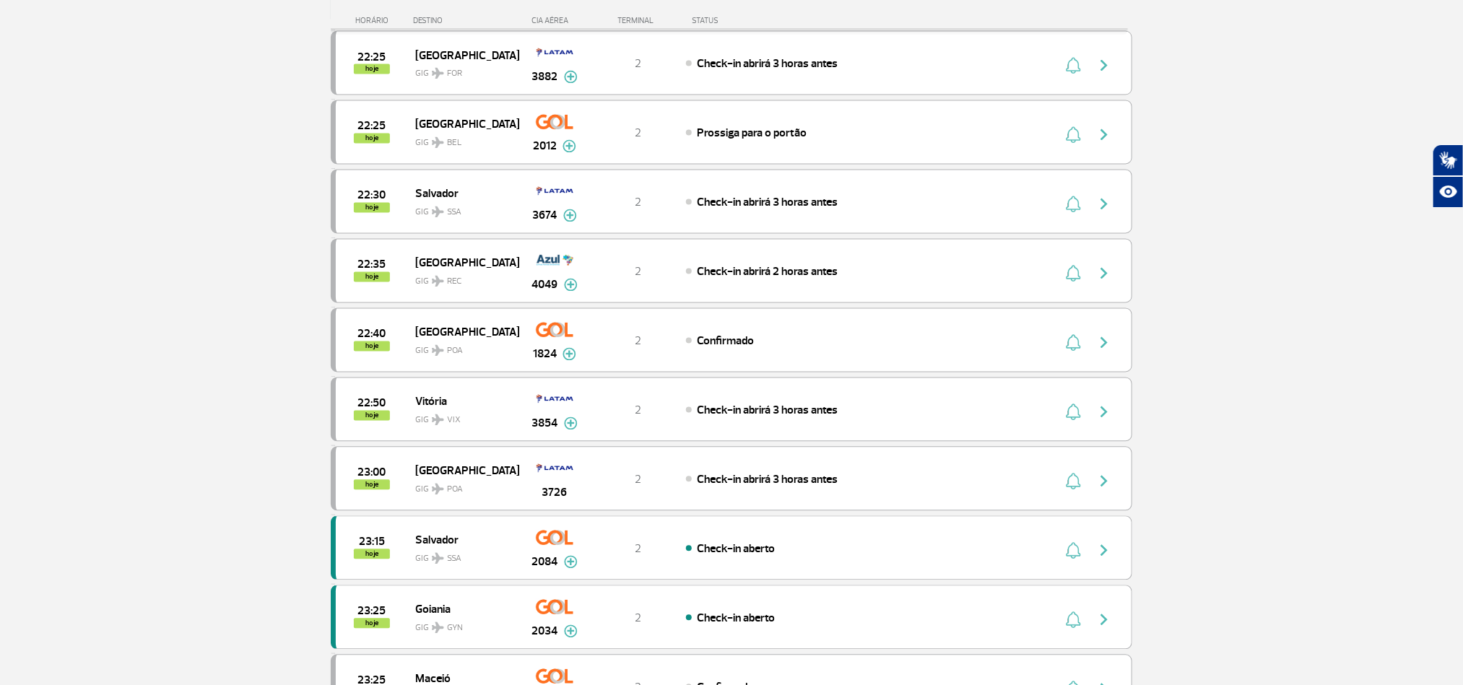
click at [155, 341] on section "Página Inicial > Voos > Painel de Voos Painel de Voos Partidas Chegadas 21:00 2…" at bounding box center [731, 214] width 1463 height 3081
click at [141, 338] on section "Página Inicial > Voos > Painel de Voos Painel de Voos Partidas Chegadas 21:00 2…" at bounding box center [731, 214] width 1463 height 3081
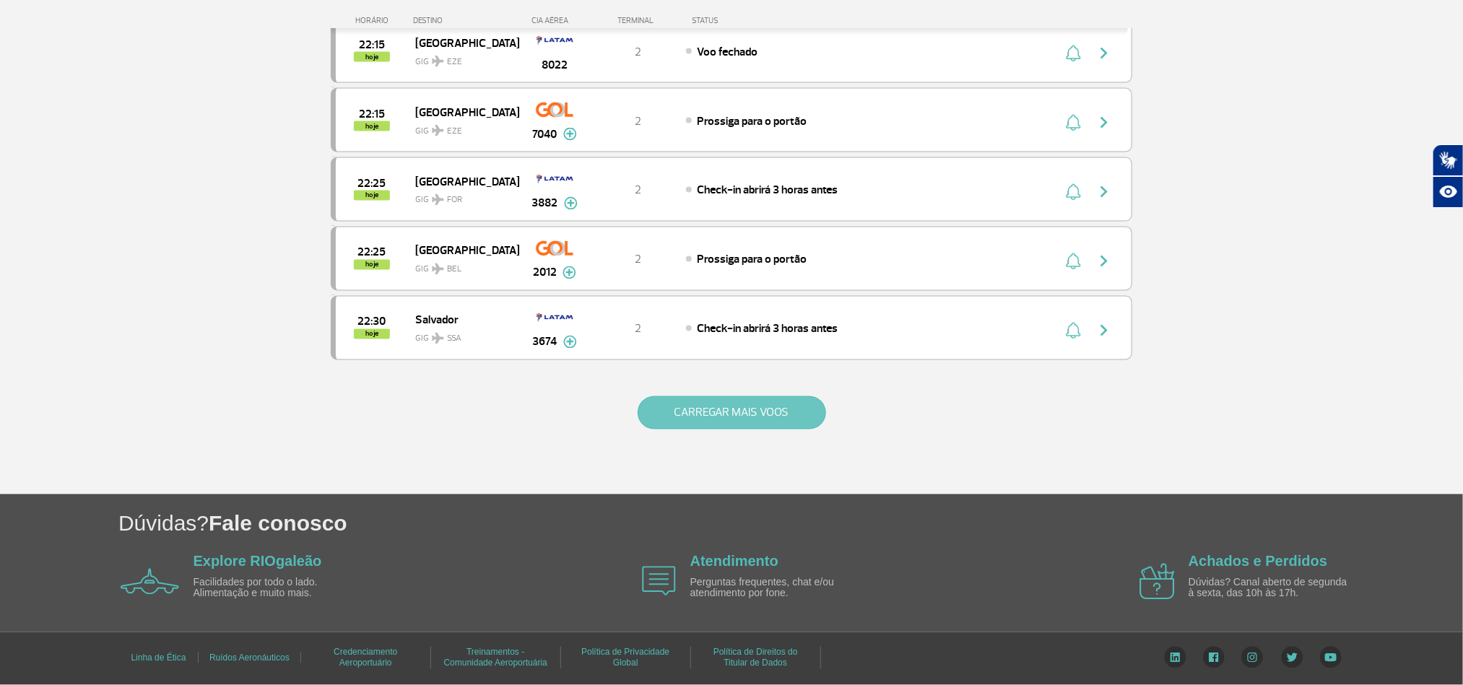
click at [707, 419] on button "CARREGAR MAIS VOOS" at bounding box center [732, 413] width 189 height 33
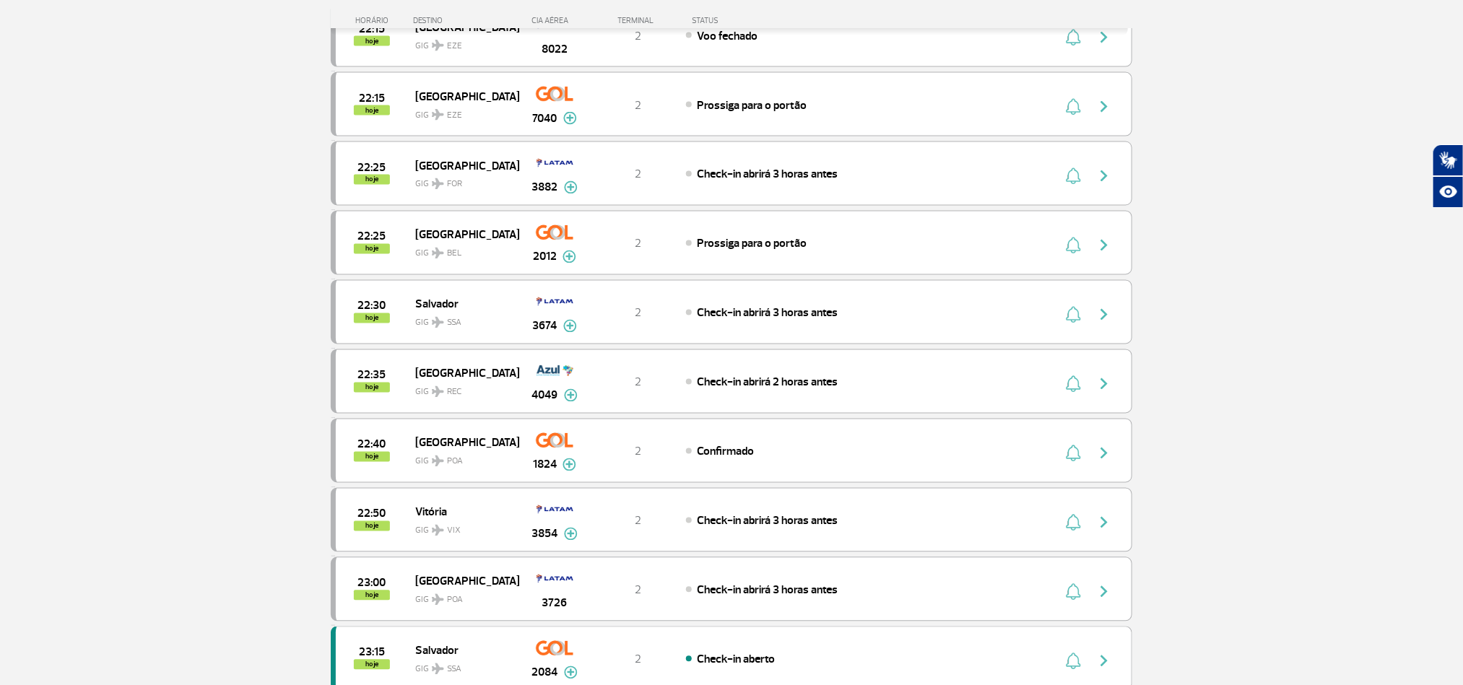
click at [156, 321] on section "Página Inicial > Voos > Painel de Voos Painel de Voos Partidas Chegadas 21:00 2…" at bounding box center [731, 324] width 1463 height 3081
click at [134, 321] on section "Página Inicial > Voos > Painel de Voos Painel de Voos Partidas Chegadas 21:00 2…" at bounding box center [731, 324] width 1463 height 3081
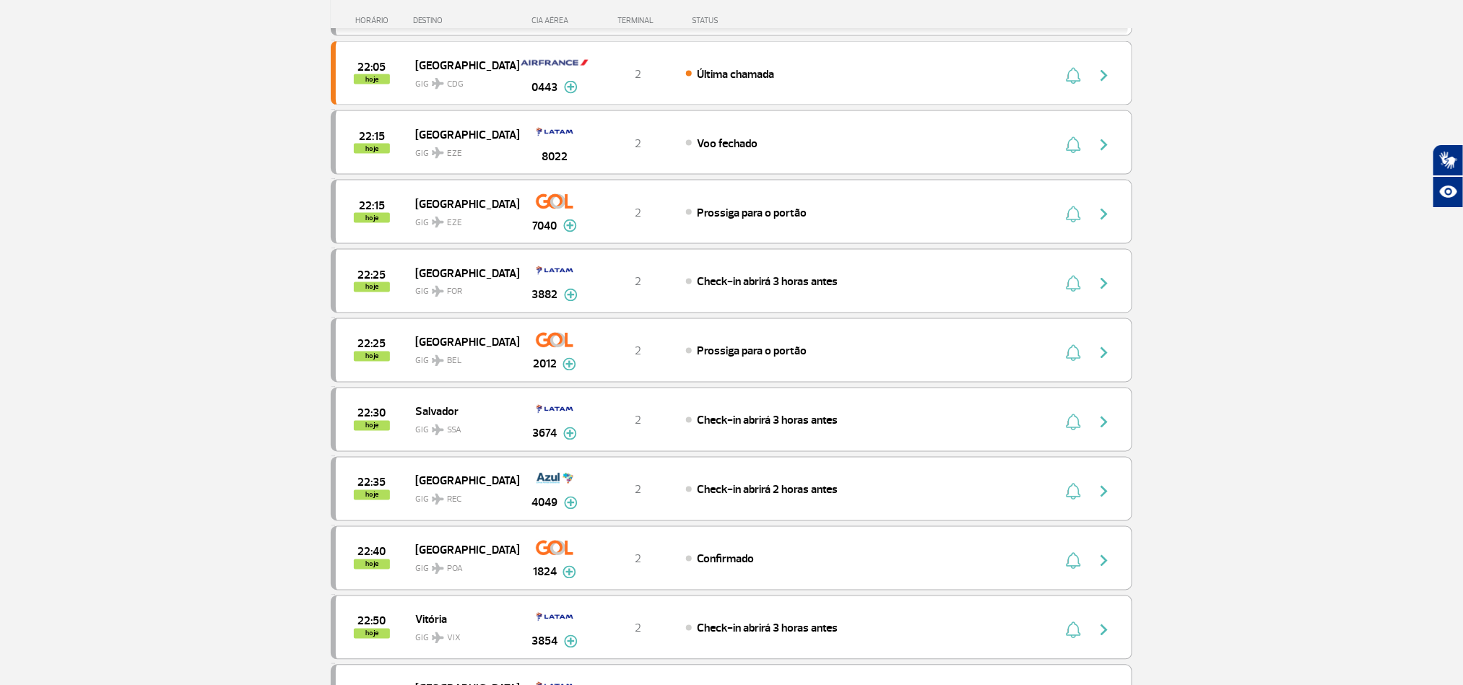
scroll to position [1179, 0]
click at [143, 379] on section "Página Inicial > Voos > Painel de Voos Painel de Voos Partidas Chegadas 21:00 2…" at bounding box center [731, 433] width 1463 height 3081
click at [143, 376] on section "Página Inicial > Voos > Painel de Voos Painel de Voos Partidas Chegadas 21:00 2…" at bounding box center [731, 433] width 1463 height 3081
click at [147, 336] on section "Página Inicial > Voos > Painel de Voos Painel de Voos Partidas Chegadas 21:00 2…" at bounding box center [731, 433] width 1463 height 3081
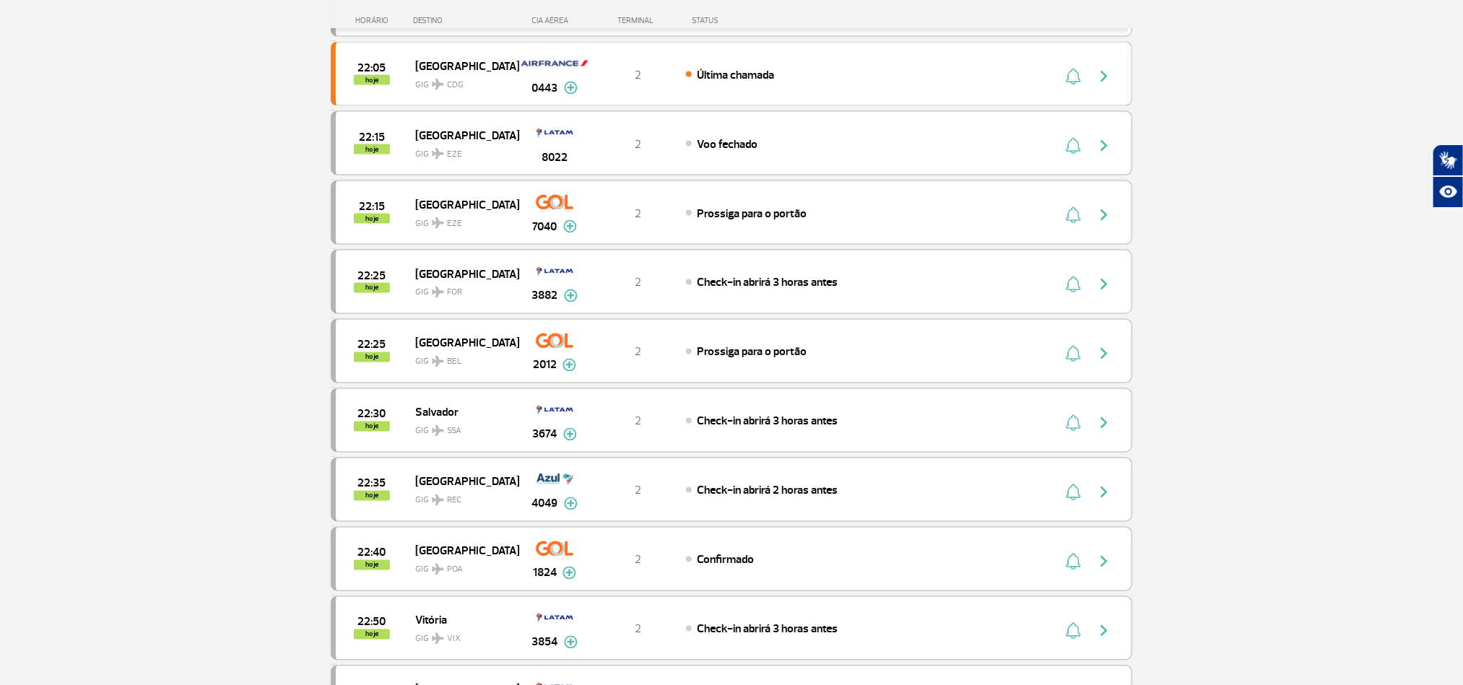
click at [147, 334] on section "Página Inicial > Voos > Painel de Voos Painel de Voos Partidas Chegadas 21:00 2…" at bounding box center [731, 433] width 1463 height 3081
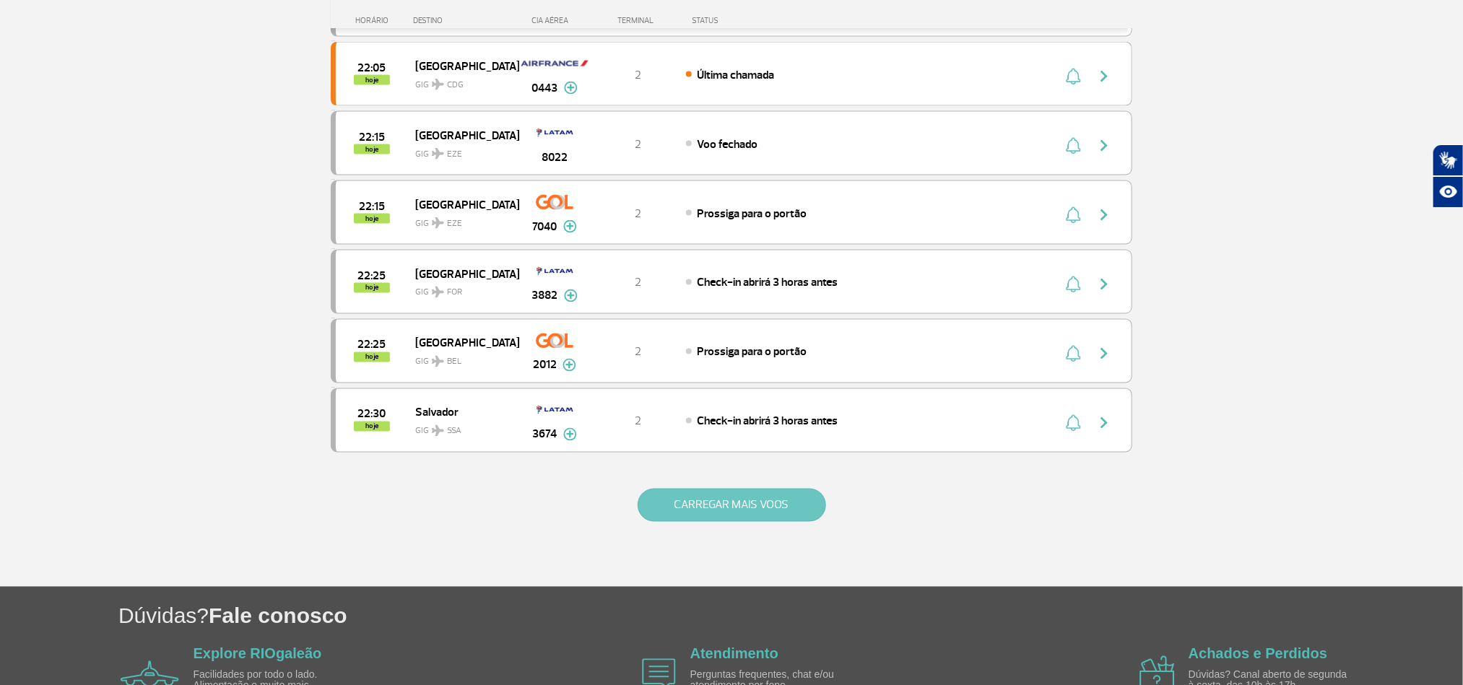
click at [729, 522] on button "CARREGAR MAIS VOOS" at bounding box center [732, 505] width 189 height 33
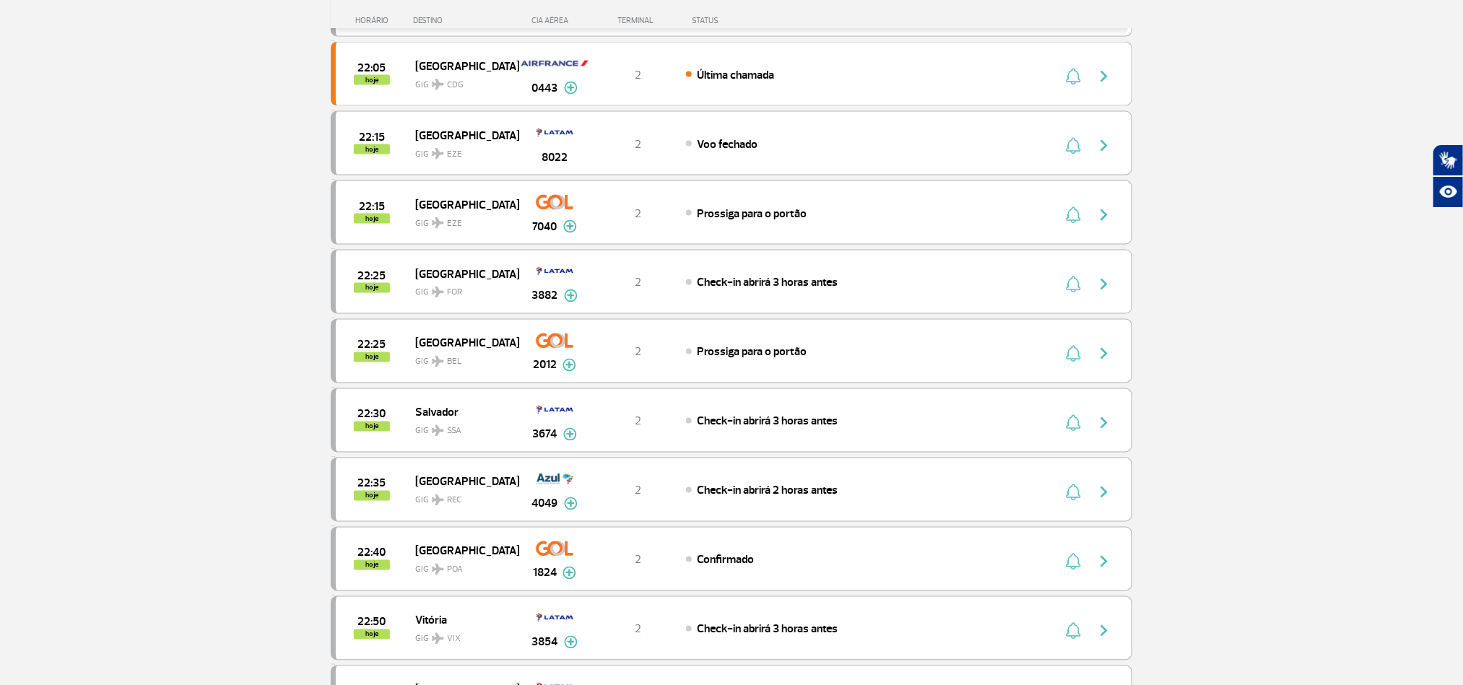
click at [139, 324] on section "Página Inicial > Voos > Painel de Voos Painel de Voos Partidas Chegadas 21:00 2…" at bounding box center [731, 433] width 1463 height 3081
click at [150, 349] on section "Página Inicial > Voos > Painel de Voos Painel de Voos Partidas Chegadas 21:00 2…" at bounding box center [731, 433] width 1463 height 3081
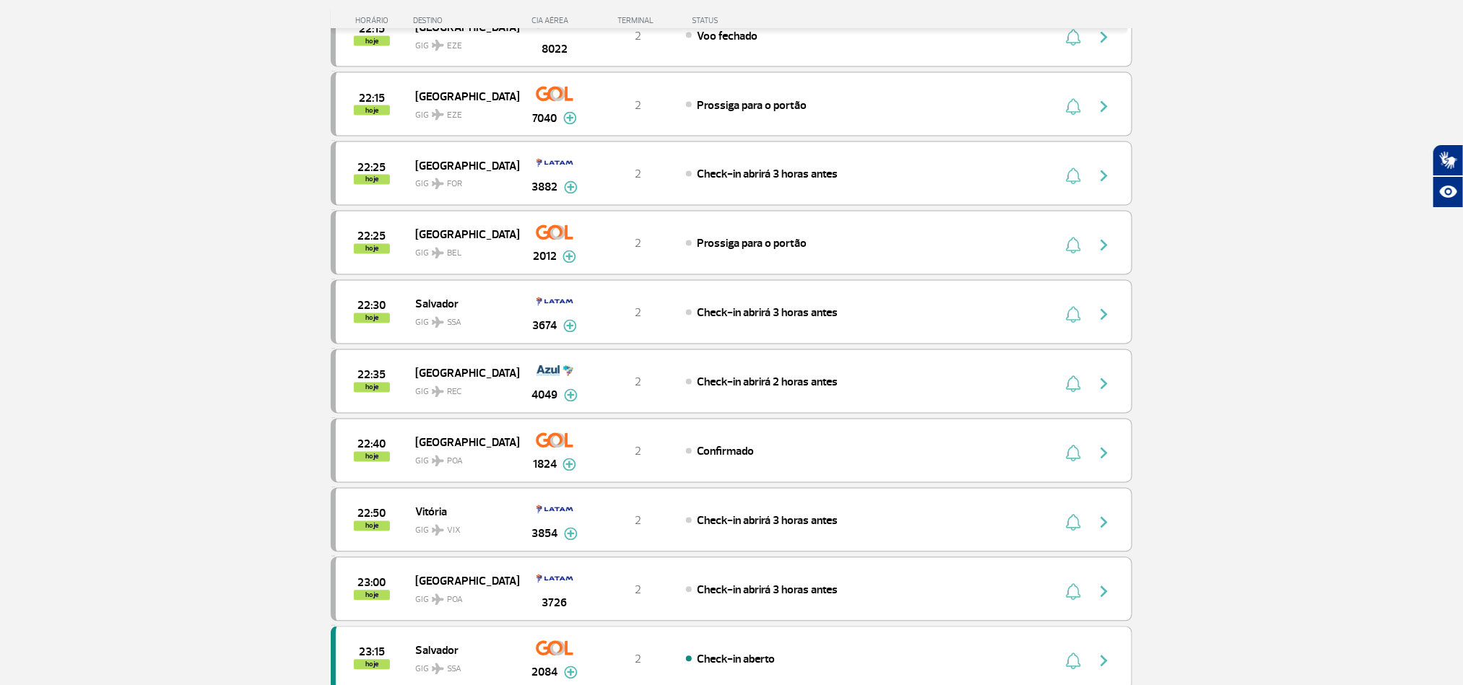
click at [148, 299] on section "Página Inicial > Voos > Painel de Voos Painel de Voos Partidas Chegadas 21:00 2…" at bounding box center [731, 324] width 1463 height 3081
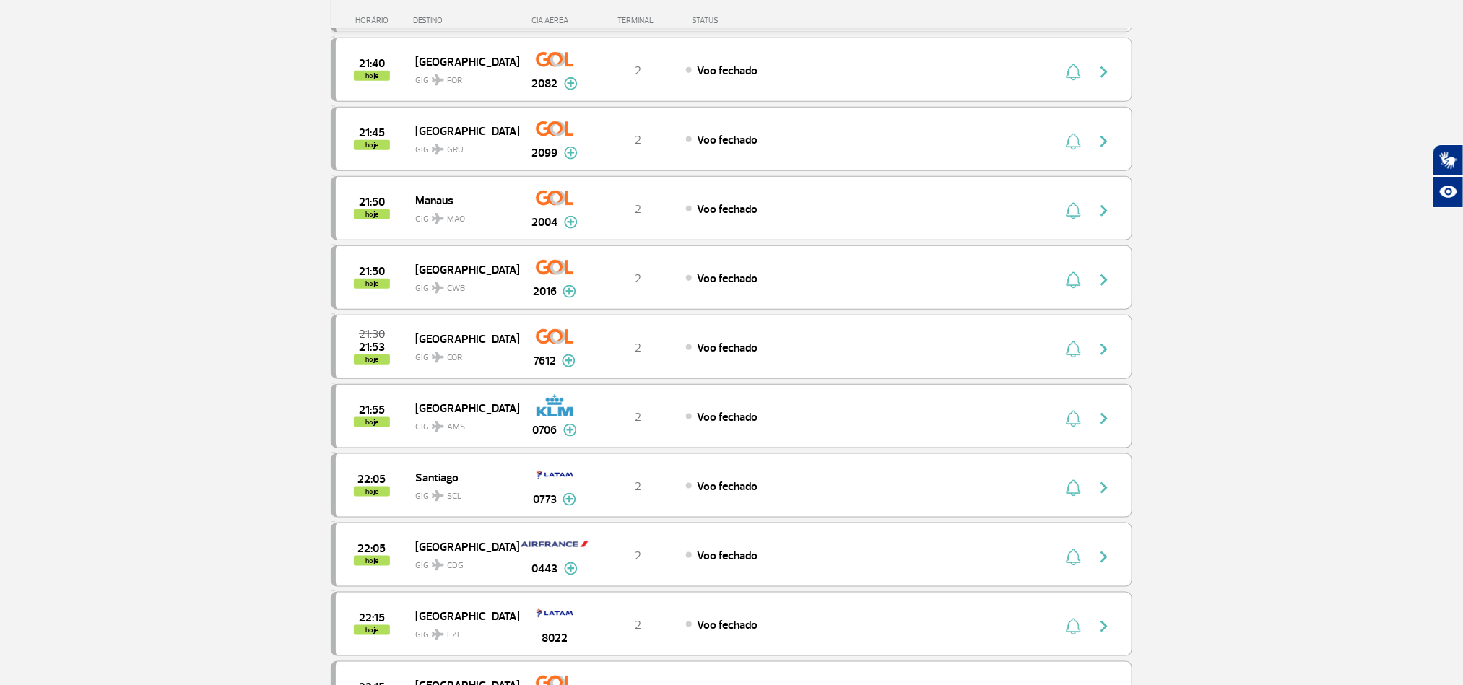
click at [139, 316] on section "Página Inicial > Voos > Painel de Voos Painel de Voos Partidas Chegadas 21:00 2…" at bounding box center [731, 221] width 1463 height 1694
click at [152, 323] on section "Página Inicial > Voos > Painel de Voos Painel de Voos Partidas Chegadas 21:00 2…" at bounding box center [731, 221] width 1463 height 1694
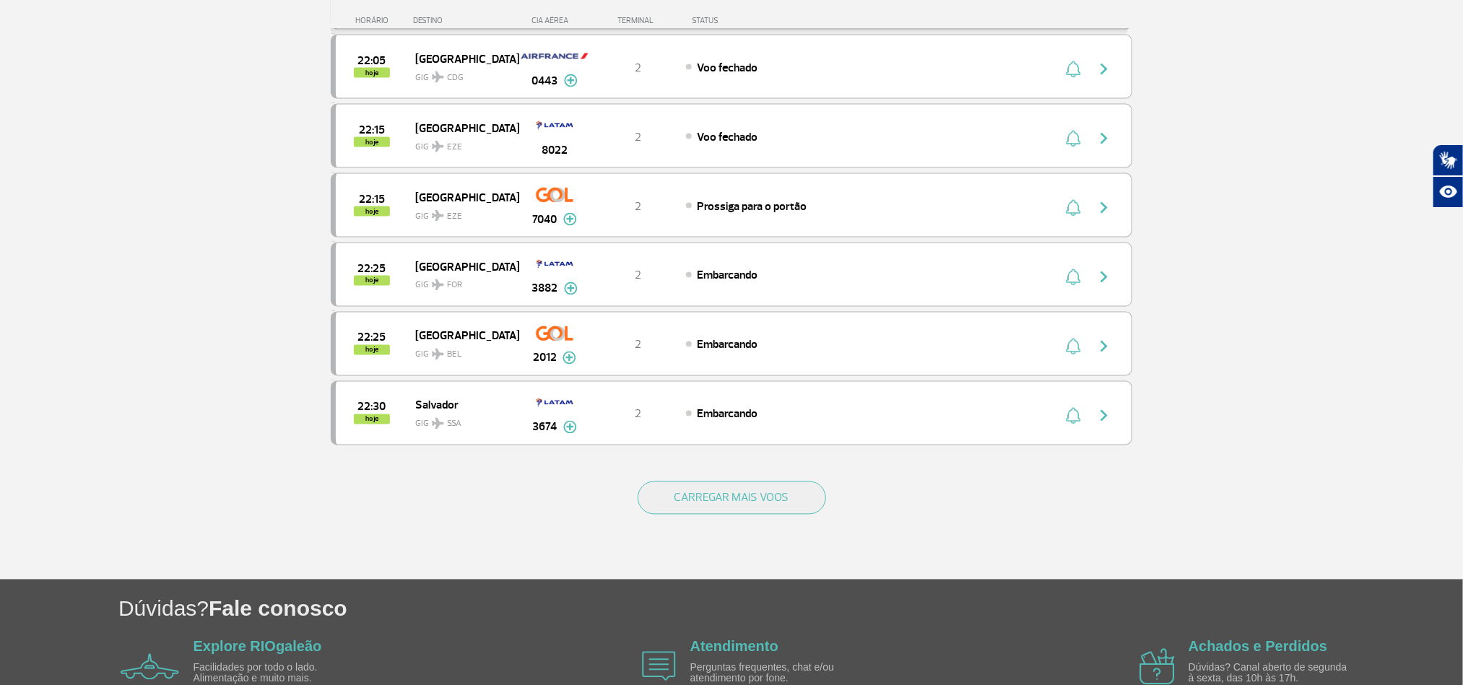
scroll to position [1192, 0]
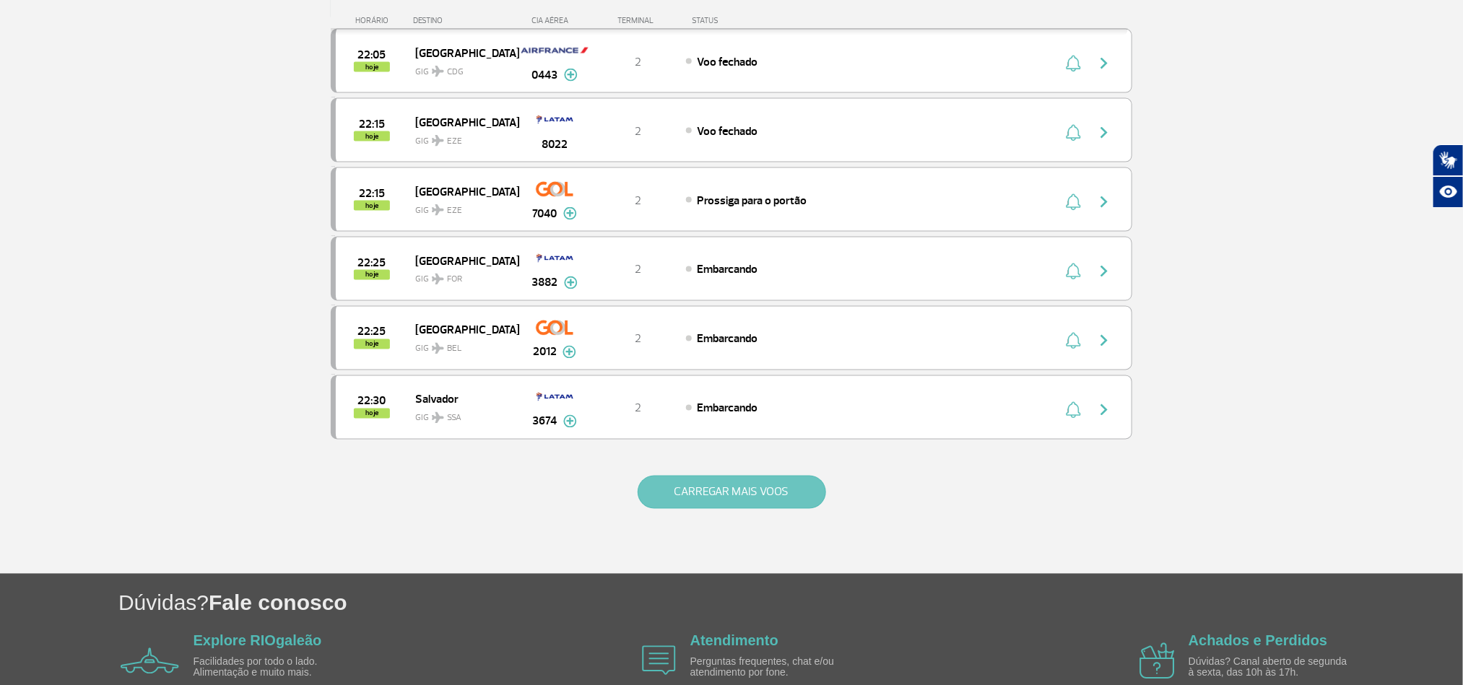
click at [744, 509] on button "CARREGAR MAIS VOOS" at bounding box center [732, 492] width 189 height 33
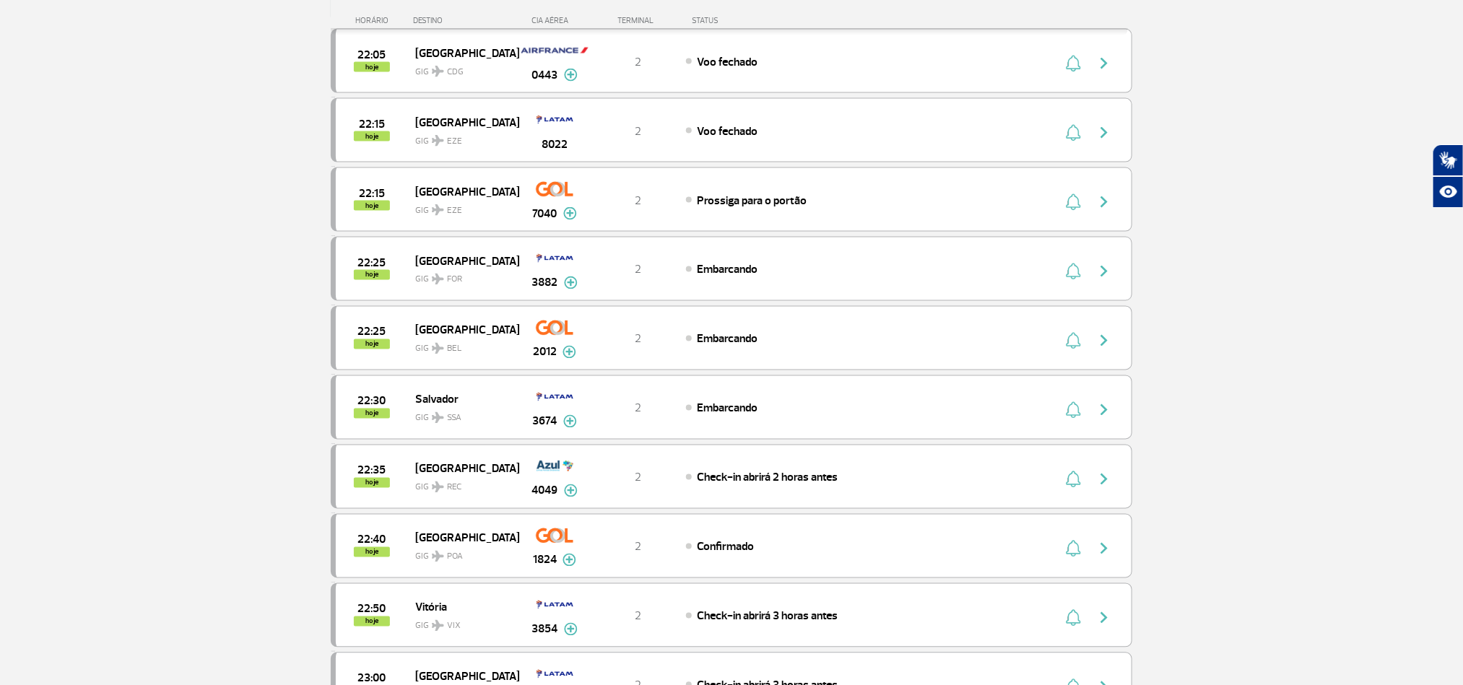
click at [141, 319] on section "Página Inicial > Voos > Painel de Voos Painel de Voos Partidas Chegadas 21:00 2…" at bounding box center [731, 420] width 1463 height 3081
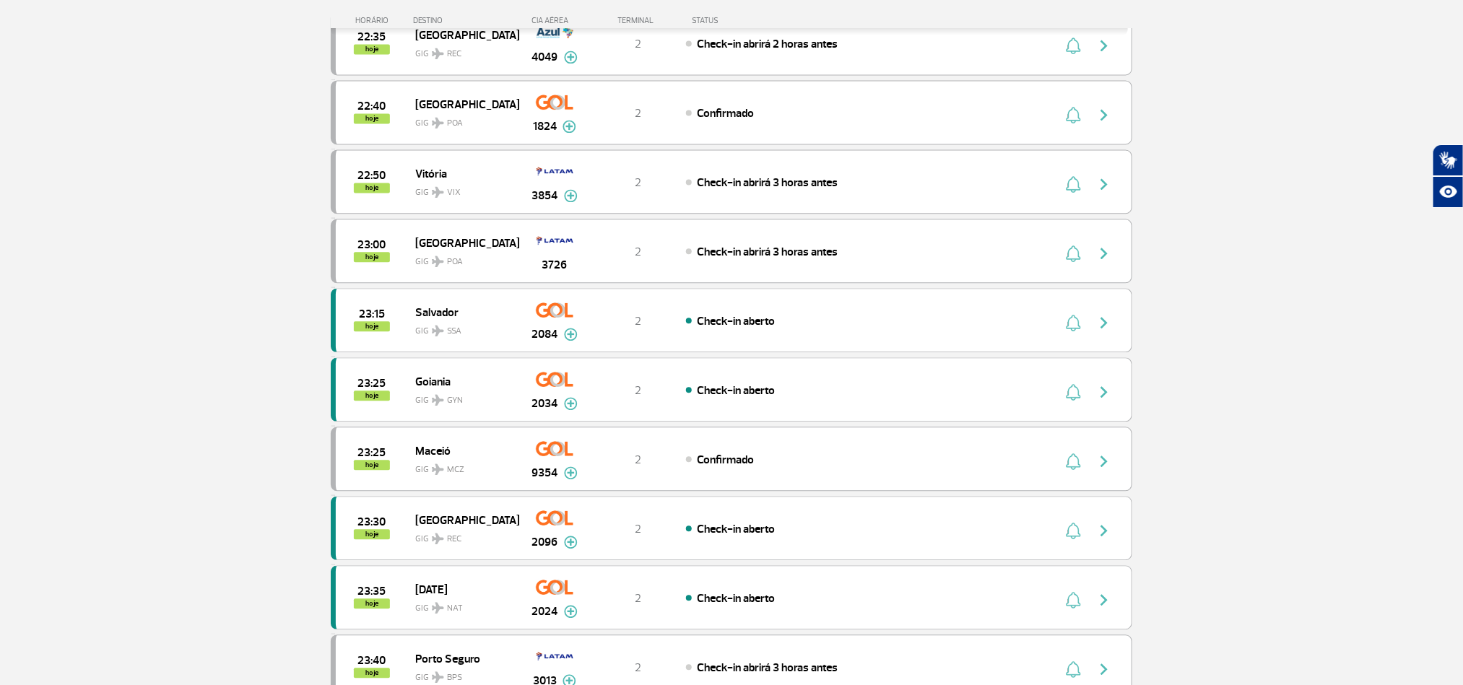
scroll to position [1625, 0]
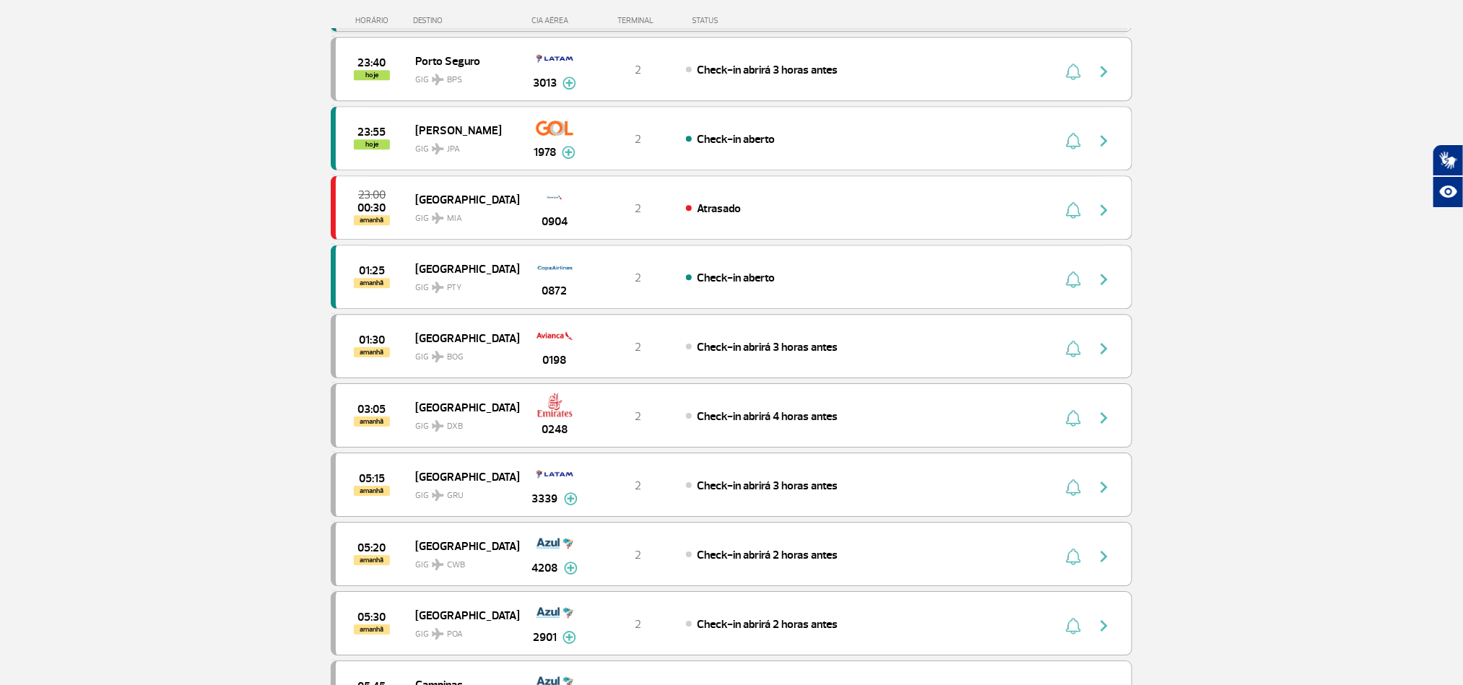
scroll to position [2275, 0]
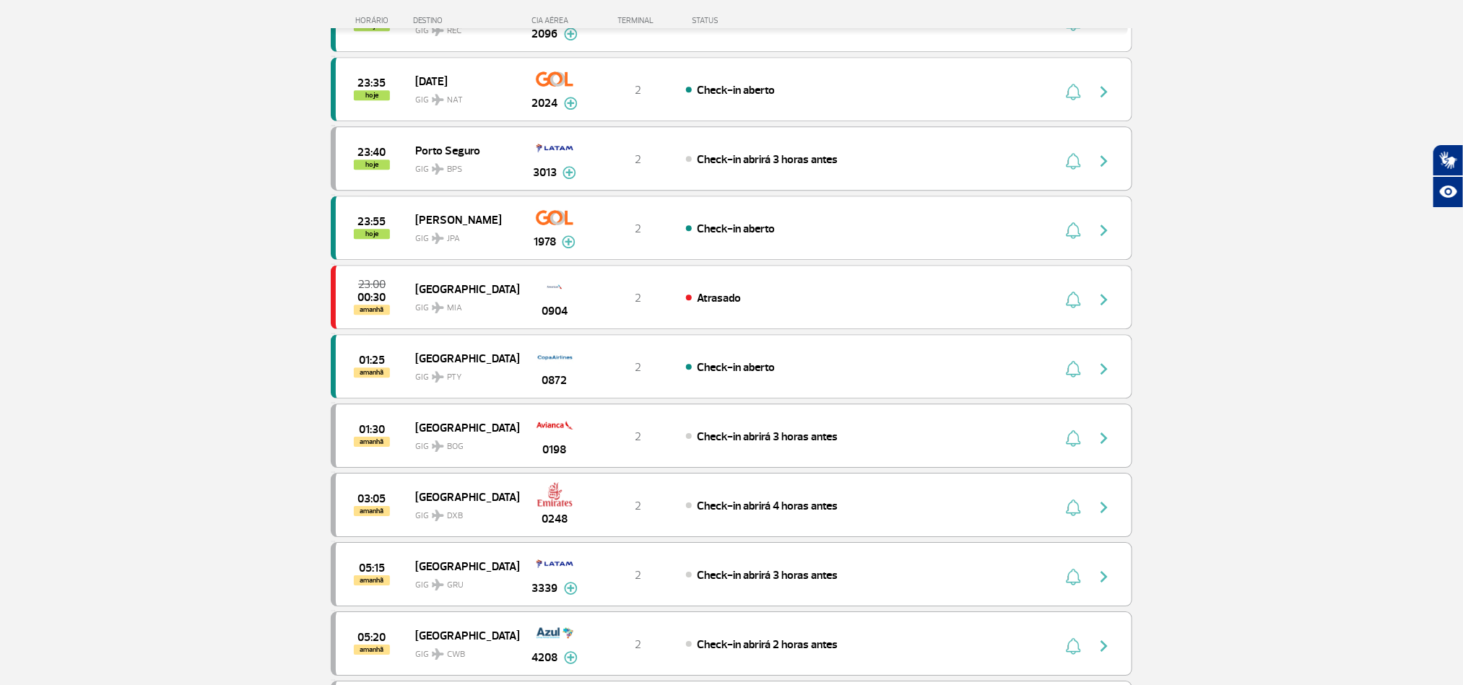
scroll to position [1950, 0]
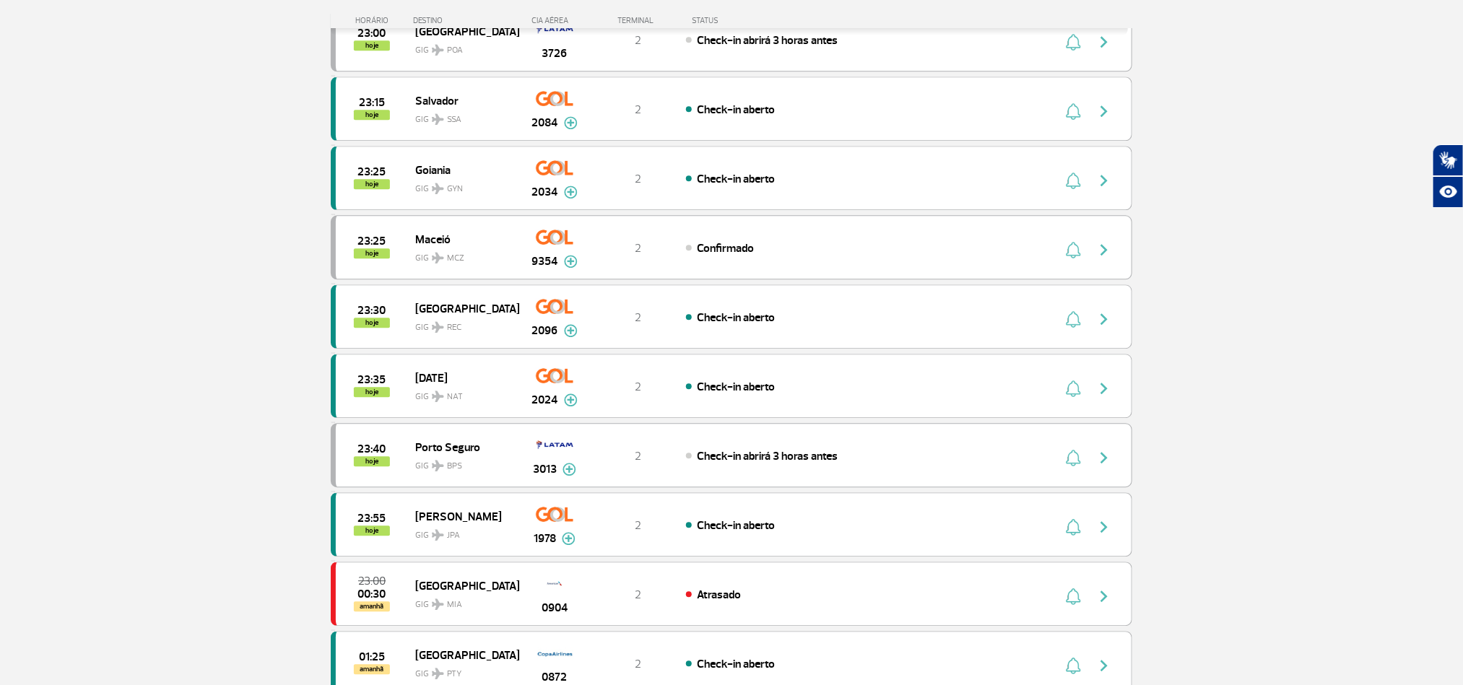
scroll to position [1625, 0]
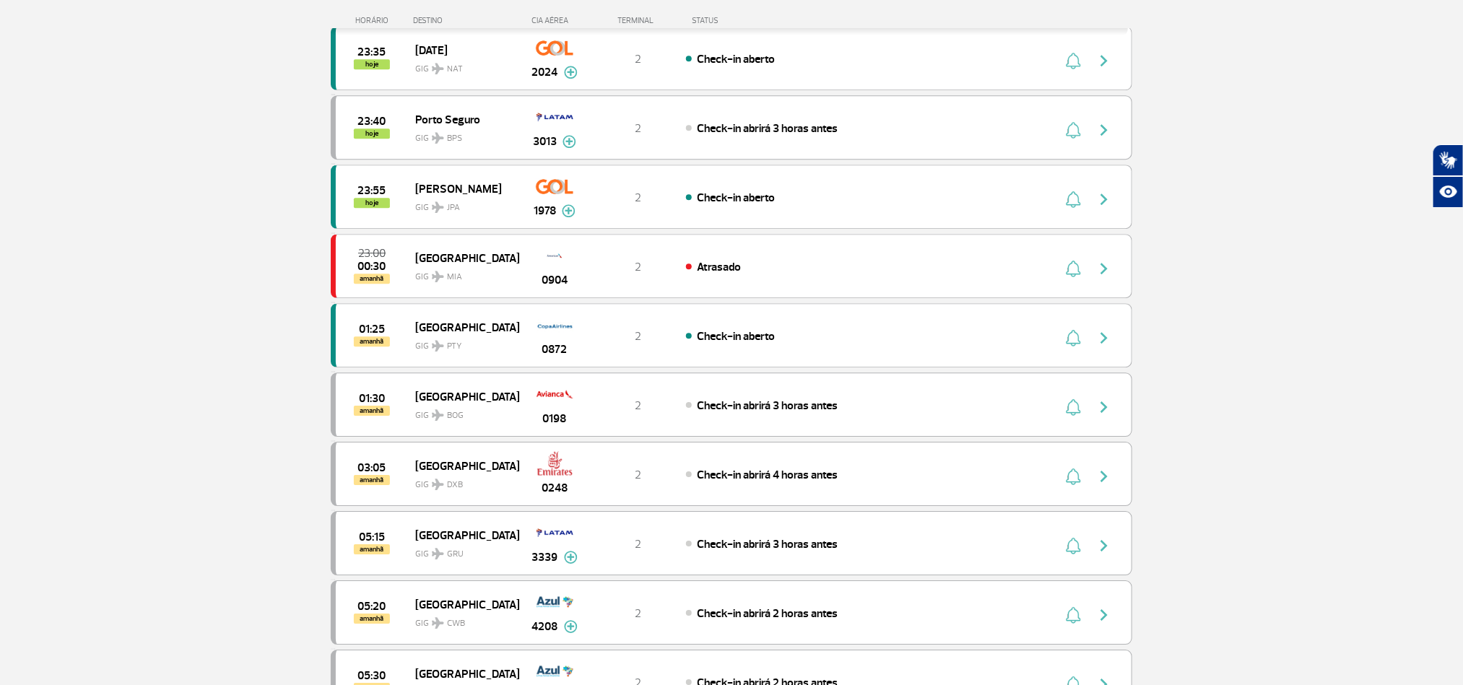
scroll to position [2167, 0]
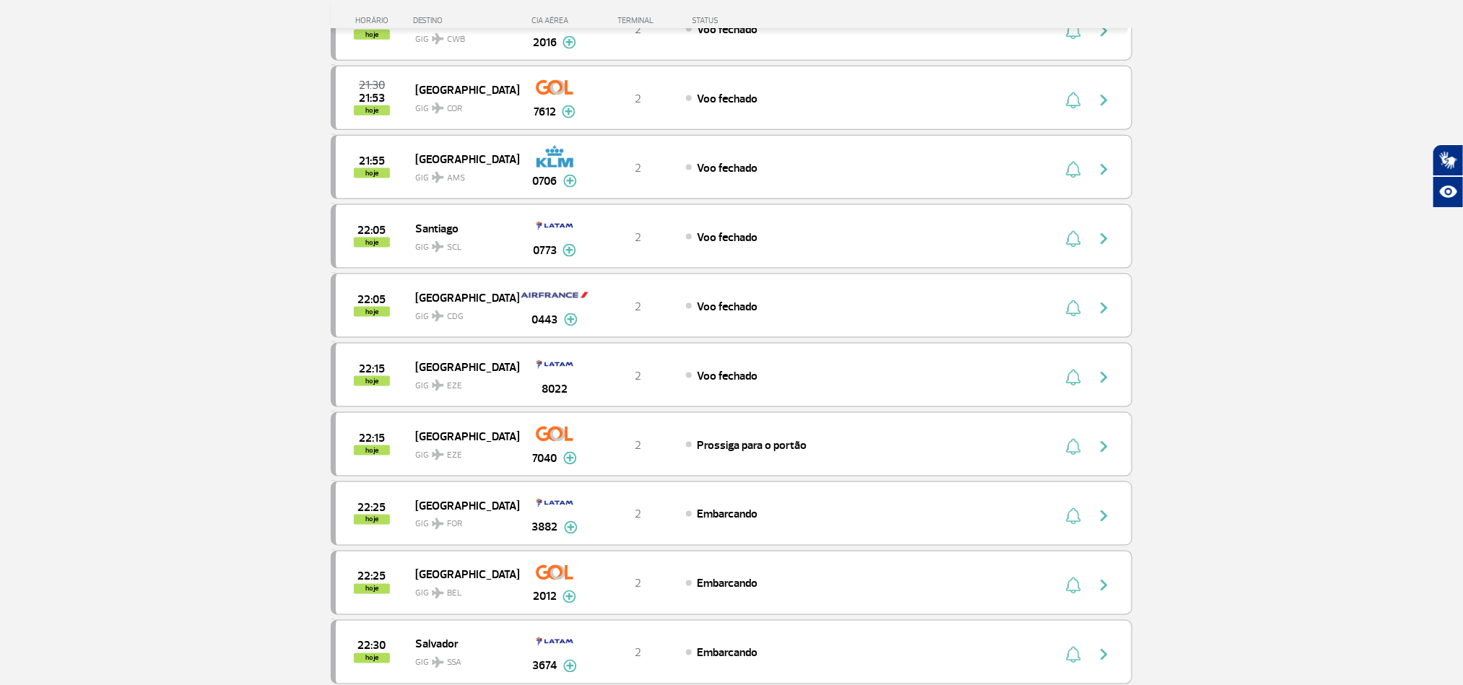
scroll to position [975, 0]
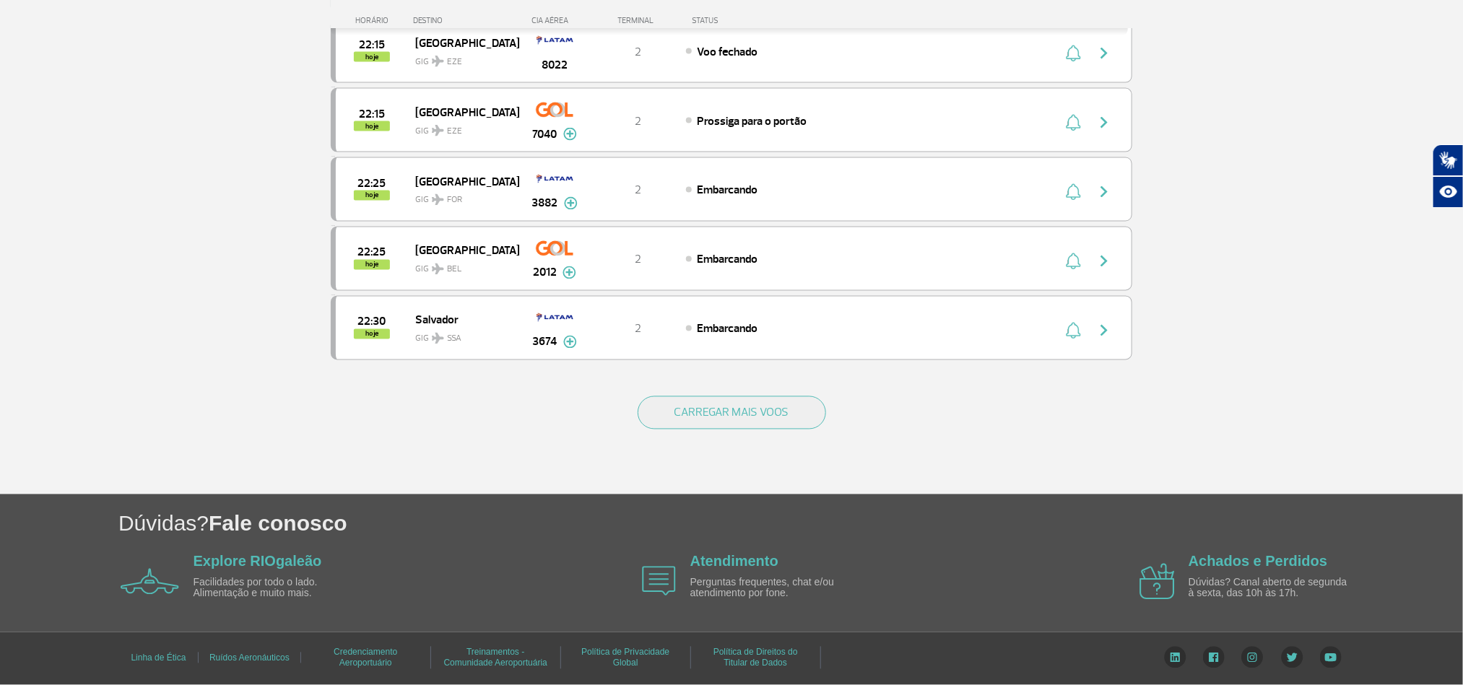
scroll to position [1300, 0]
click at [774, 410] on button "CARREGAR MAIS VOOS" at bounding box center [732, 413] width 189 height 33
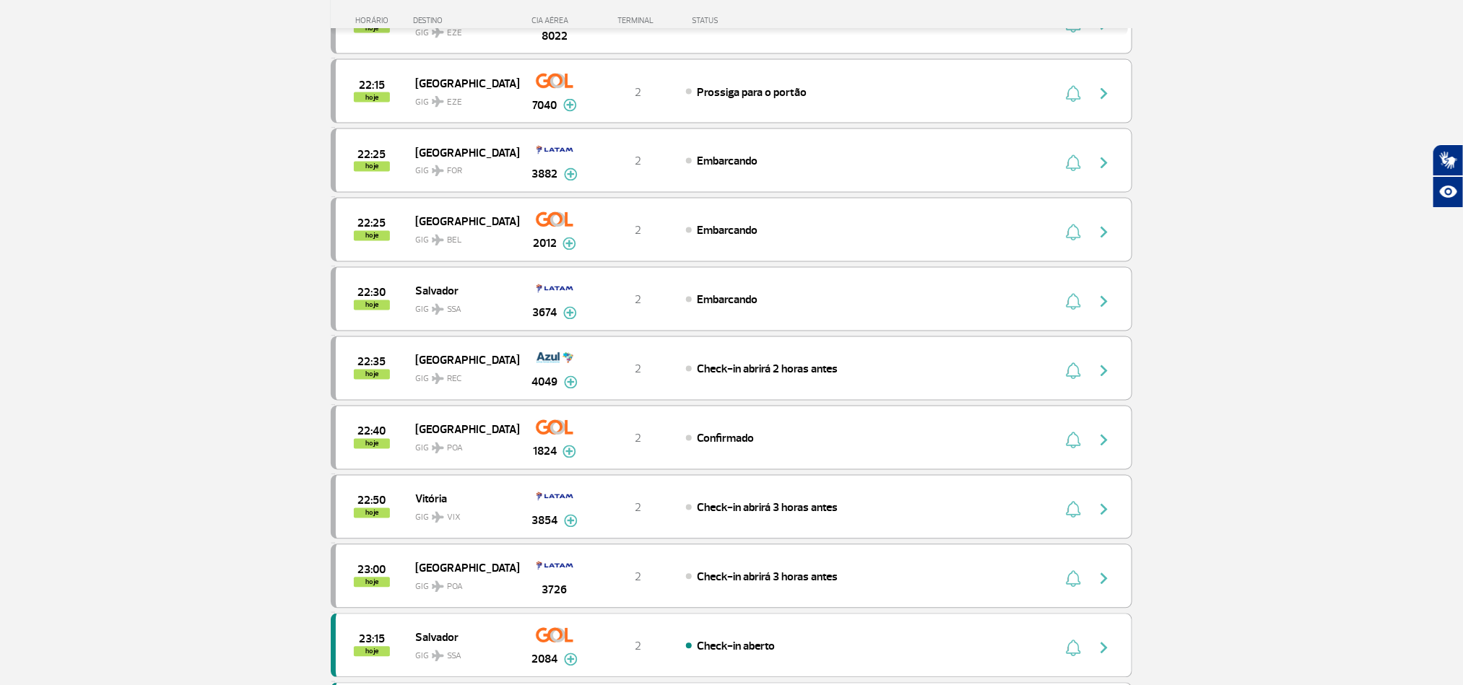
click at [142, 299] on section "Página Inicial > Voos > Painel de Voos Painel de Voos Partidas Chegadas 21:00 2…" at bounding box center [731, 311] width 1463 height 3081
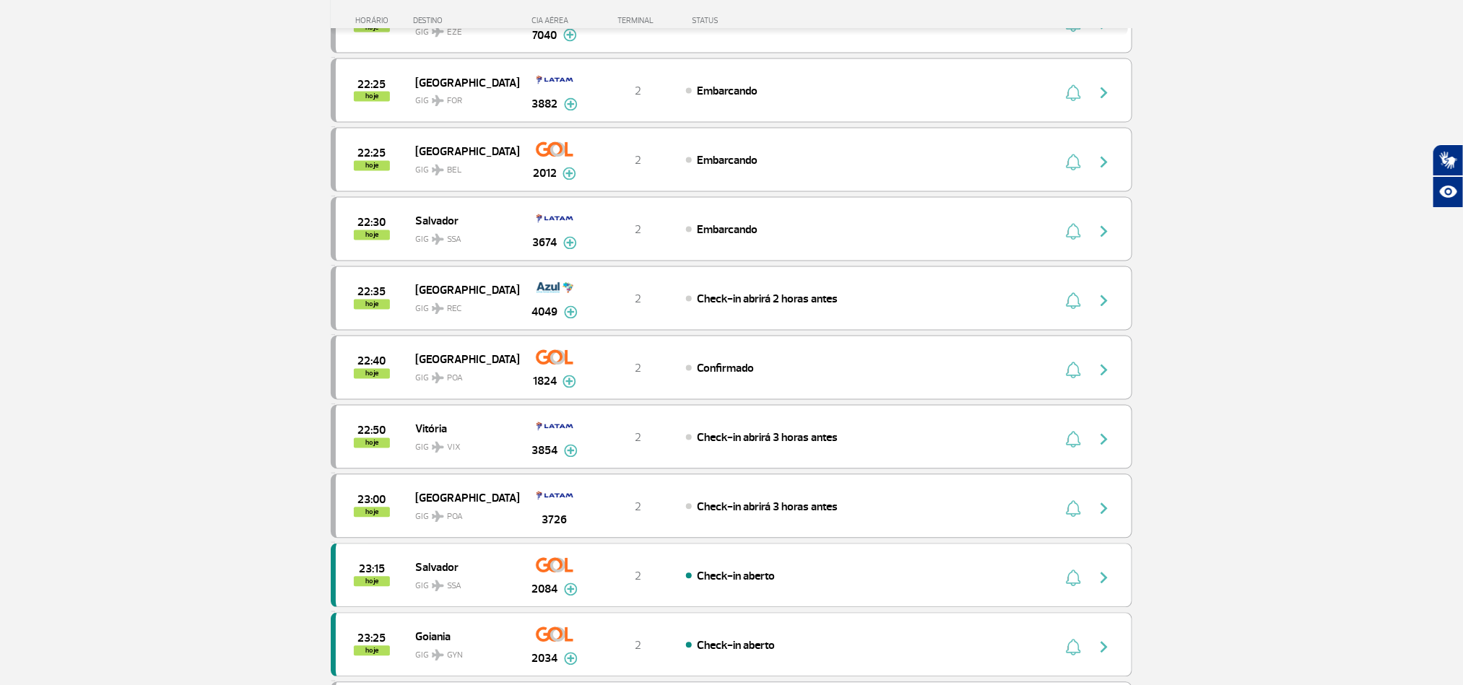
scroll to position [1408, 0]
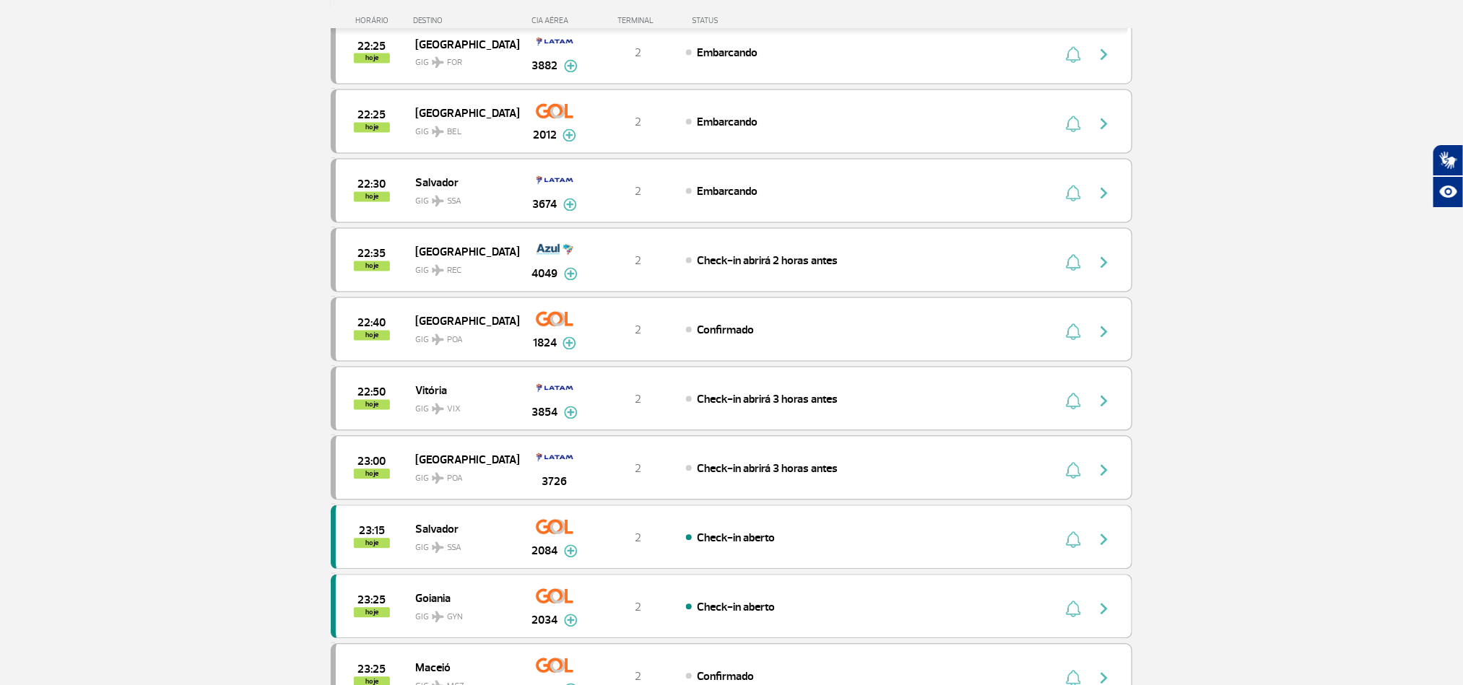
click at [146, 399] on section "Página Inicial > Voos > Painel de Voos Painel de Voos Partidas Chegadas 21:00 2…" at bounding box center [731, 203] width 1463 height 3081
click at [156, 339] on section "Página Inicial > Voos > Painel de Voos Painel de Voos Partidas Chegadas 21:00 2…" at bounding box center [731, 203] width 1463 height 3081
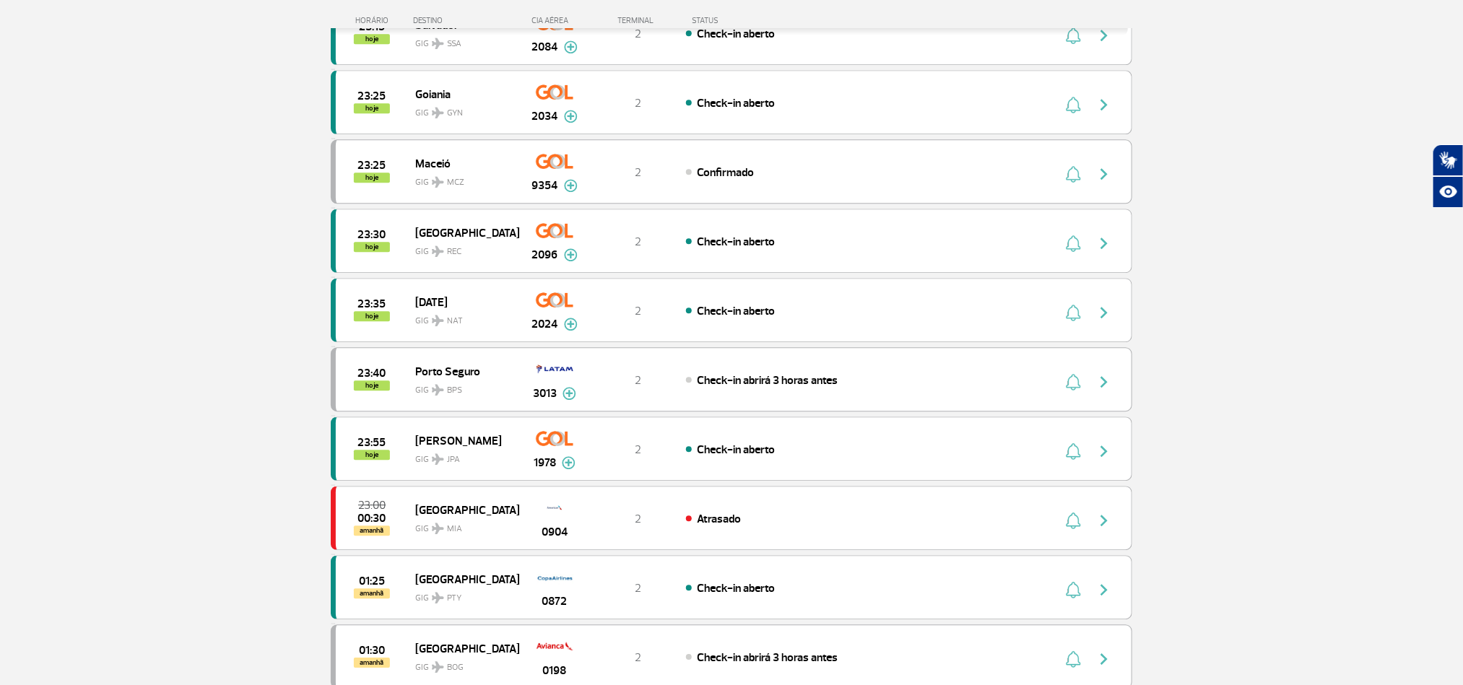
scroll to position [1950, 0]
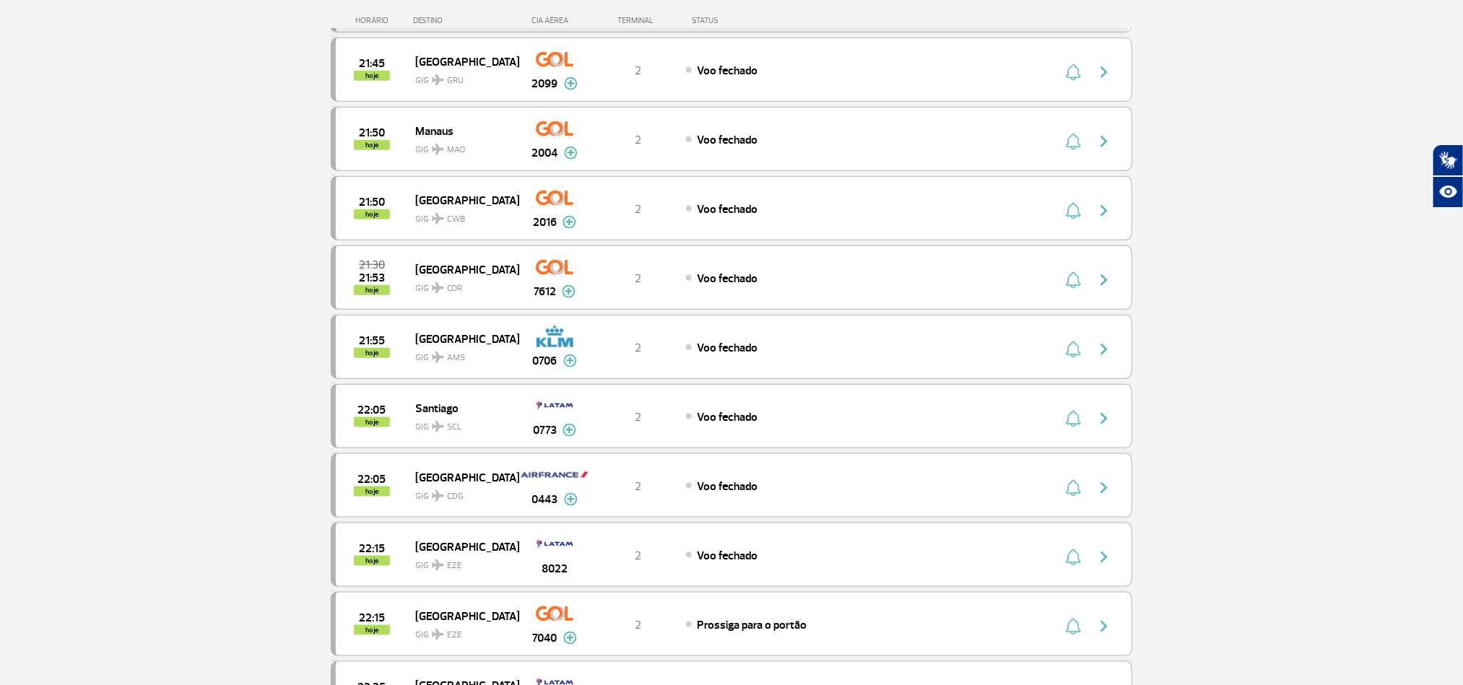
click at [160, 267] on section "Página Inicial > Voos > Painel de Voos Painel de Voos Partidas Chegadas 21:30 2…" at bounding box center [731, 221] width 1463 height 1694
click at [165, 276] on section "Página Inicial > Voos > Painel de Voos Painel de Voos Partidas Chegadas 21:30 2…" at bounding box center [731, 221] width 1463 height 1694
click at [145, 334] on section "Página Inicial > Voos > Painel de Voos Painel de Voos Partidas Chegadas 21:30 2…" at bounding box center [731, 221] width 1463 height 1694
click at [150, 334] on section "Página Inicial > Voos > Painel de Voos Painel de Voos Partidas Chegadas 21:30 2…" at bounding box center [731, 221] width 1463 height 1694
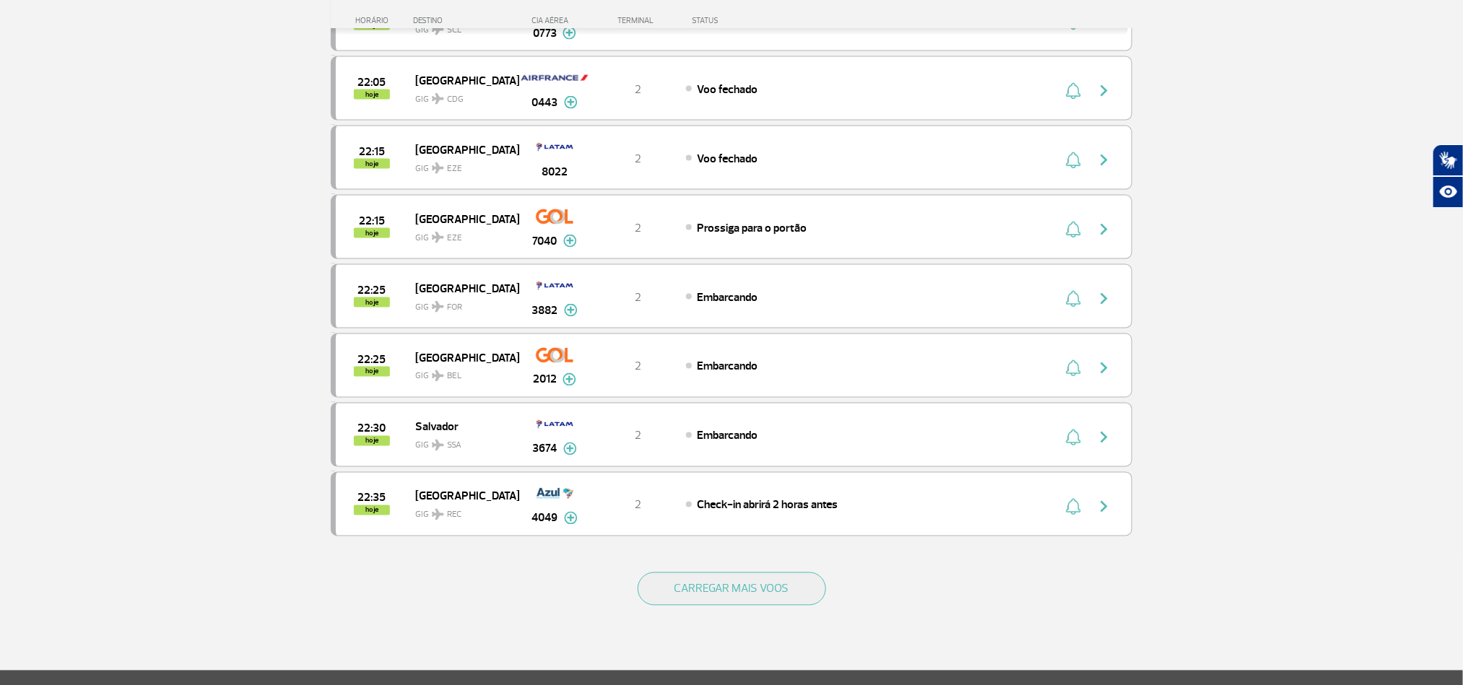
scroll to position [1131, 0]
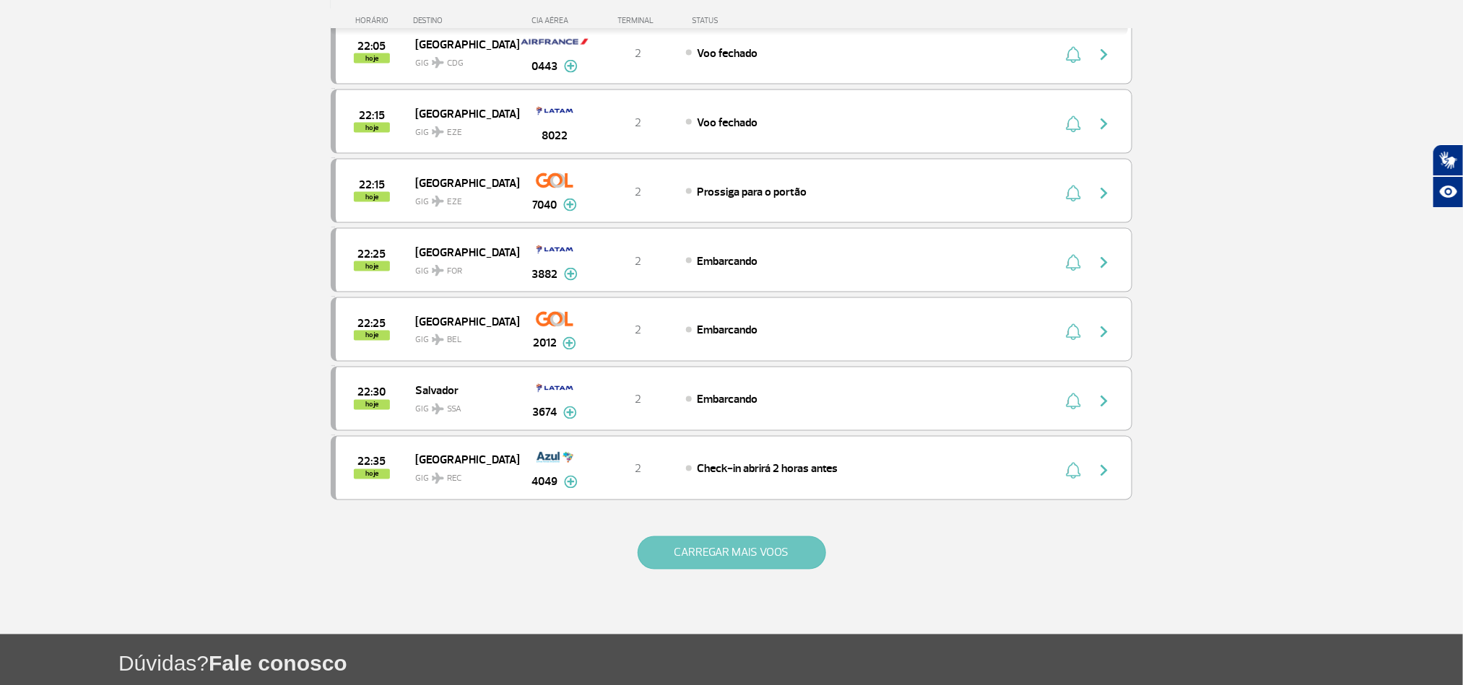
click at [722, 570] on button "CARREGAR MAIS VOOS" at bounding box center [732, 553] width 189 height 33
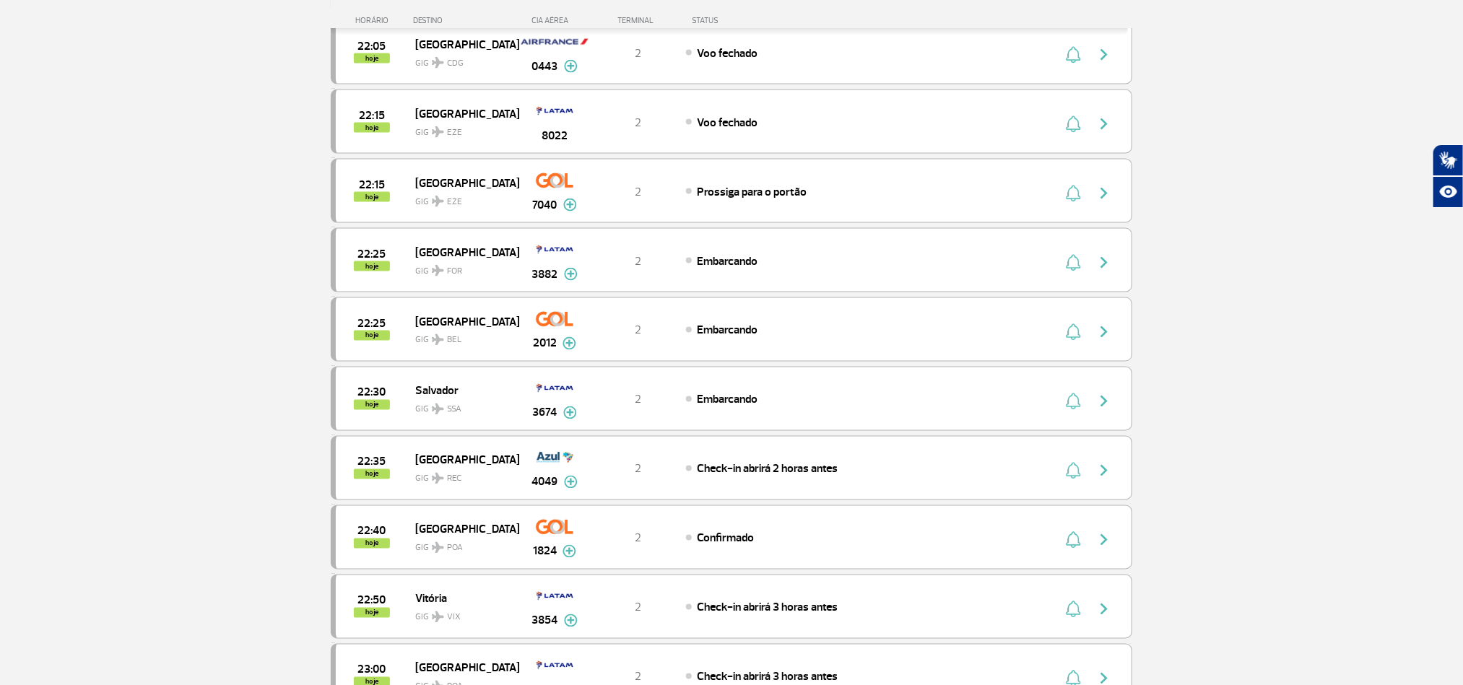
click at [147, 397] on section "Página Inicial > Voos > Painel de Voos Painel de Voos Partidas Chegadas 21:30 2…" at bounding box center [731, 480] width 1463 height 3081
click at [152, 358] on section "Página Inicial > Voos > Painel de Voos Painel de Voos Partidas Chegadas 21:30 2…" at bounding box center [731, 480] width 1463 height 3081
click at [154, 366] on section "Página Inicial > Voos > Painel de Voos Painel de Voos Partidas Chegadas 21:30 2…" at bounding box center [731, 480] width 1463 height 3081
click at [155, 343] on section "Página Inicial > Voos > Painel de Voos Painel de Voos Partidas Chegadas 21:30 2…" at bounding box center [731, 480] width 1463 height 3081
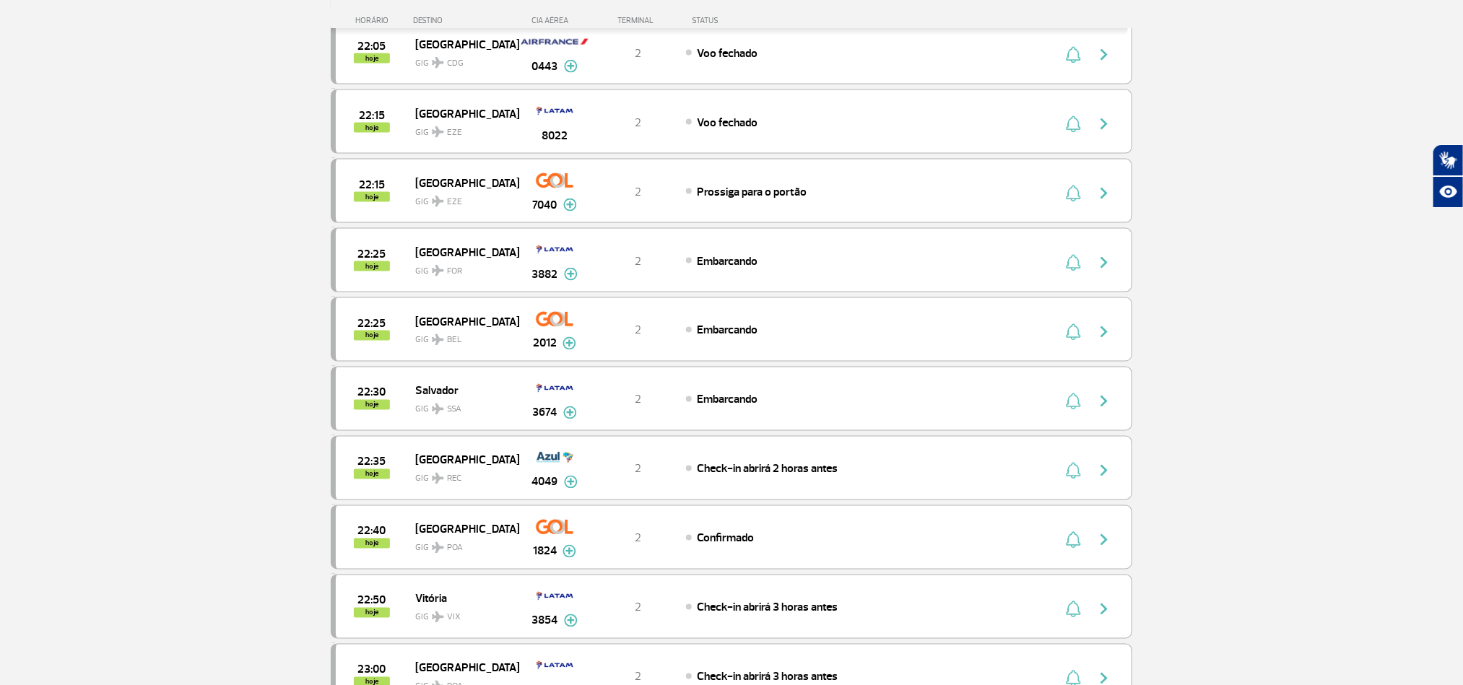
click at [155, 343] on section "Página Inicial > Voos > Painel de Voos Painel de Voos Partidas Chegadas 21:30 2…" at bounding box center [731, 480] width 1463 height 3081
click at [160, 345] on section "Página Inicial > Voos > Painel de Voos Painel de Voos Partidas Chegadas 21:30 2…" at bounding box center [731, 480] width 1463 height 3081
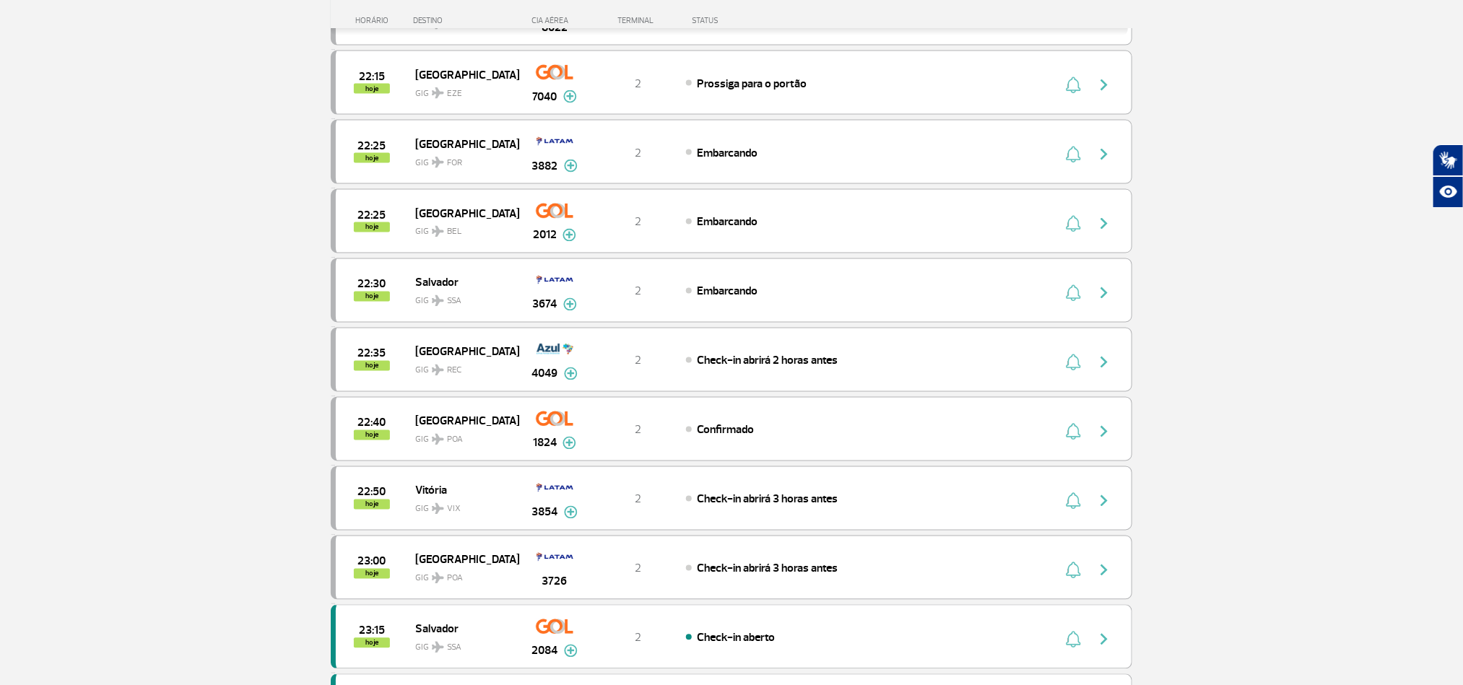
click at [163, 345] on section "Página Inicial > Voos > Painel de Voos Painel de Voos Partidas Chegadas 21:30 2…" at bounding box center [731, 372] width 1463 height 3081
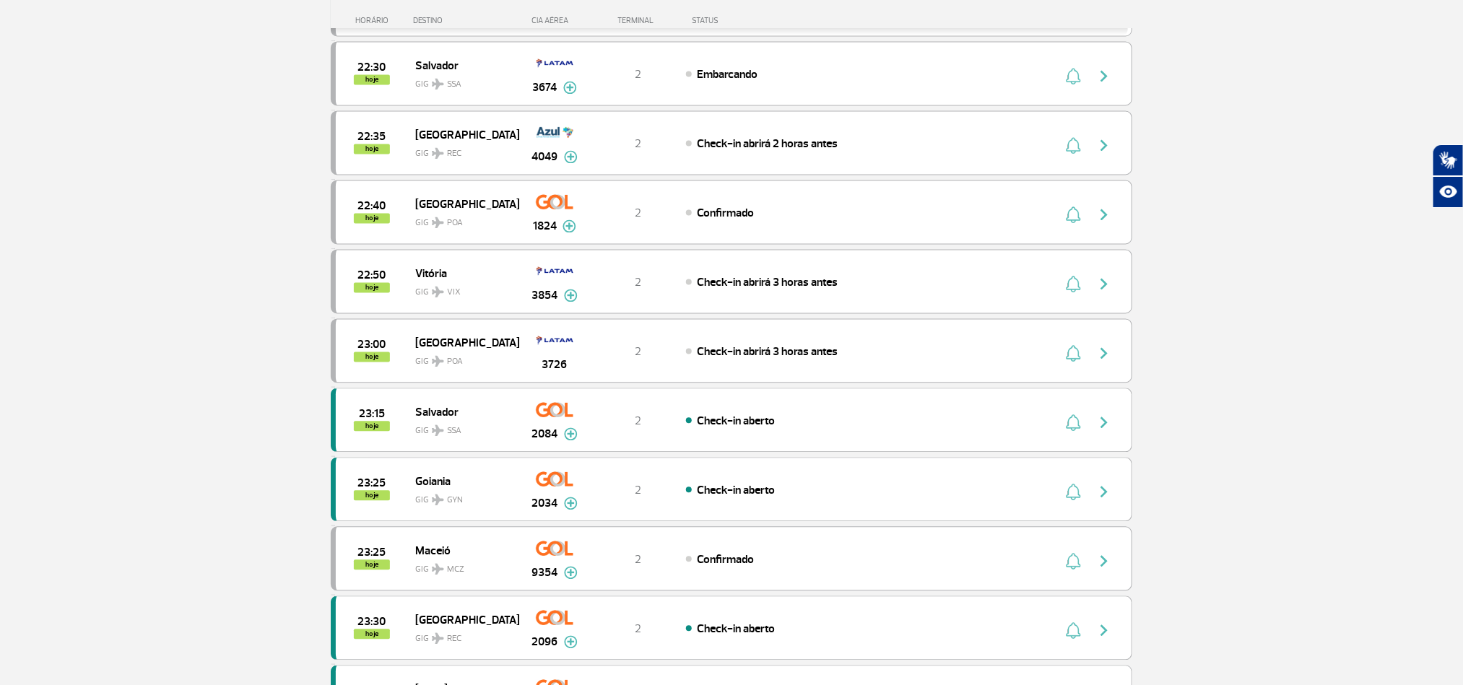
scroll to position [1564, 0]
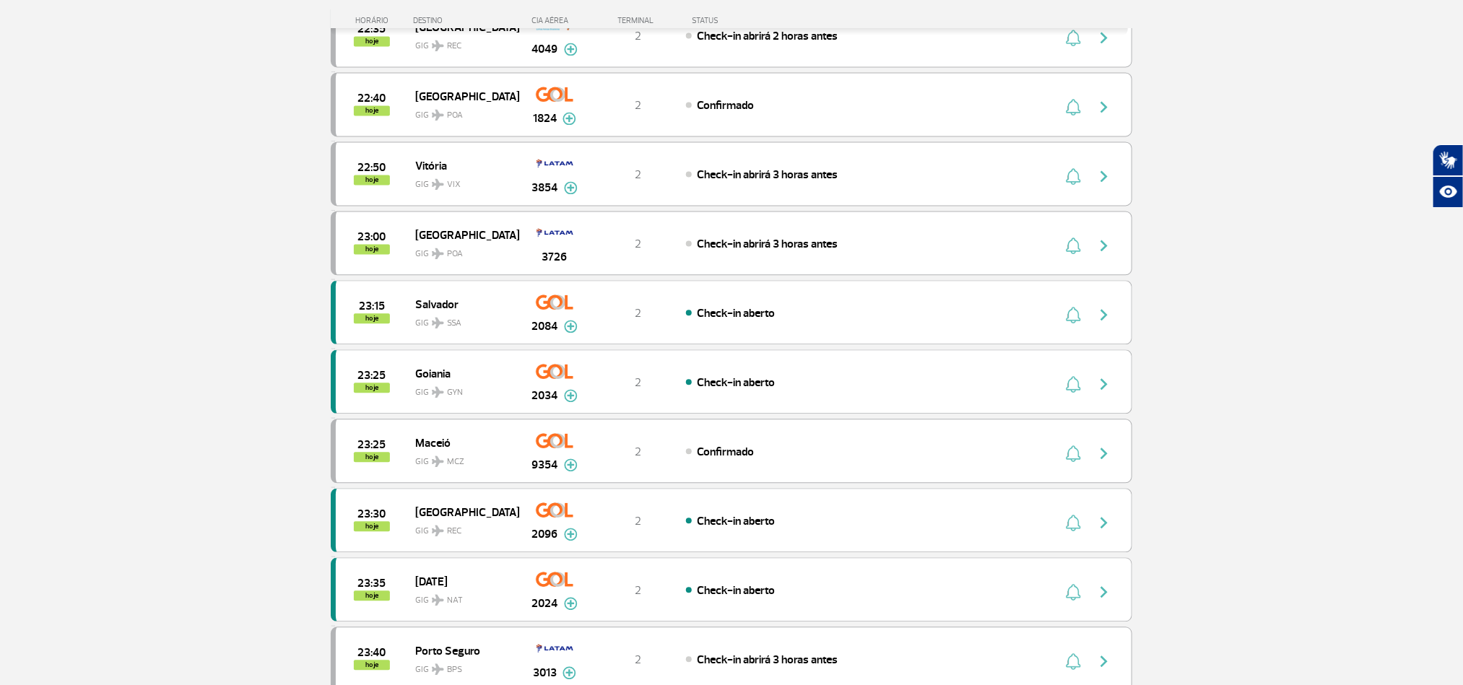
click at [148, 332] on section "Página Inicial > Voos > Painel de Voos Painel de Voos Partidas Chegadas 21:30 2…" at bounding box center [731, 47] width 1463 height 3081
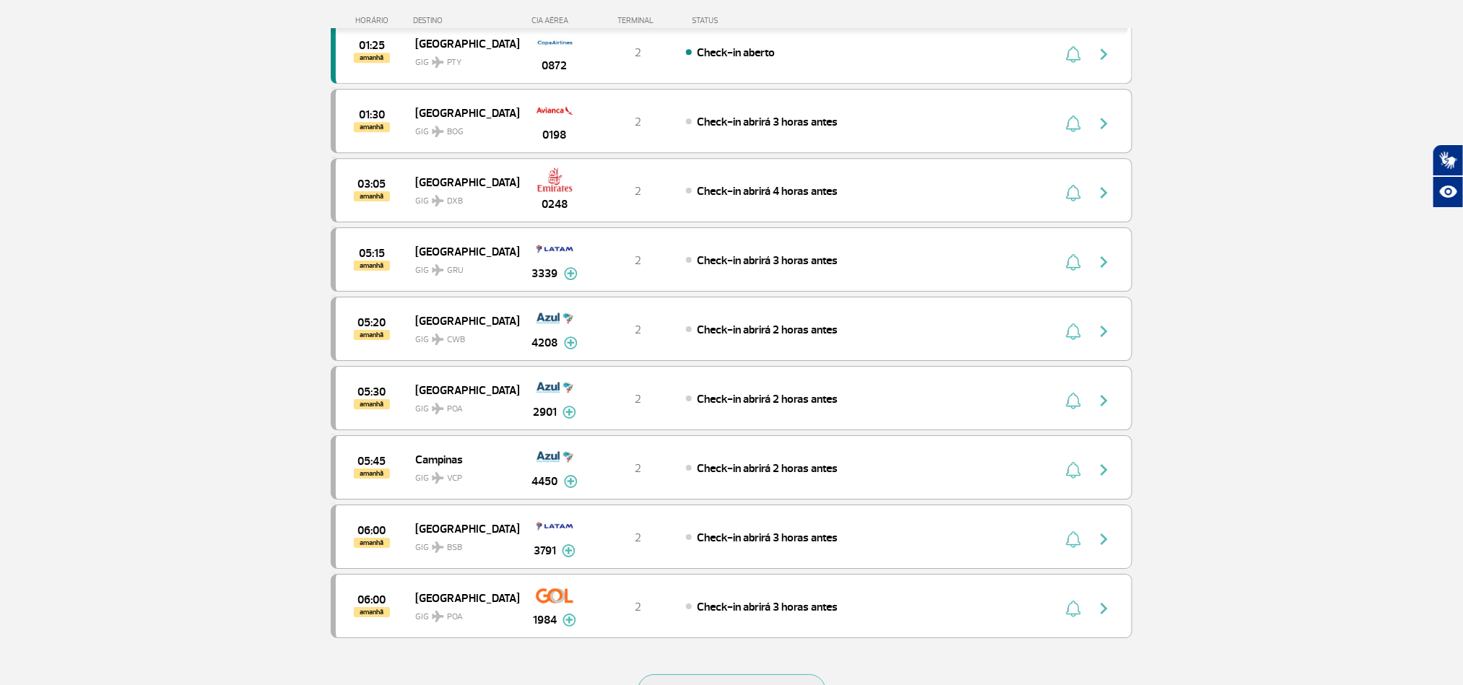
scroll to position [2431, 0]
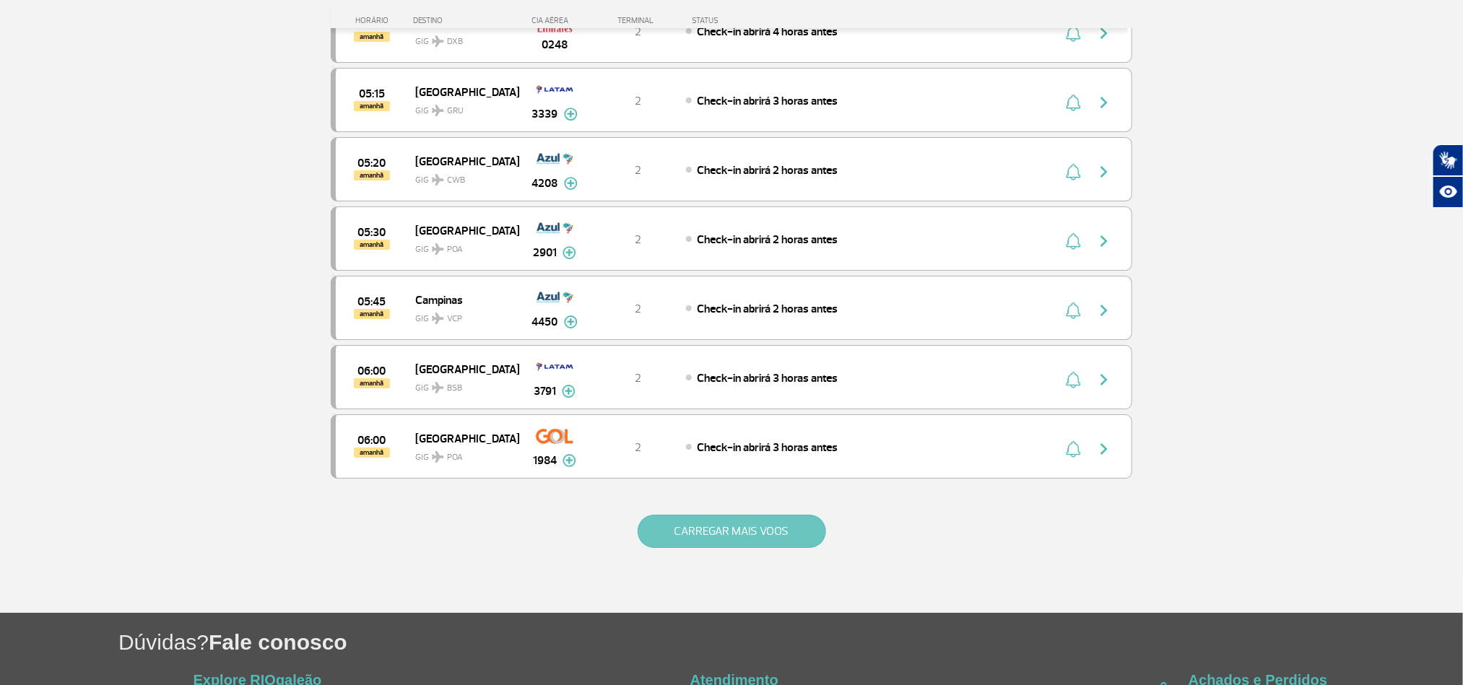
click at [707, 548] on button "CARREGAR MAIS VOOS" at bounding box center [732, 531] width 189 height 33
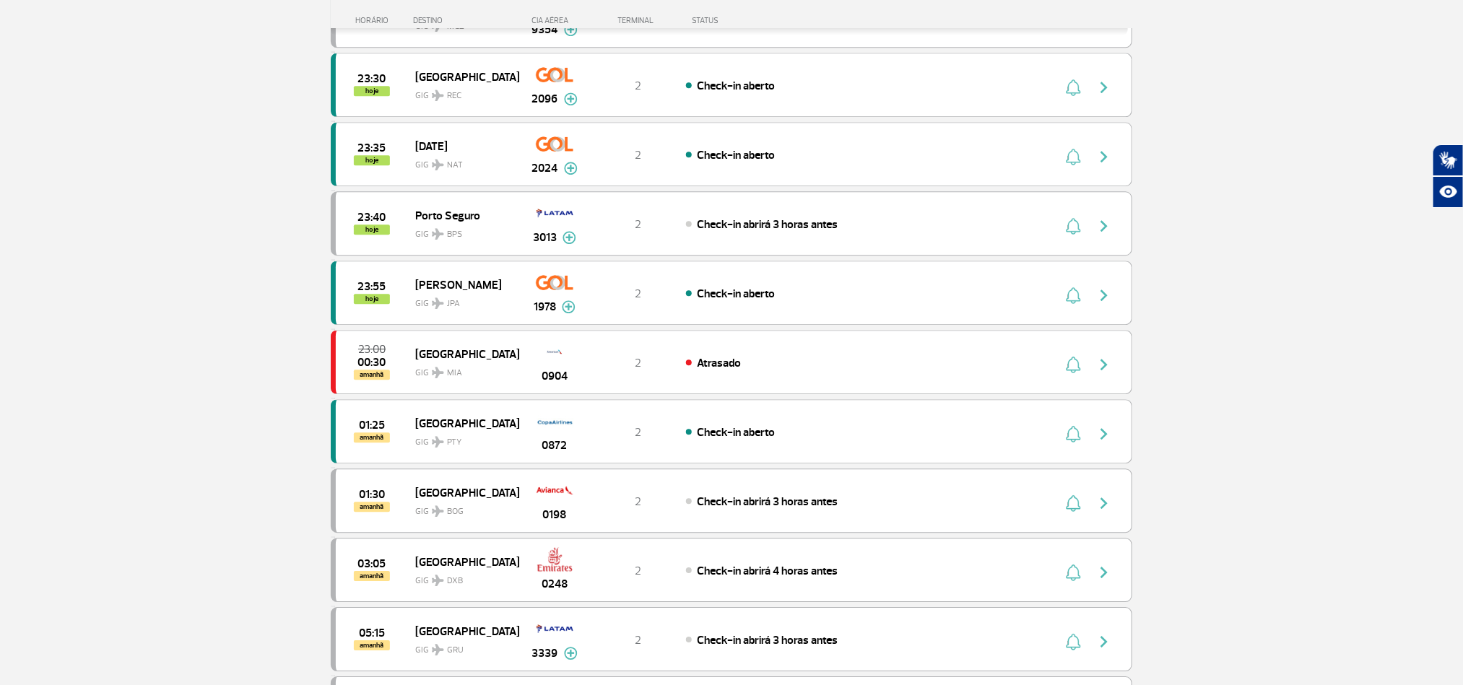
scroll to position [1998, 0]
